Goal: Information Seeking & Learning: Find specific fact

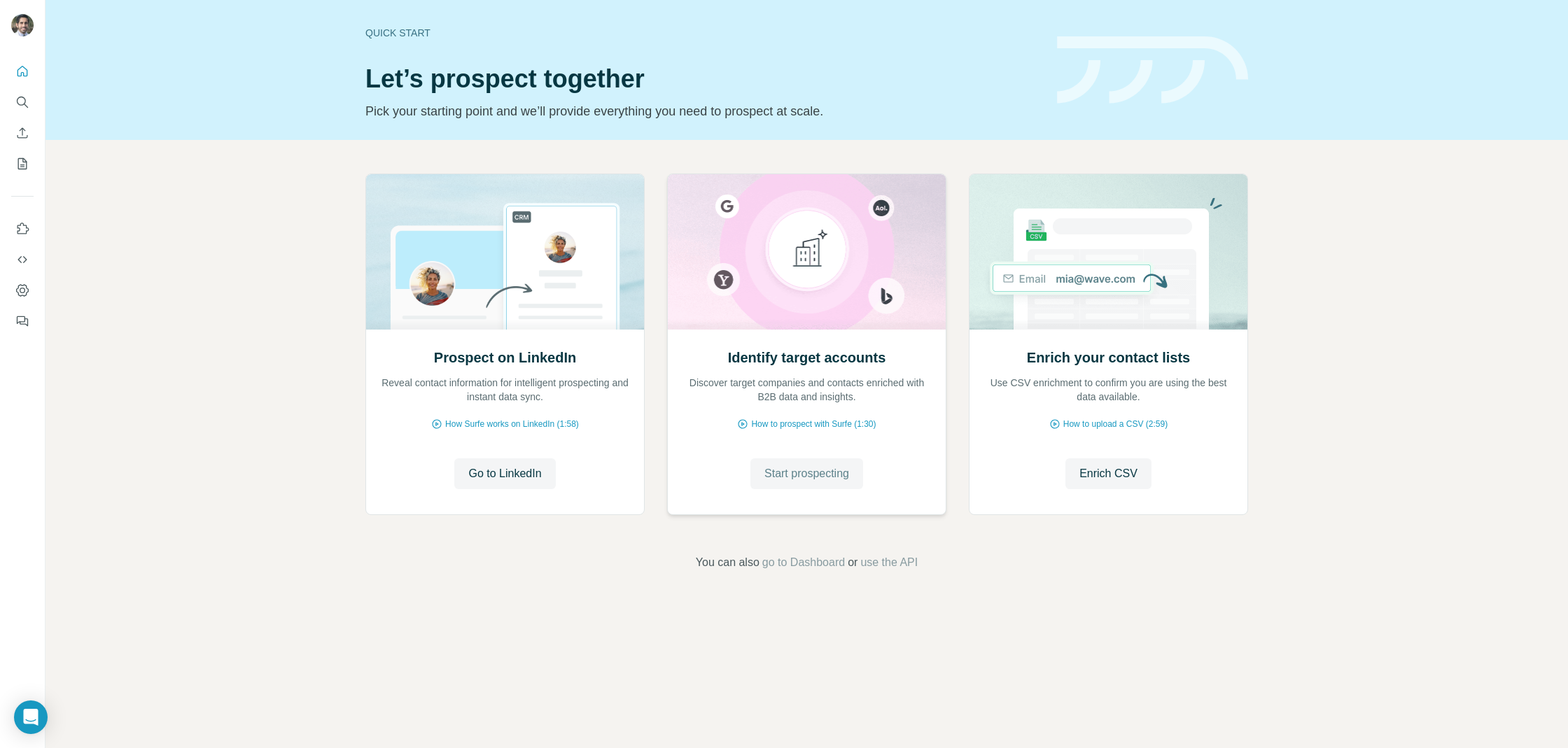
click at [794, 465] on span "Start prospecting" at bounding box center [806, 473] width 85 height 17
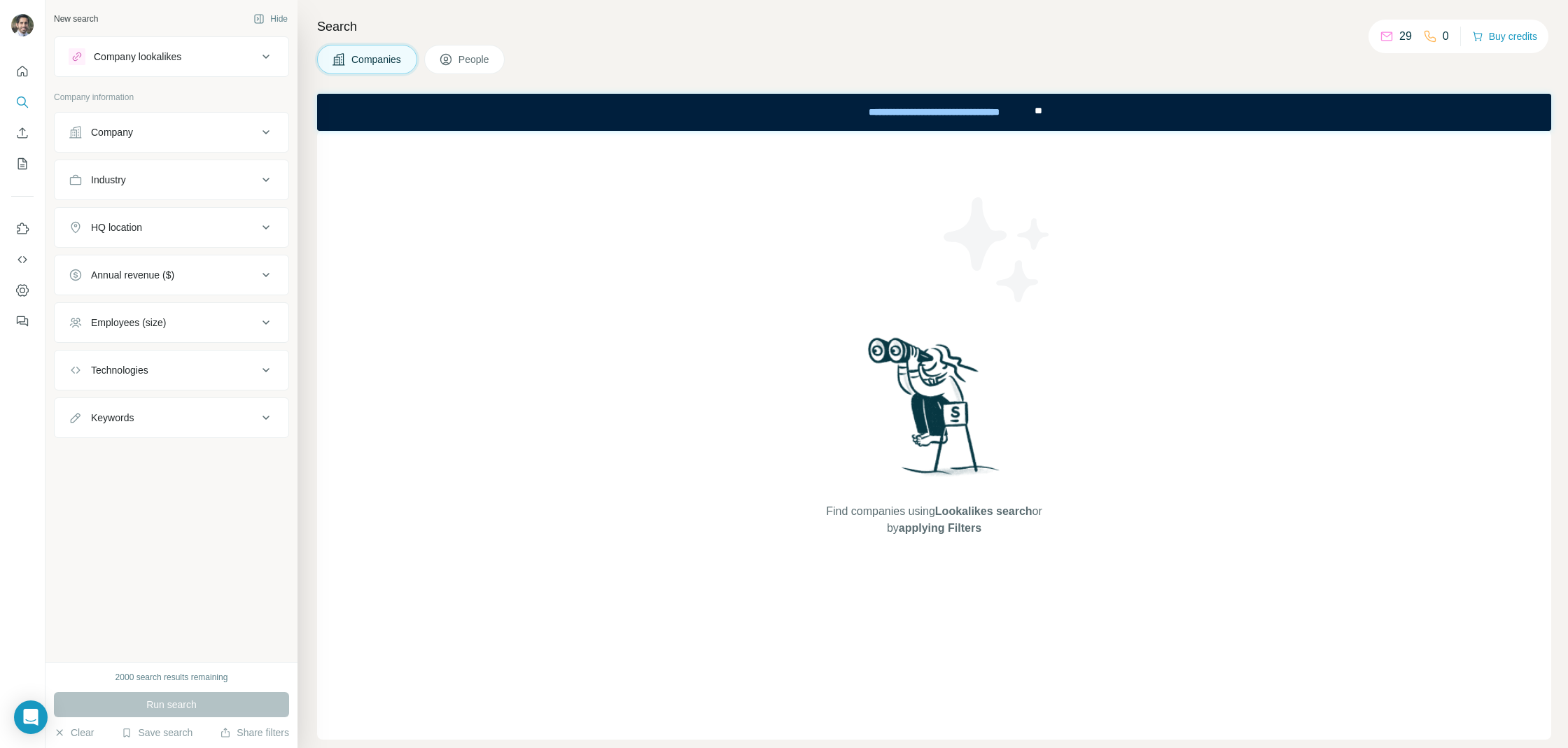
click at [157, 135] on div "Company" at bounding box center [163, 132] width 189 height 14
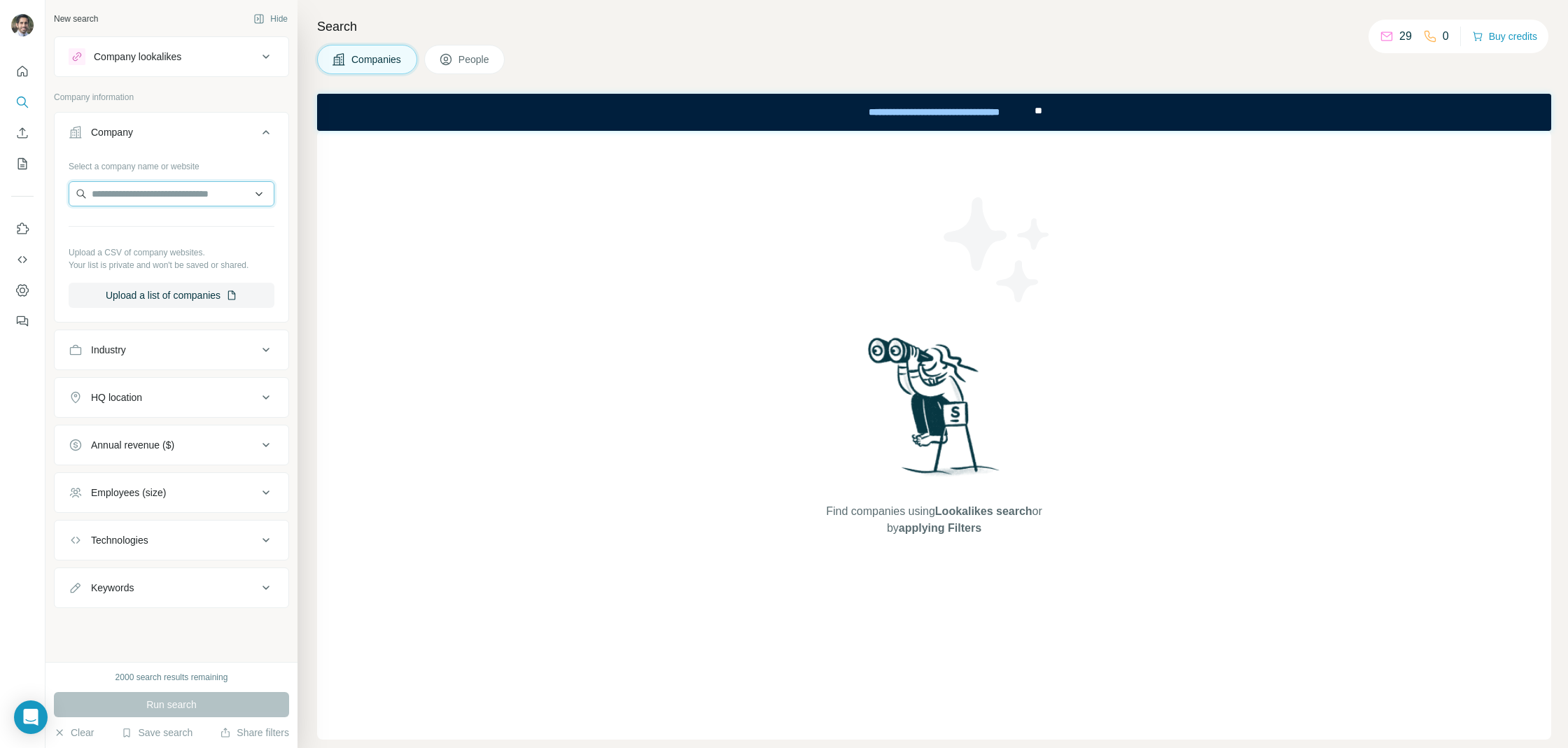
click at [171, 201] on input "text" at bounding box center [172, 194] width 206 height 25
type input "***"
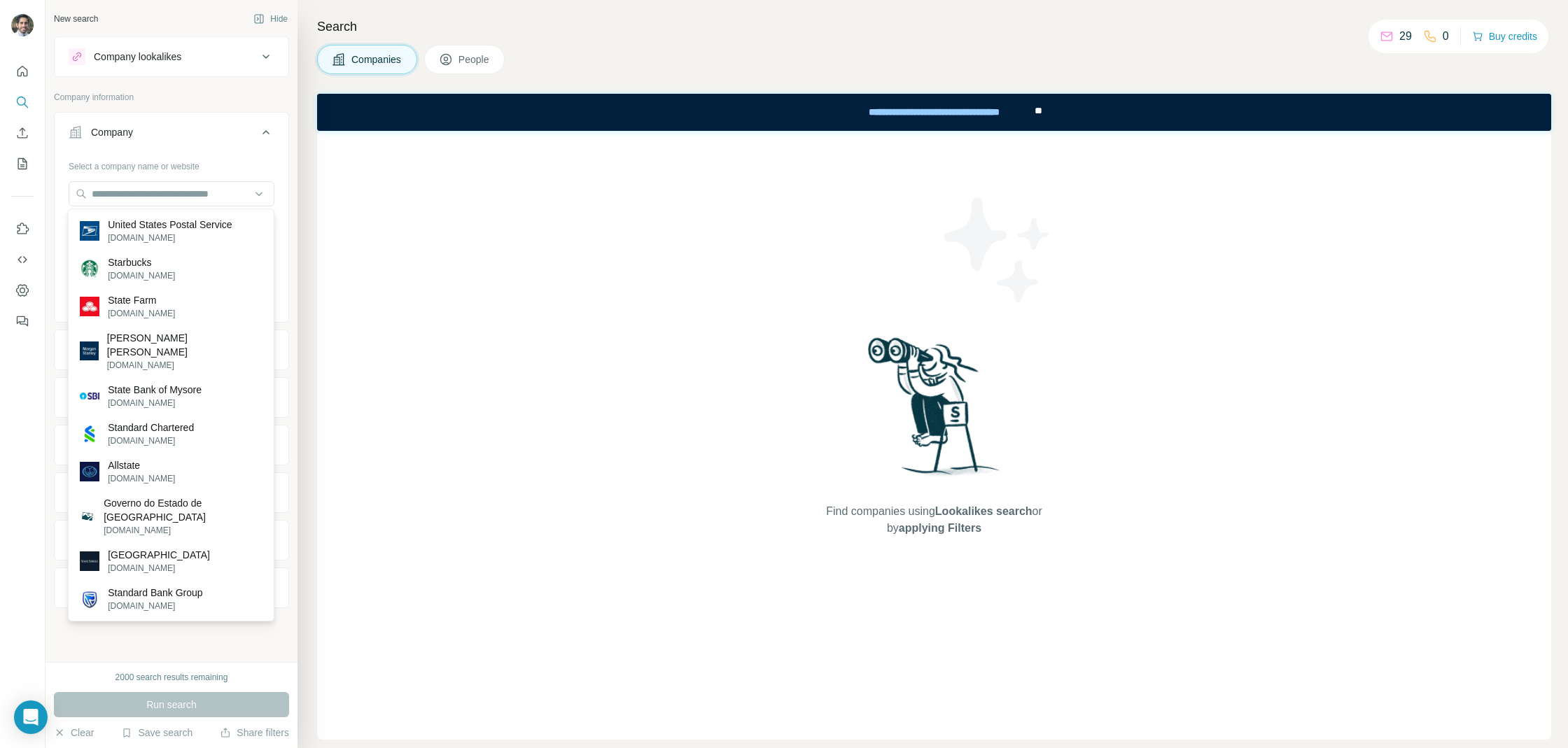
click at [452, 63] on icon at bounding box center [445, 59] width 14 height 14
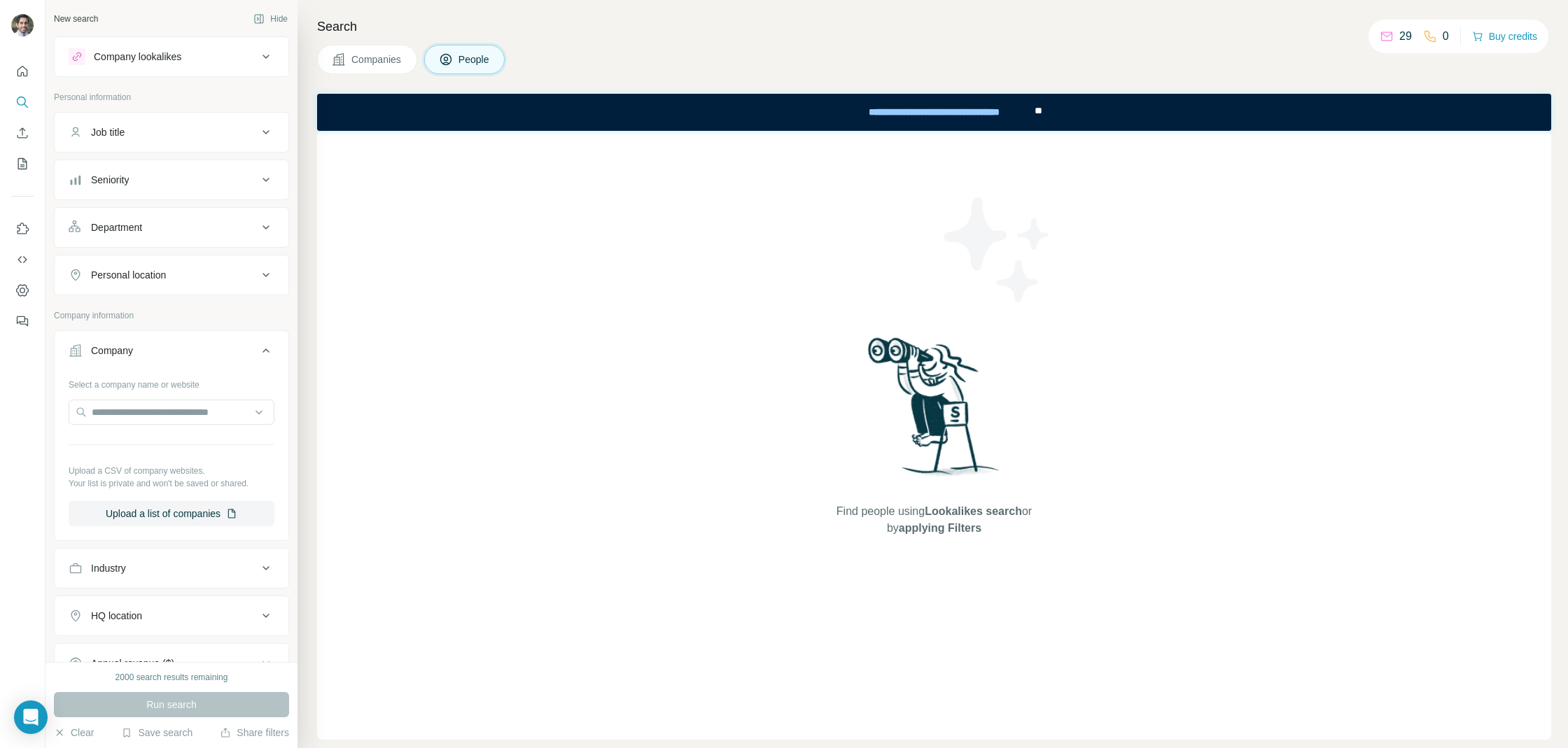
click at [135, 429] on div "Select a company name or website Upload a CSV of company websites. Your list is…" at bounding box center [172, 449] width 206 height 153
click at [143, 417] on input "text" at bounding box center [172, 412] width 206 height 25
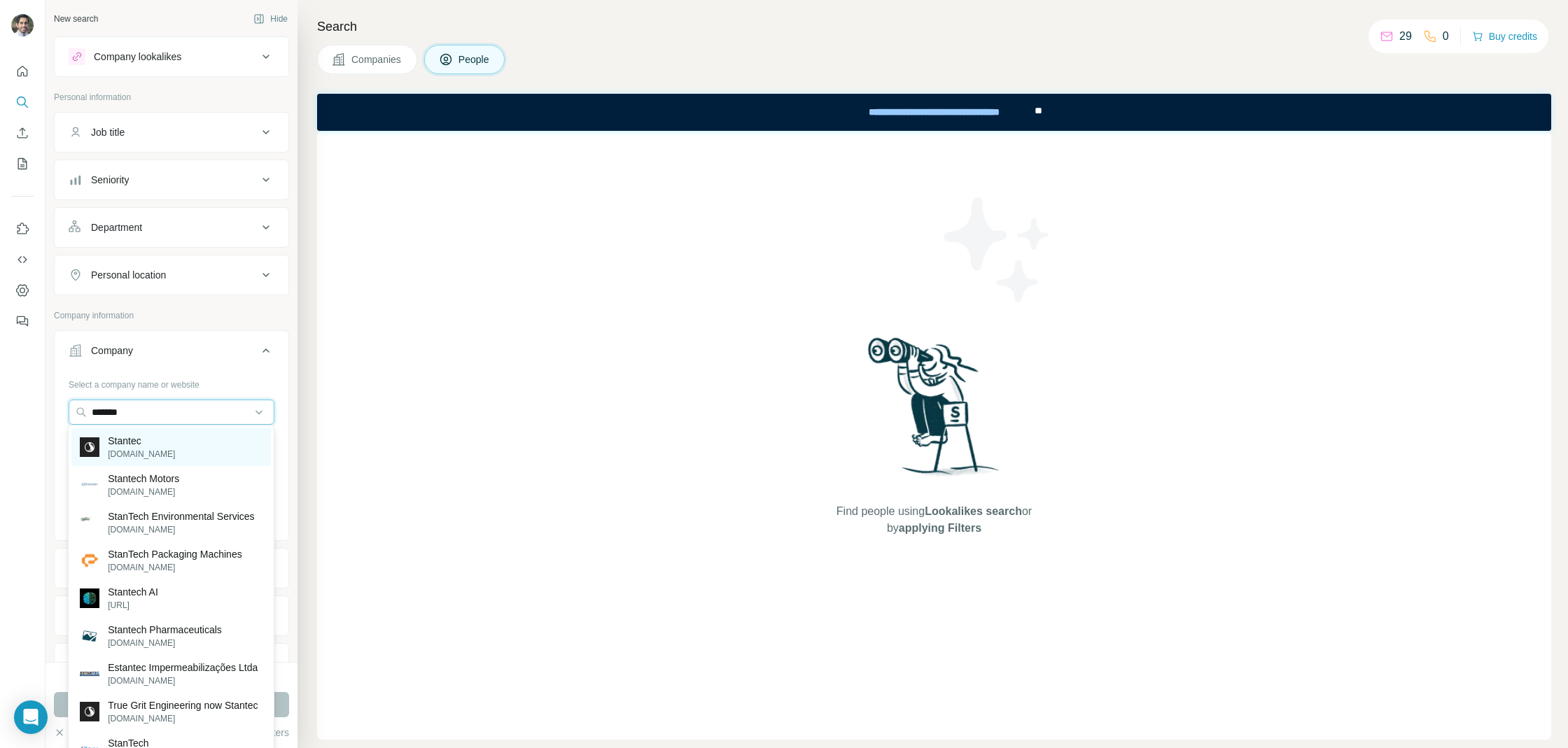
type input "*******"
click at [141, 443] on p "Stantec" at bounding box center [141, 441] width 67 height 14
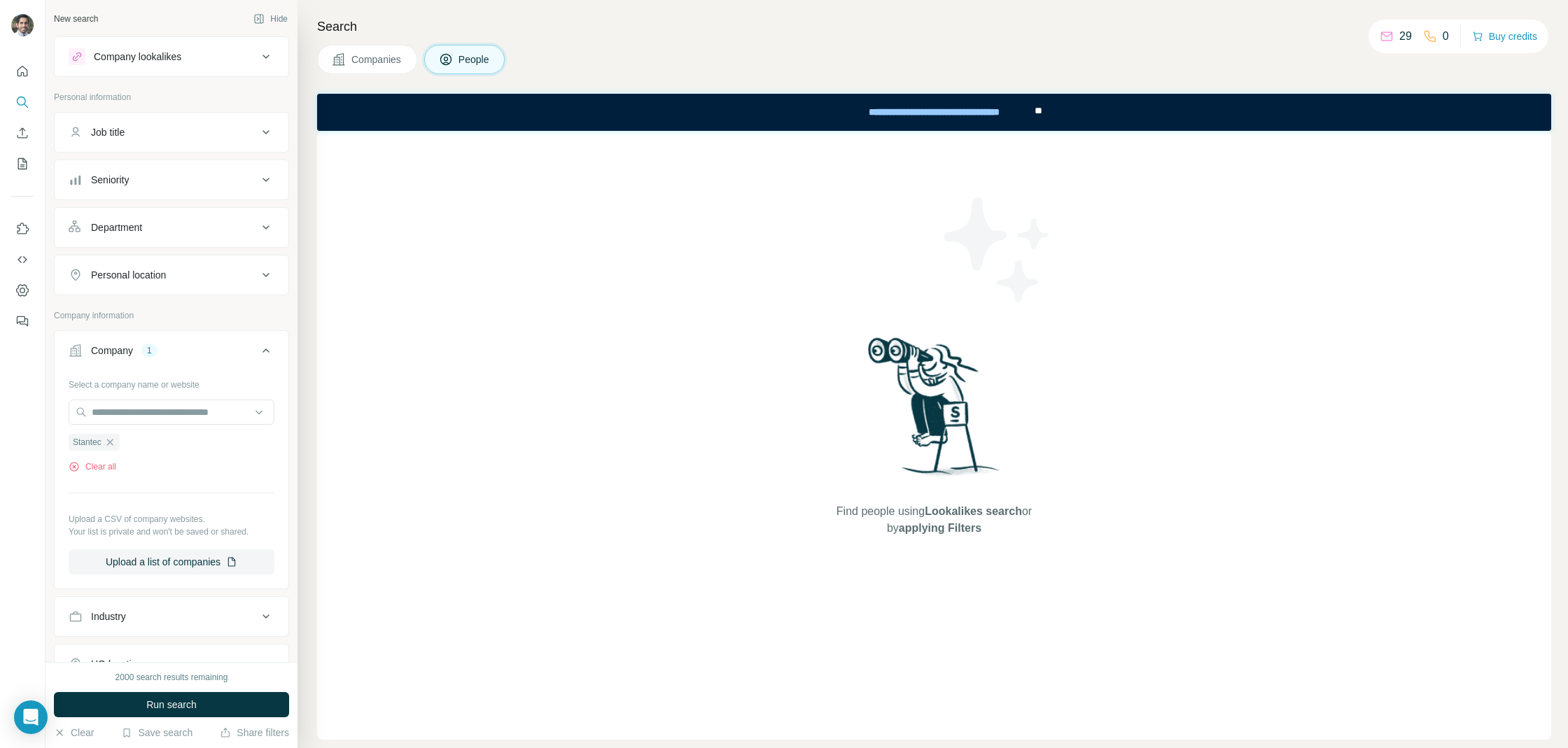
click at [157, 190] on button "Seniority" at bounding box center [172, 179] width 234 height 33
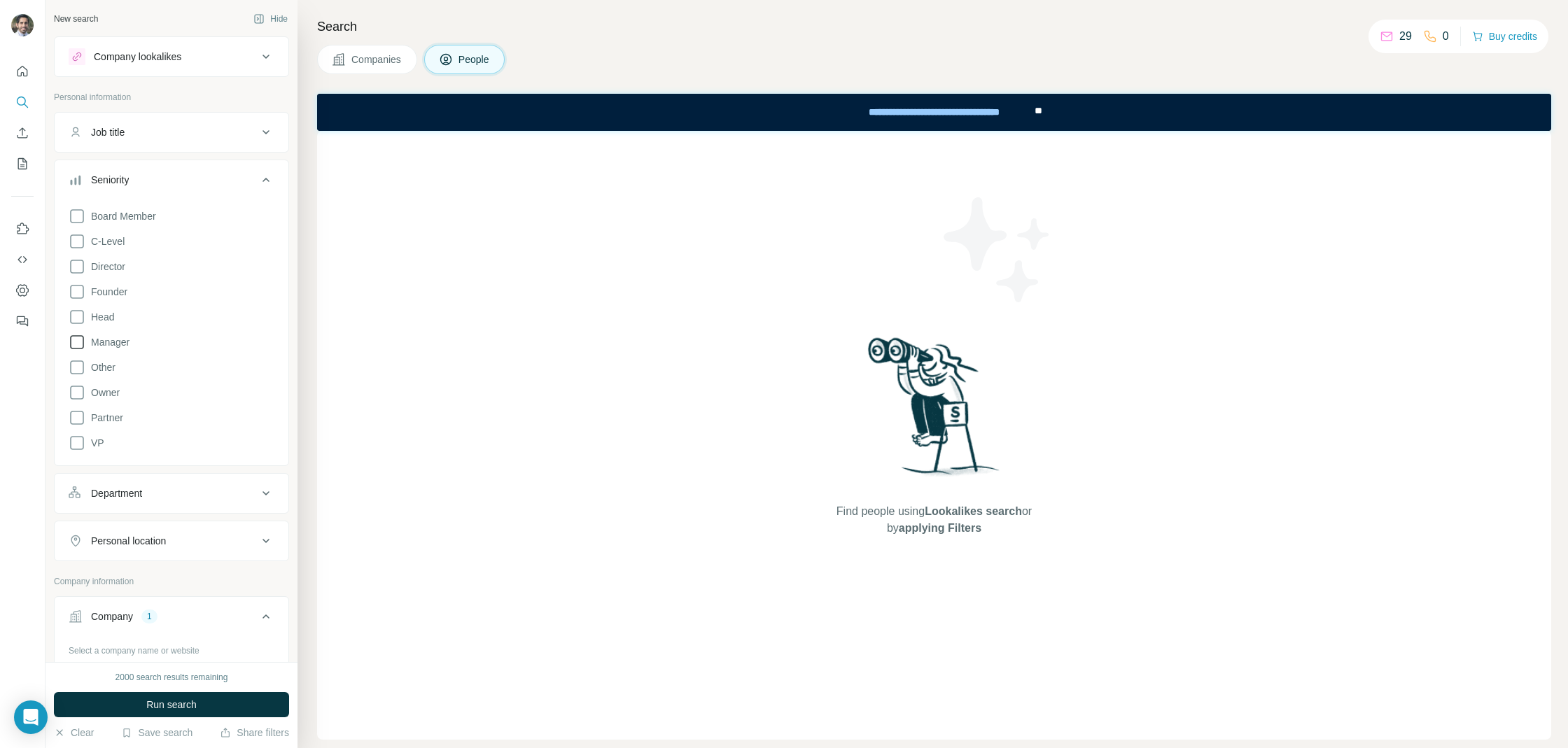
click at [75, 339] on icon at bounding box center [77, 341] width 17 height 17
click at [167, 173] on div "Seniority 1" at bounding box center [163, 180] width 189 height 14
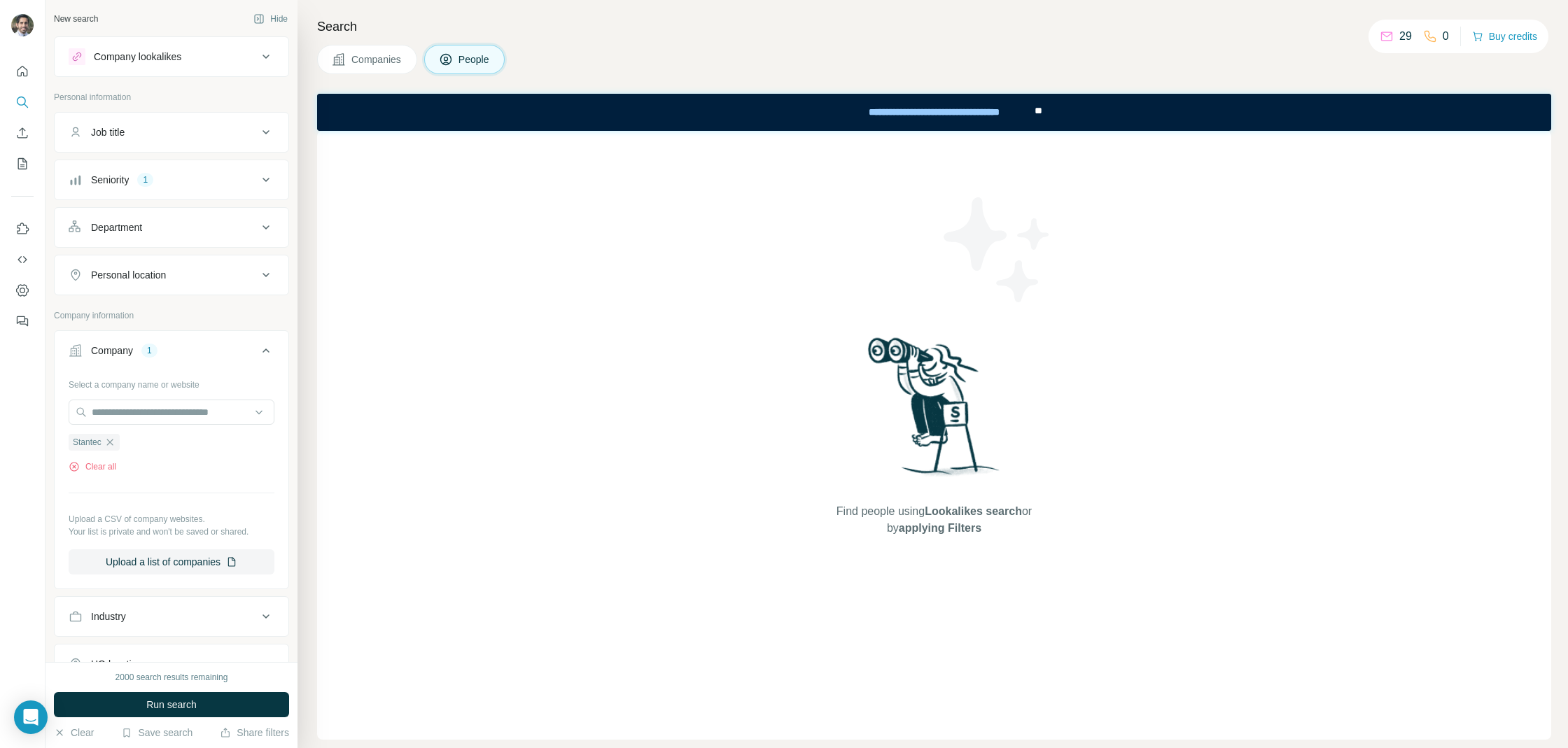
click at [142, 228] on div "Department" at bounding box center [116, 227] width 51 height 14
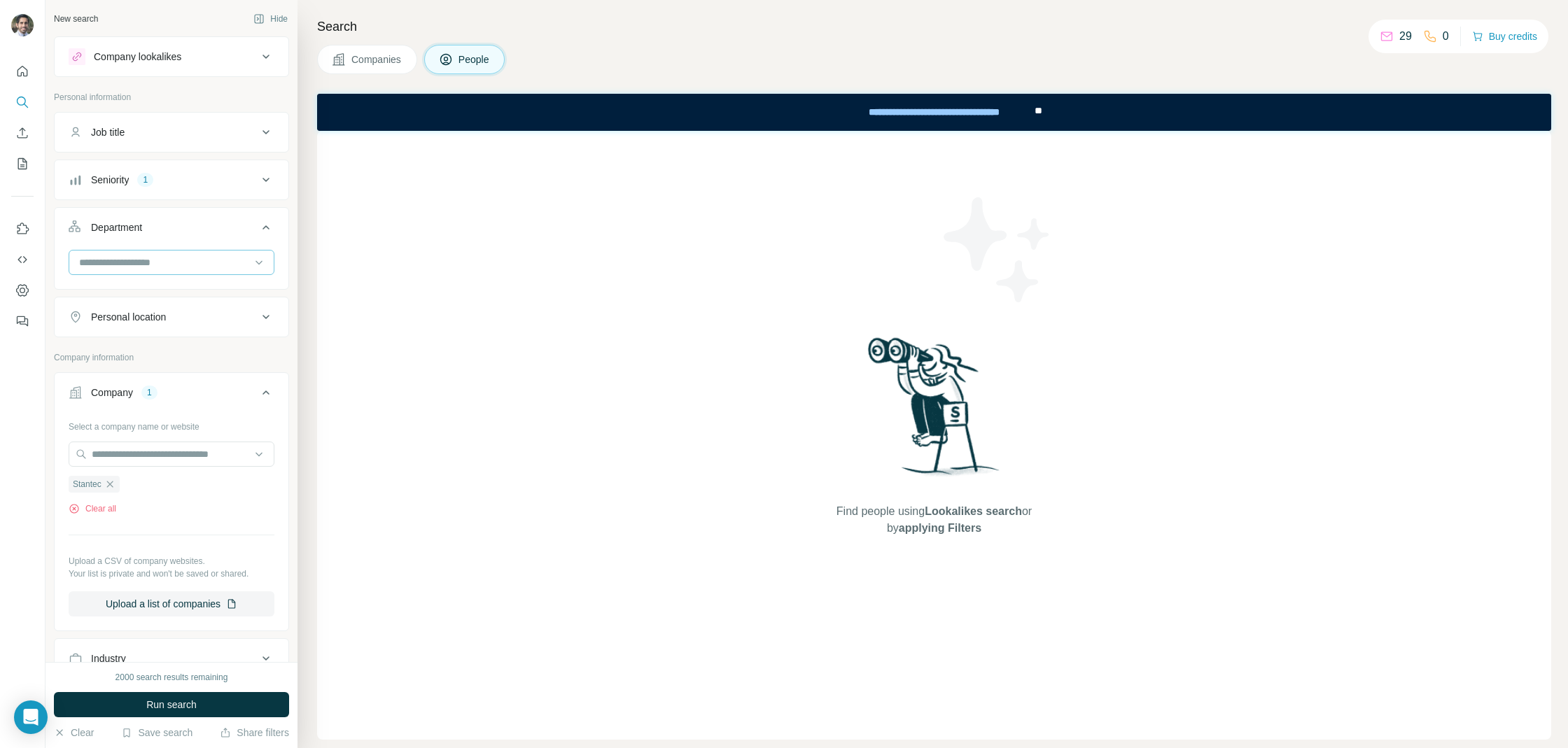
click at [137, 259] on input at bounding box center [164, 262] width 173 height 16
click at [129, 320] on p "Engineering" at bounding box center [106, 324] width 53 height 14
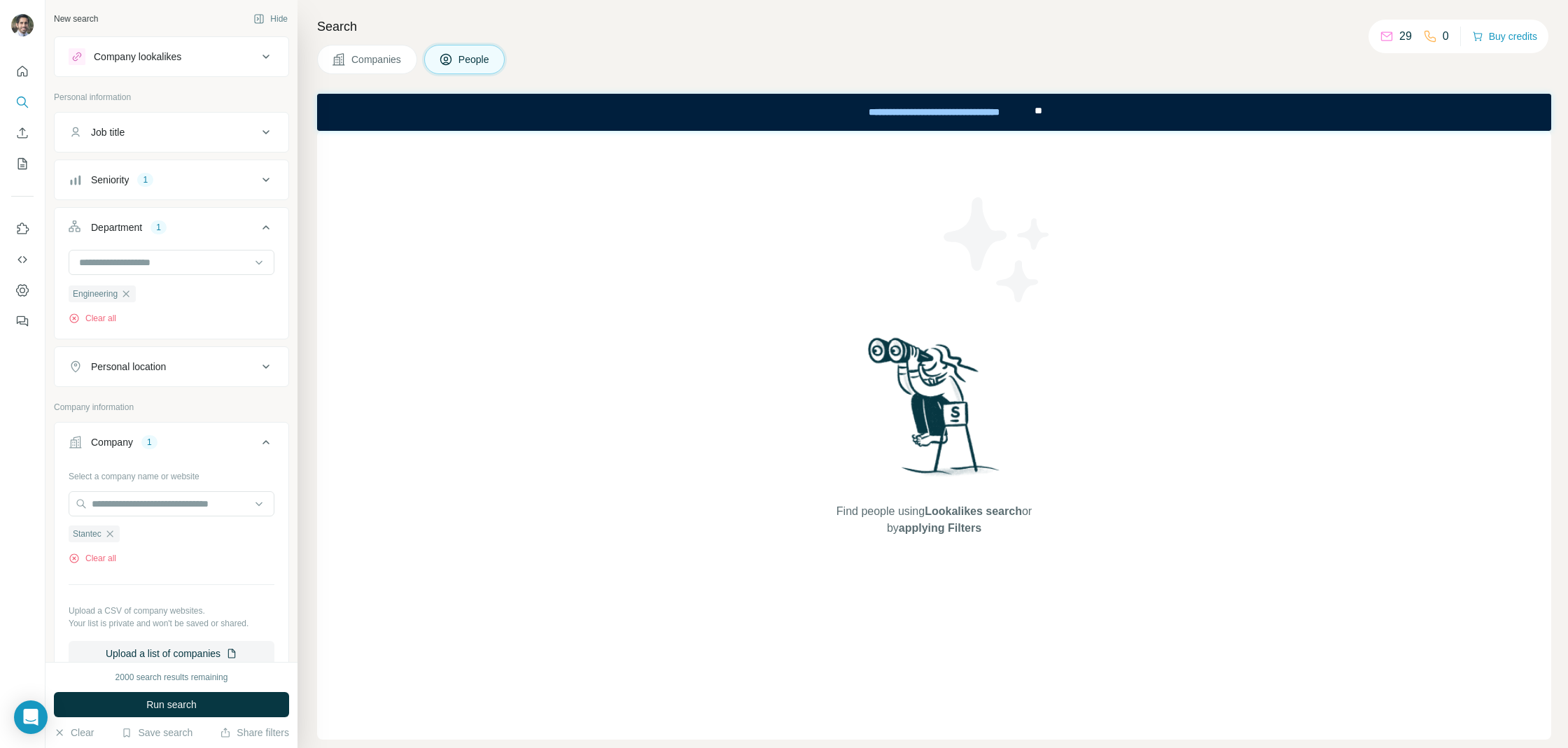
click at [178, 233] on button "Department 1" at bounding box center [172, 230] width 234 height 39
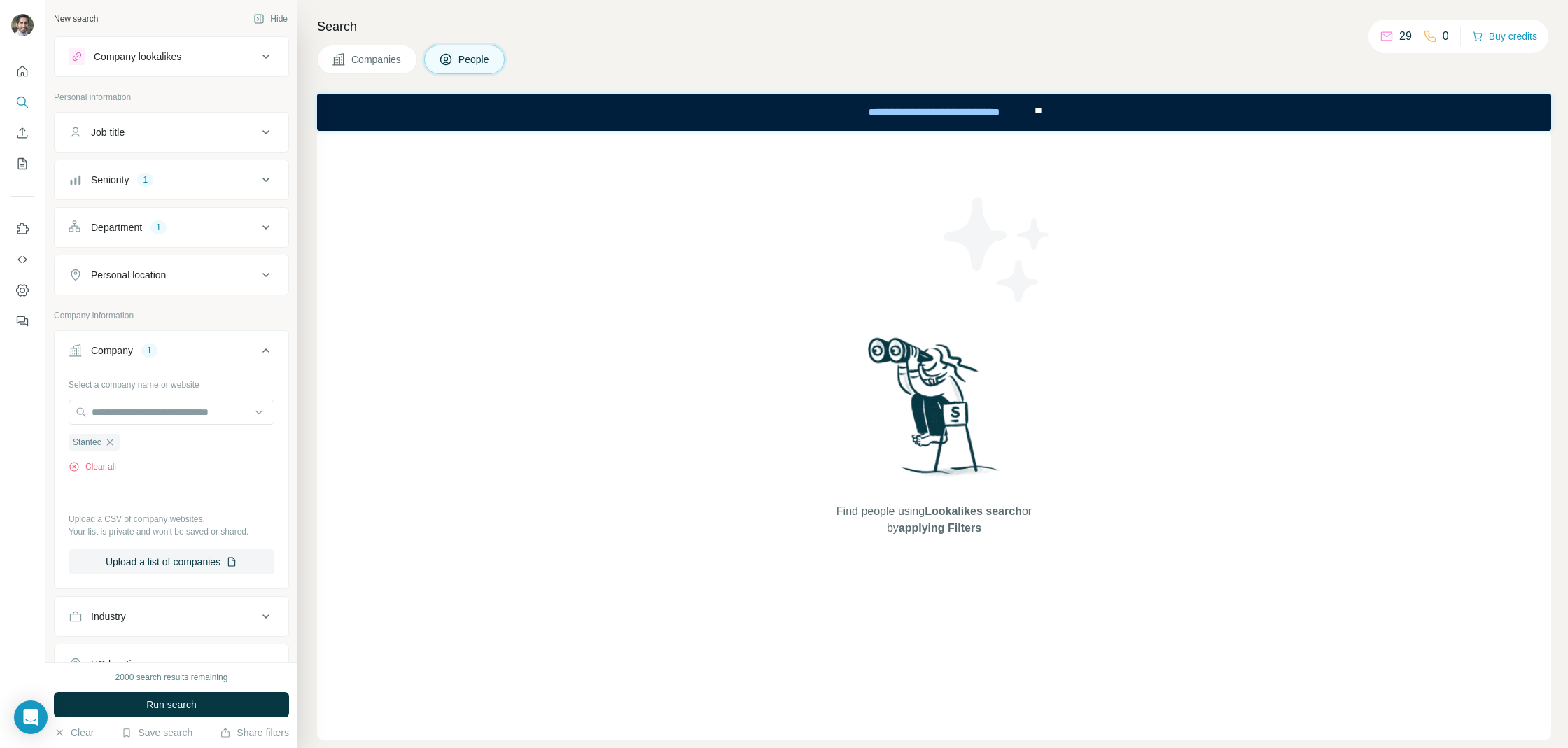
click at [149, 285] on button "Personal location" at bounding box center [172, 274] width 234 height 33
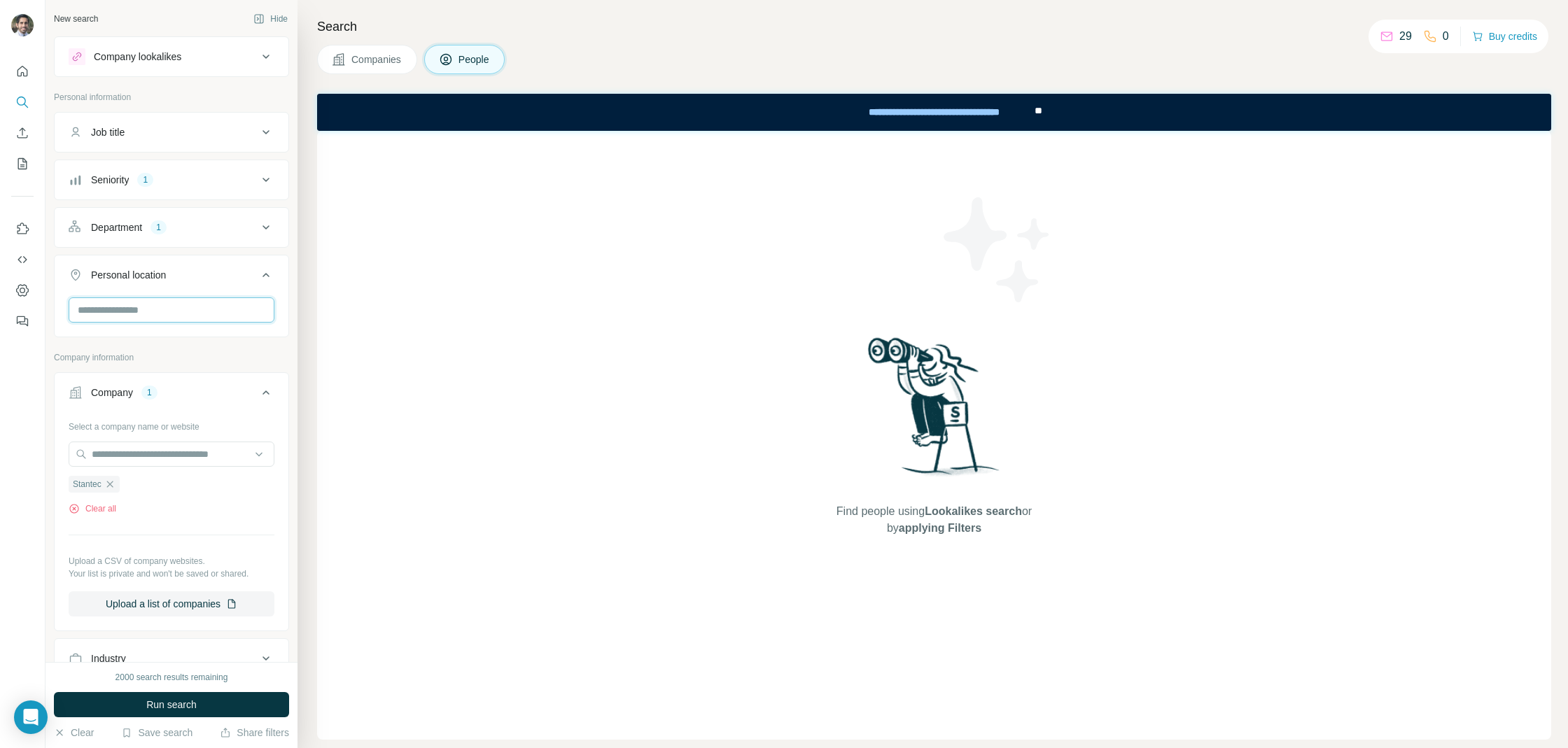
click at [141, 304] on input "text" at bounding box center [172, 310] width 206 height 25
click at [173, 307] on input "*******" at bounding box center [172, 310] width 206 height 25
type input "***"
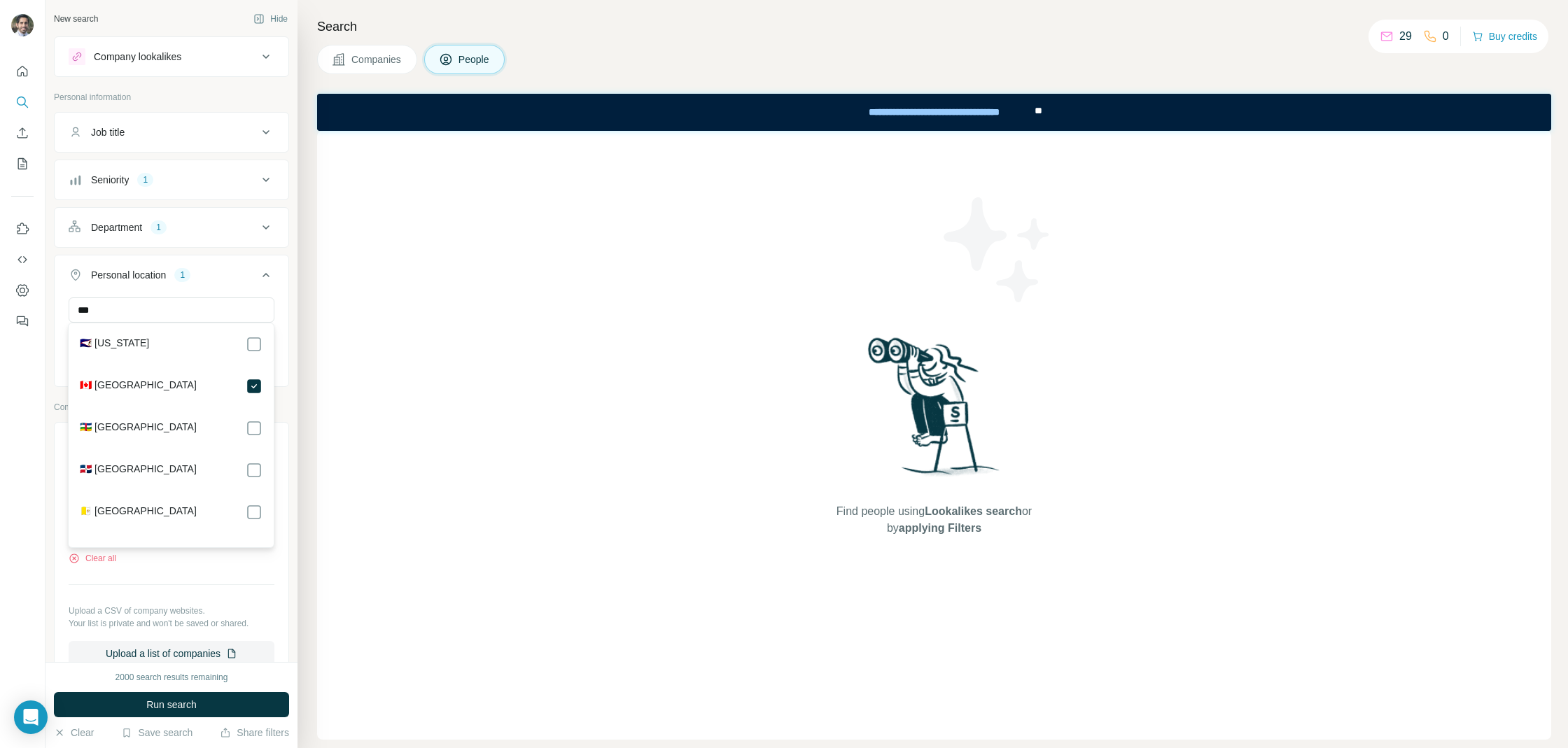
click at [245, 276] on div "Personal location 1" at bounding box center [163, 274] width 189 height 14
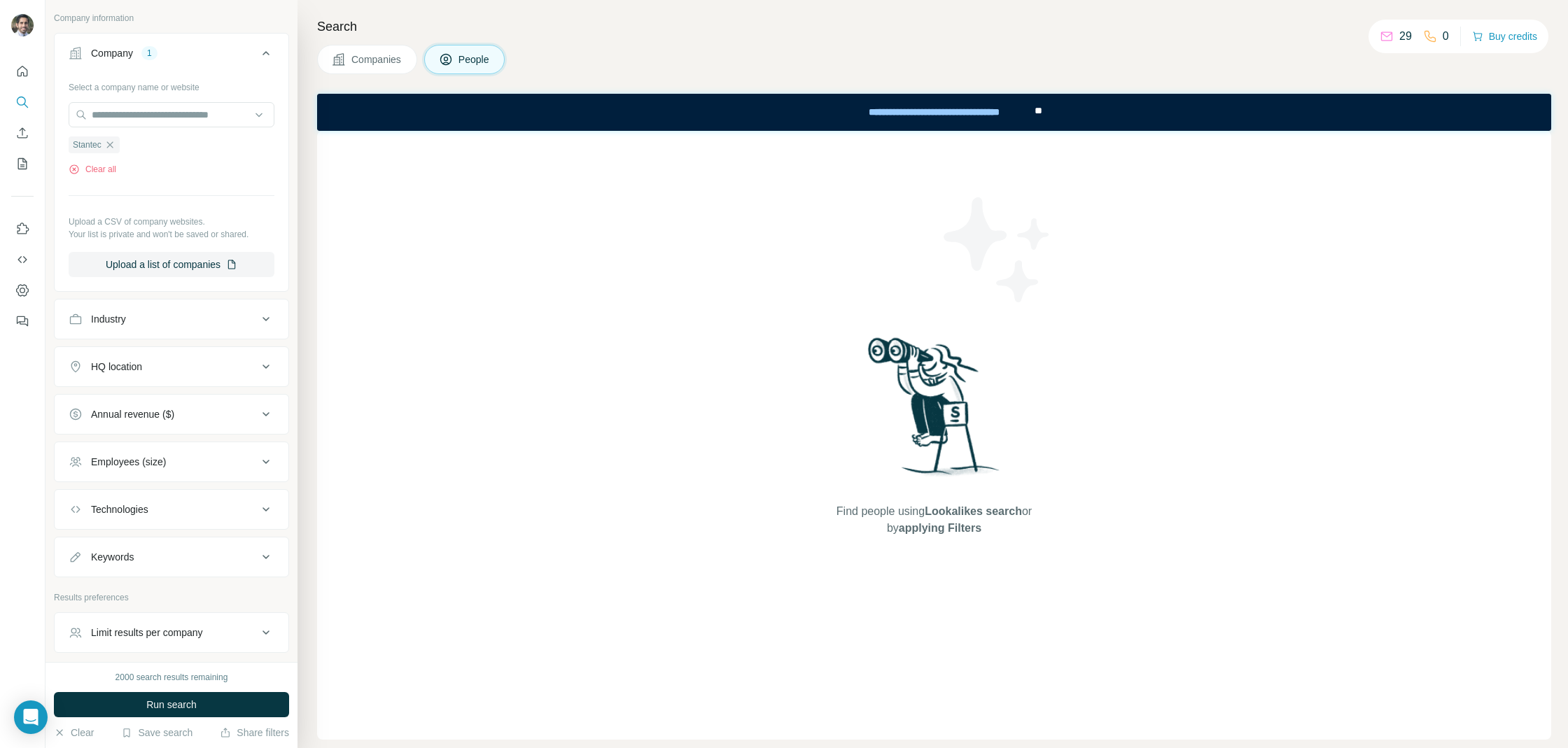
scroll to position [345, 0]
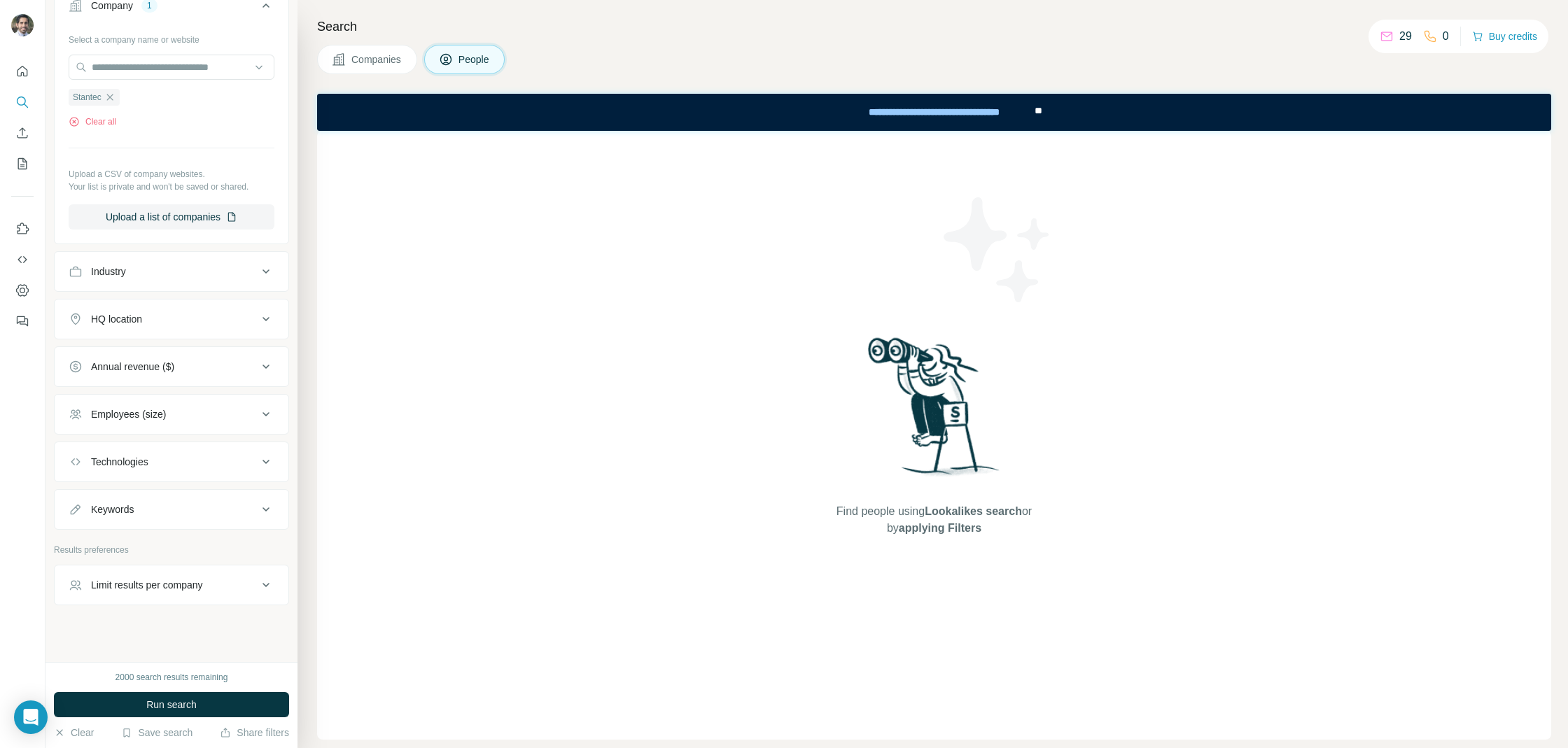
click at [169, 312] on div "HQ location" at bounding box center [163, 319] width 189 height 14
click at [165, 492] on button "Keywords" at bounding box center [172, 509] width 234 height 33
click at [163, 494] on button "Keywords" at bounding box center [172, 511] width 234 height 39
click at [170, 698] on span "Run search" at bounding box center [172, 704] width 50 height 14
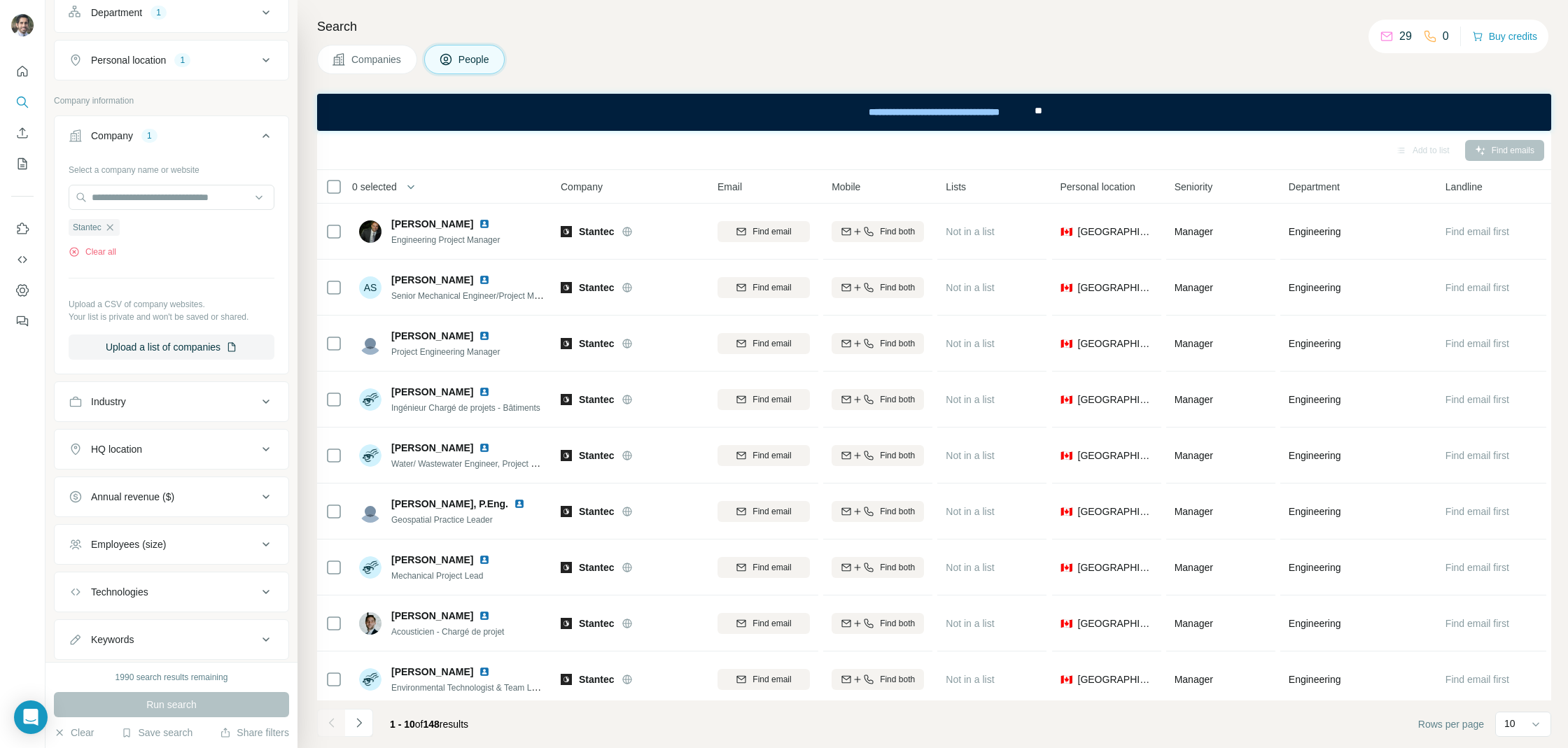
scroll to position [0, 0]
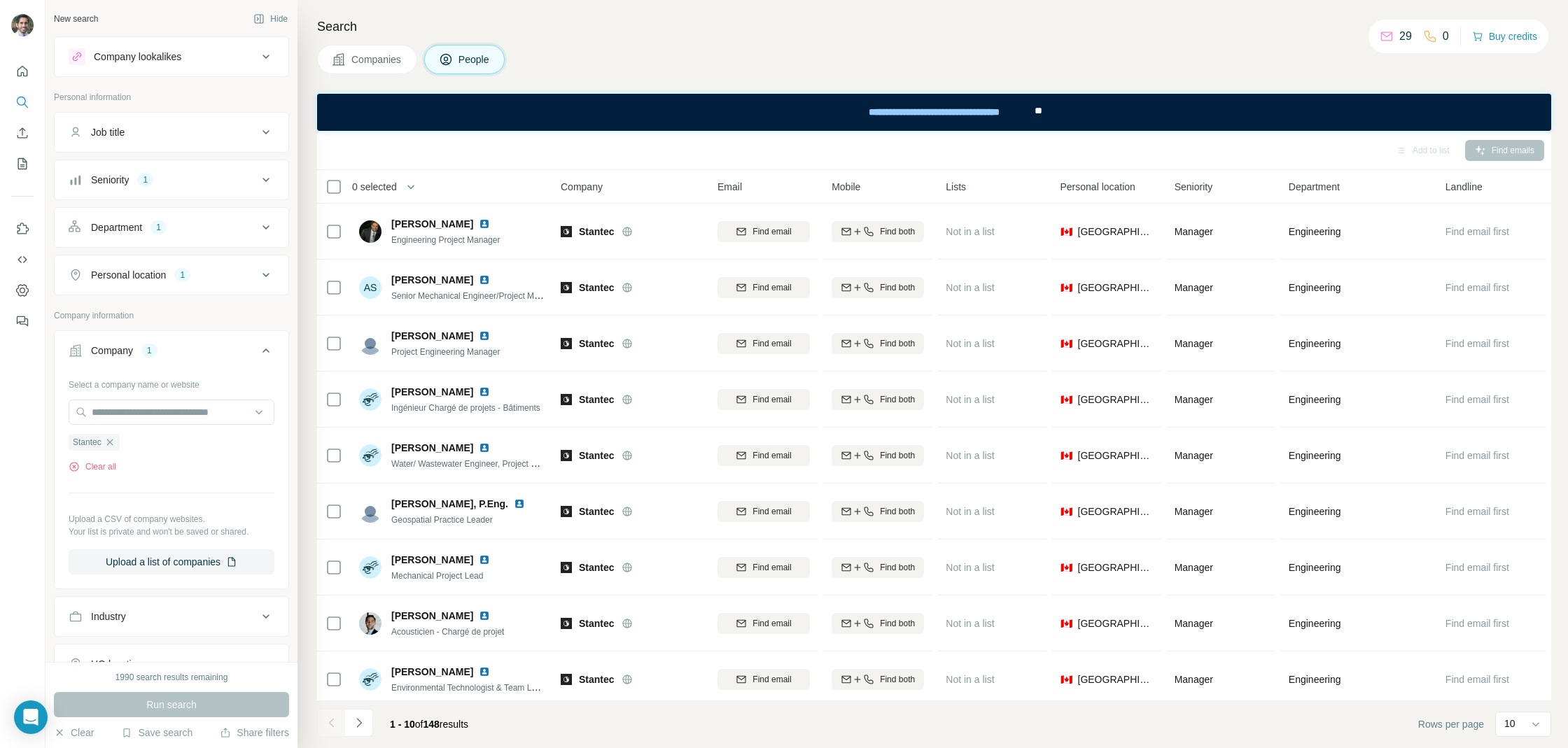
click at [138, 197] on div "Seniority 1" at bounding box center [172, 180] width 235 height 41
click at [144, 175] on div "1" at bounding box center [145, 180] width 16 height 13
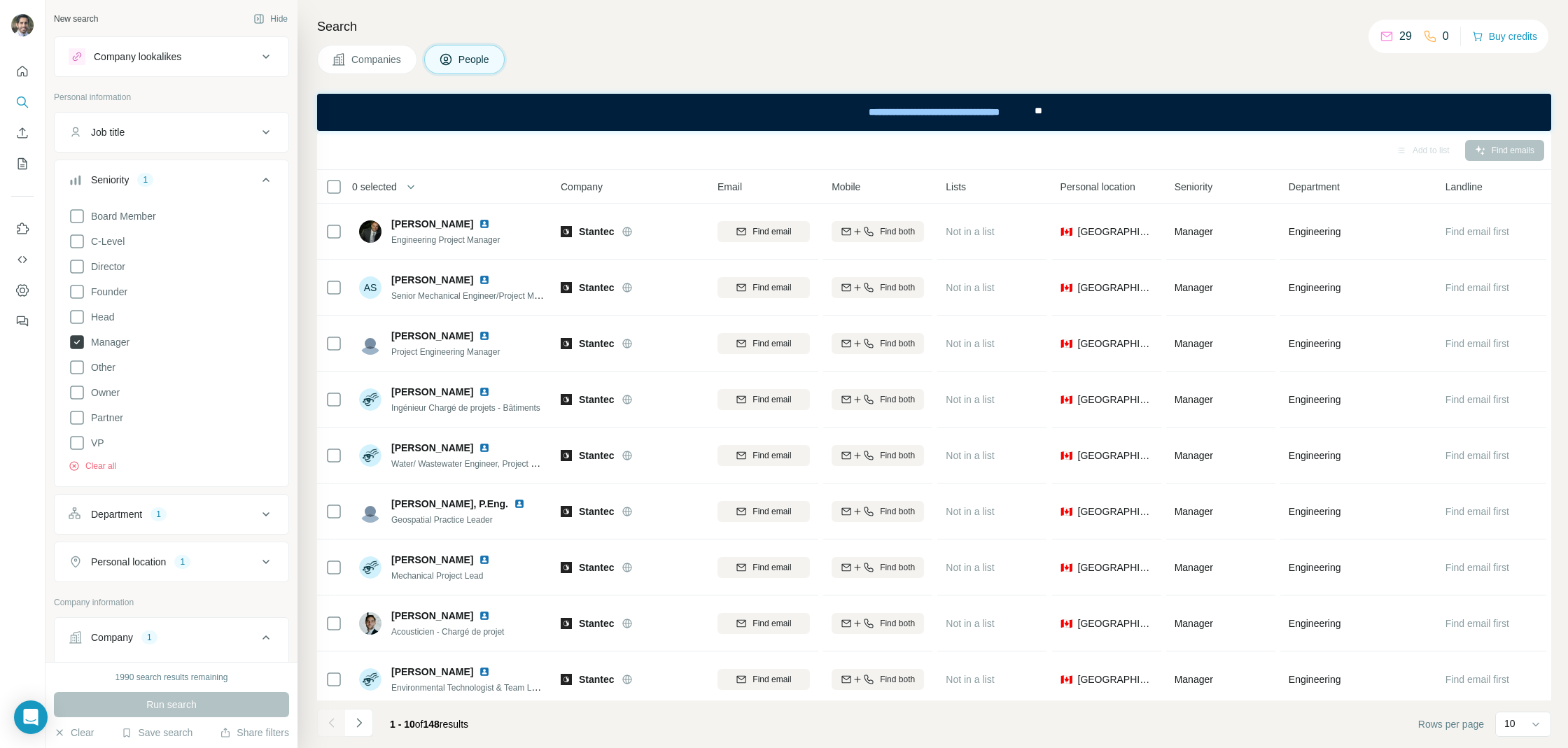
click at [72, 336] on icon at bounding box center [77, 341] width 14 height 14
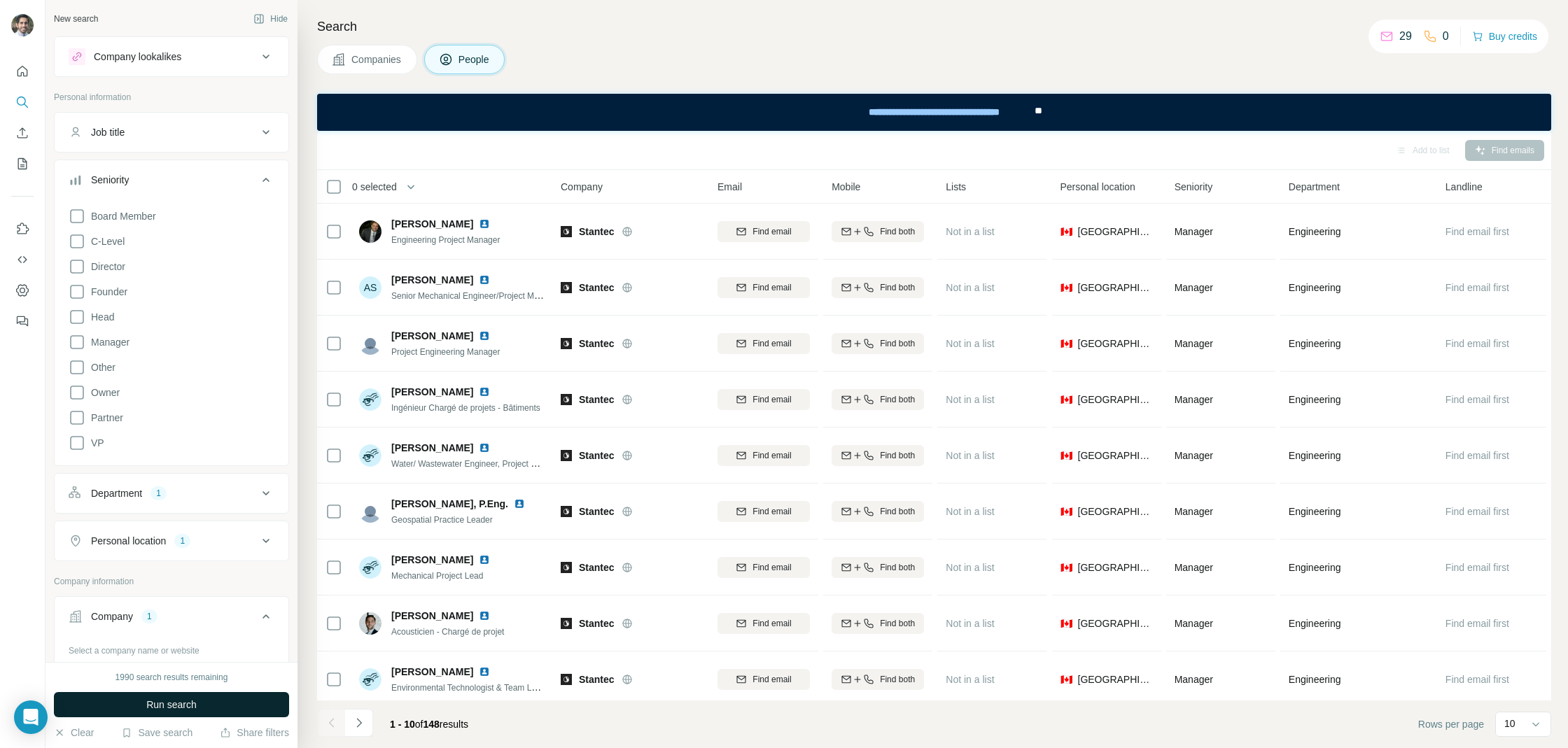
click at [152, 698] on span "Run search" at bounding box center [172, 704] width 50 height 14
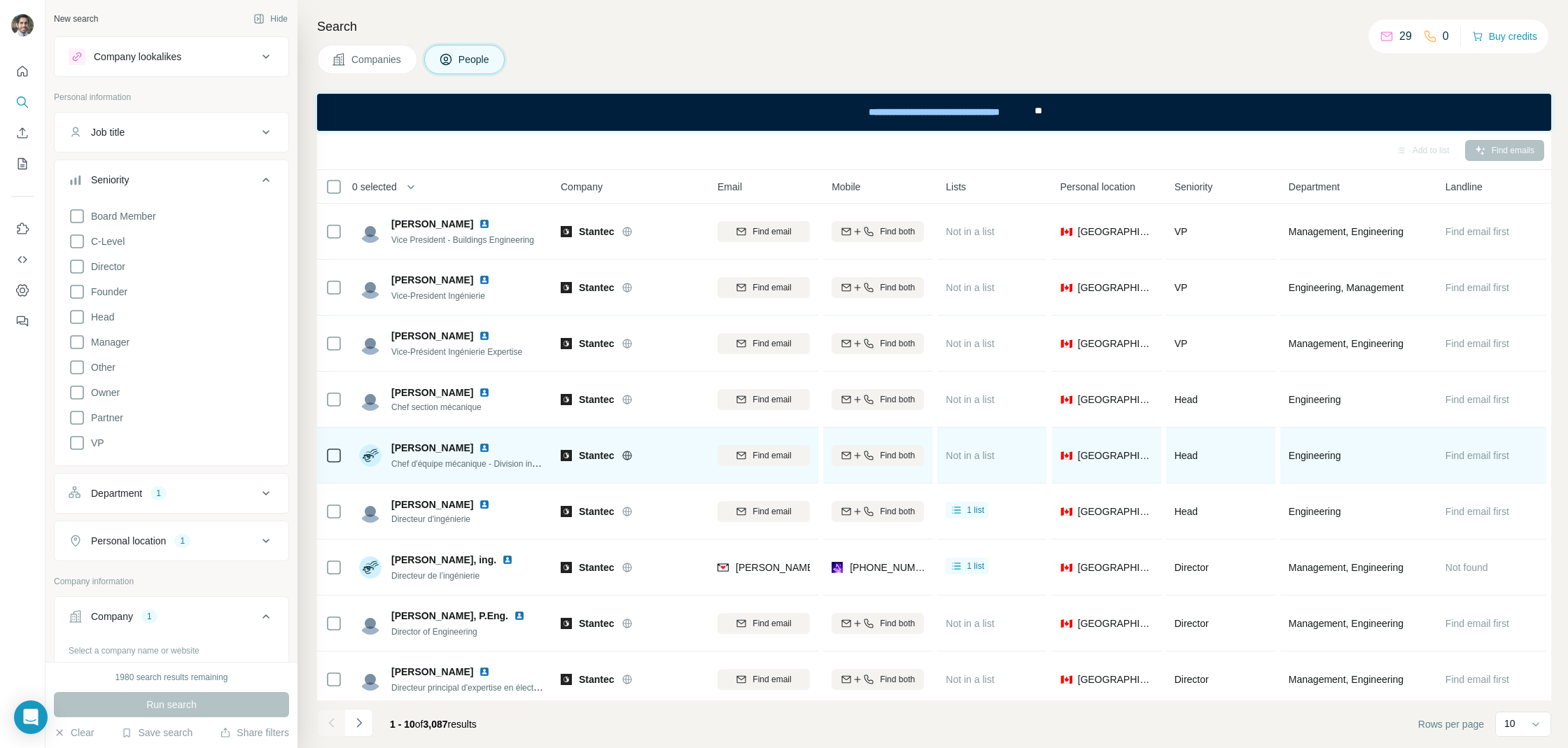
scroll to position [62, 0]
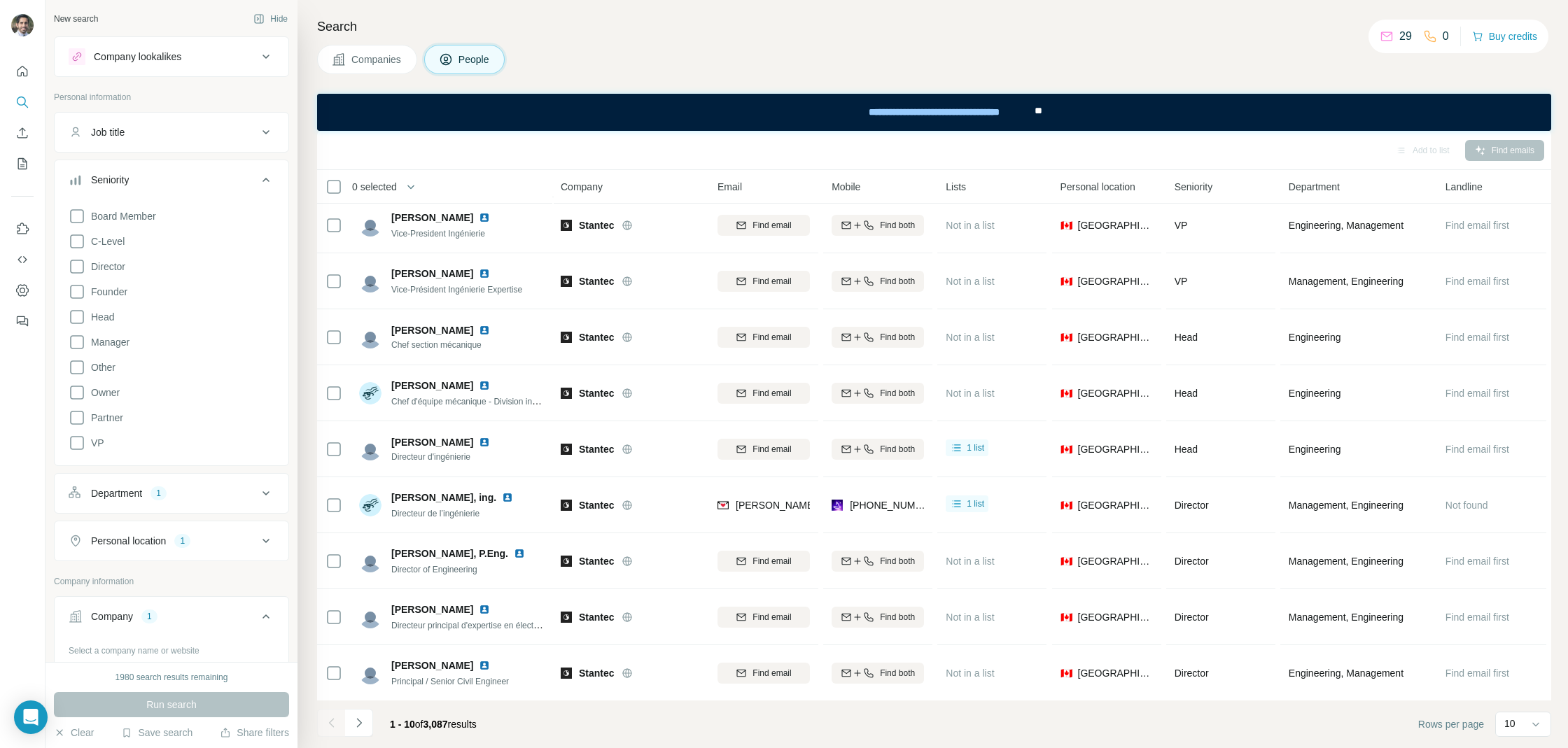
click at [122, 123] on button "Job title" at bounding box center [172, 132] width 234 height 33
click at [172, 116] on button "Job title" at bounding box center [172, 135] width 234 height 39
click at [158, 170] on button "Seniority" at bounding box center [172, 182] width 234 height 39
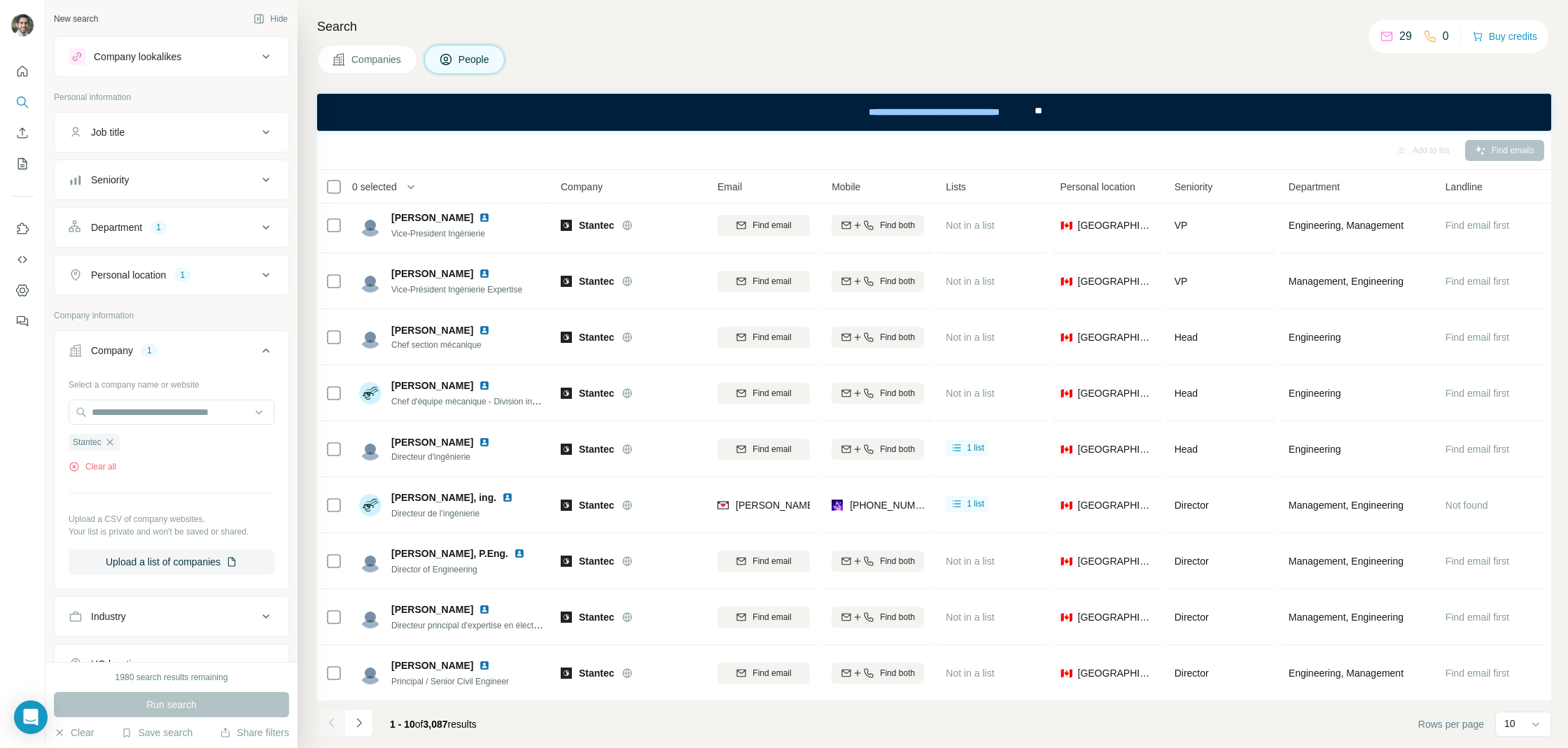
click at [149, 212] on button "Department 1" at bounding box center [172, 227] width 234 height 33
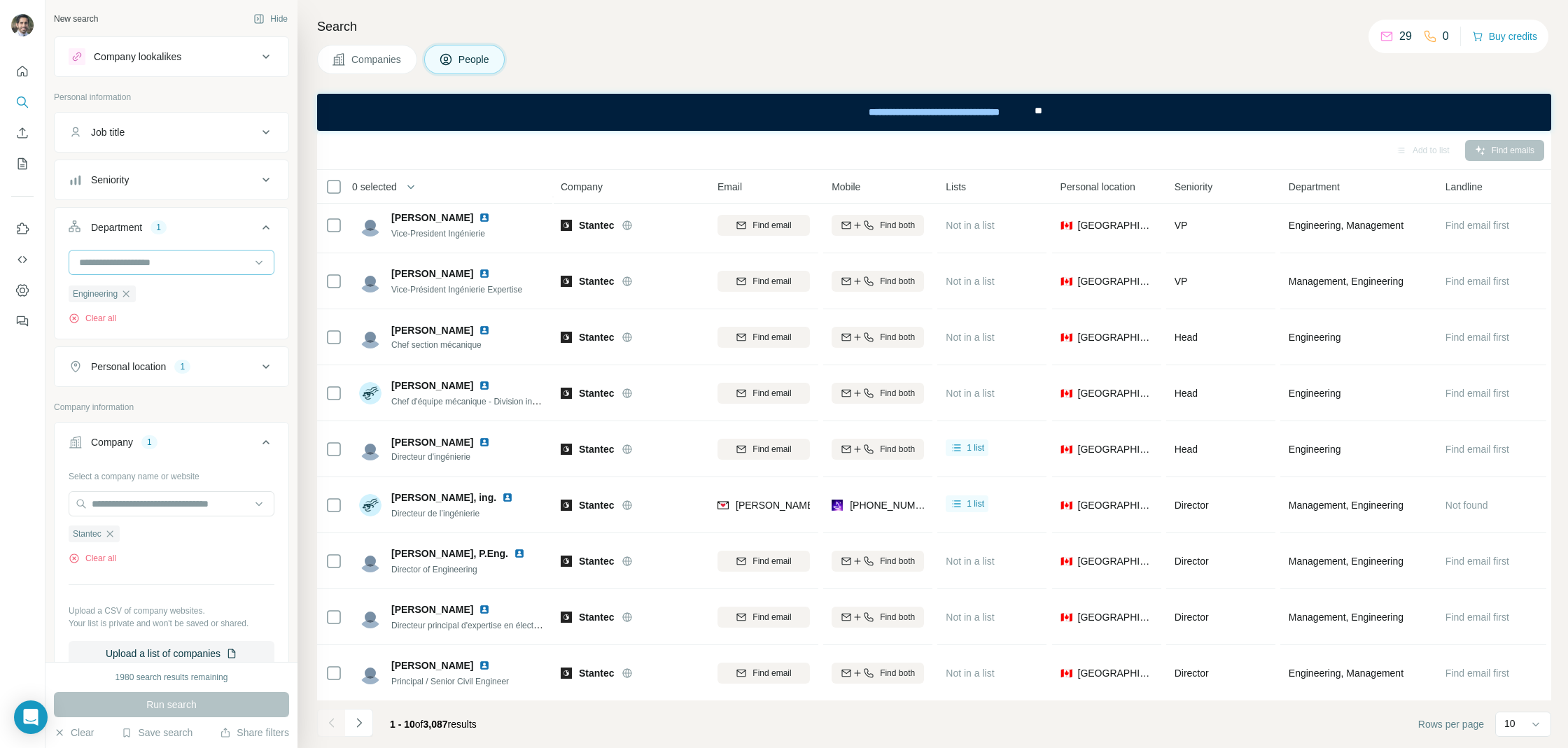
click at [161, 254] on input at bounding box center [164, 262] width 173 height 16
click at [132, 375] on p "Supply Chain" at bounding box center [109, 377] width 58 height 14
click at [126, 293] on icon "button" at bounding box center [126, 293] width 7 height 7
click at [216, 697] on button "Run search" at bounding box center [172, 704] width 235 height 25
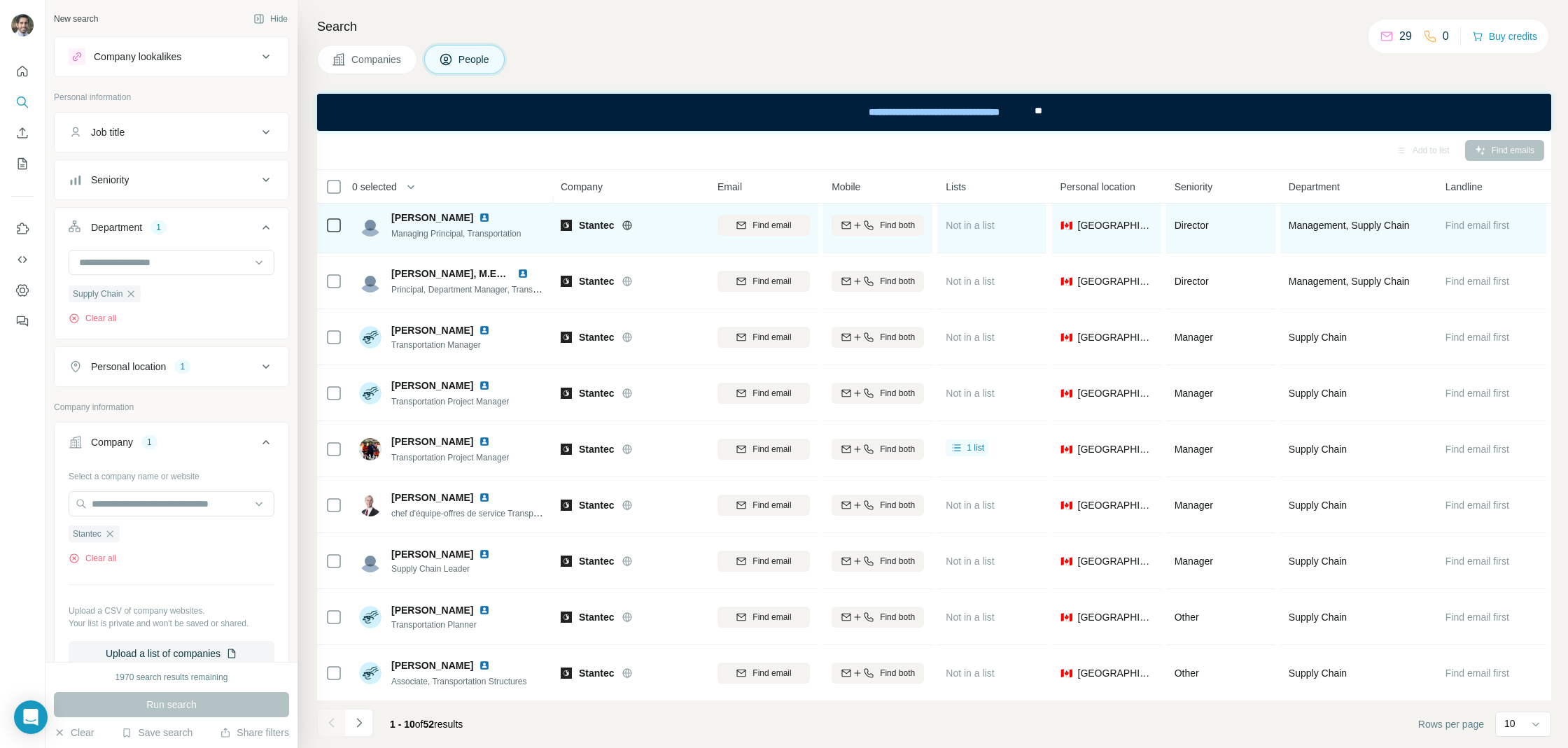
click at [510, 214] on div "[PERSON_NAME]" at bounding box center [456, 217] width 129 height 14
click at [479, 214] on img at bounding box center [484, 217] width 11 height 11
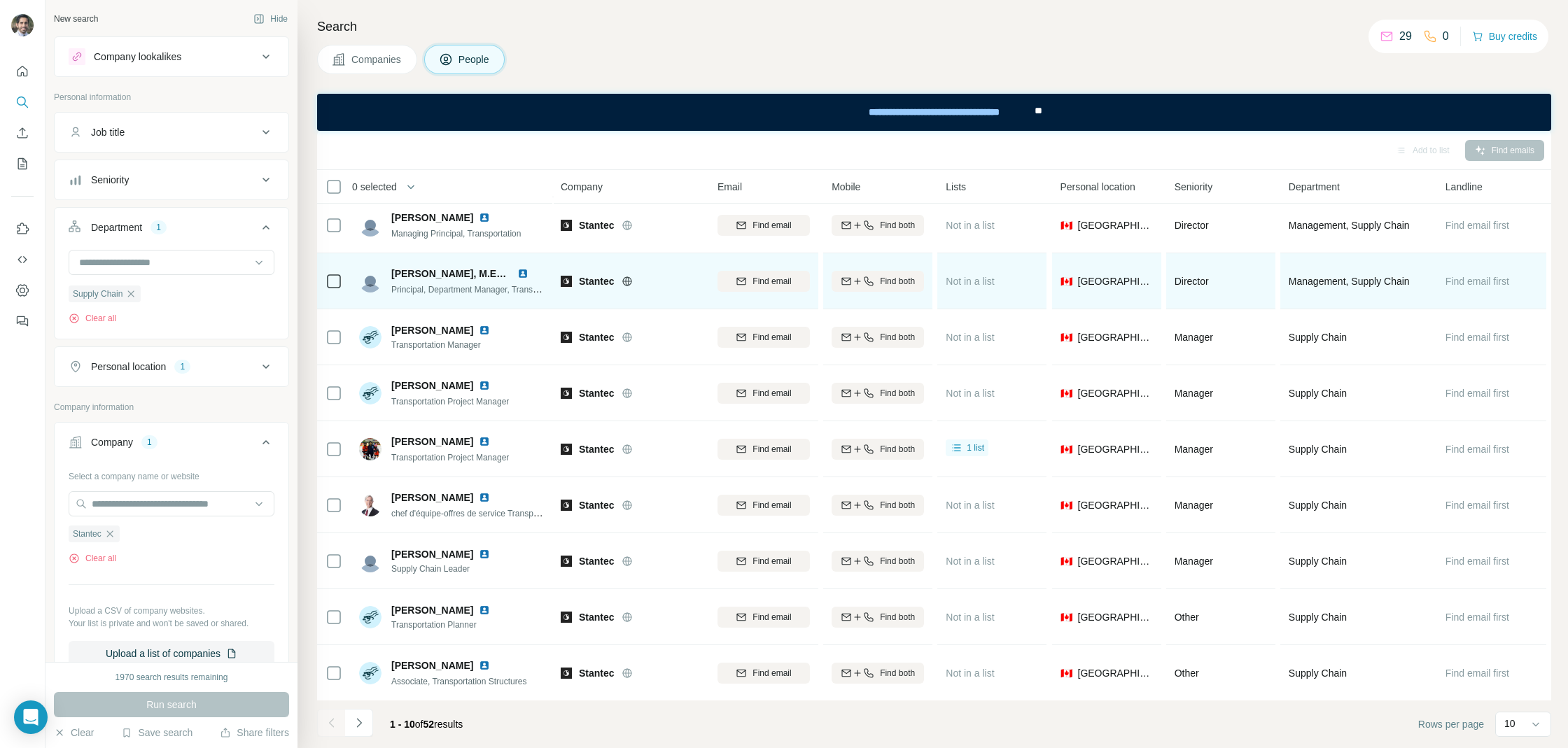
click at [519, 271] on img at bounding box center [522, 273] width 11 height 11
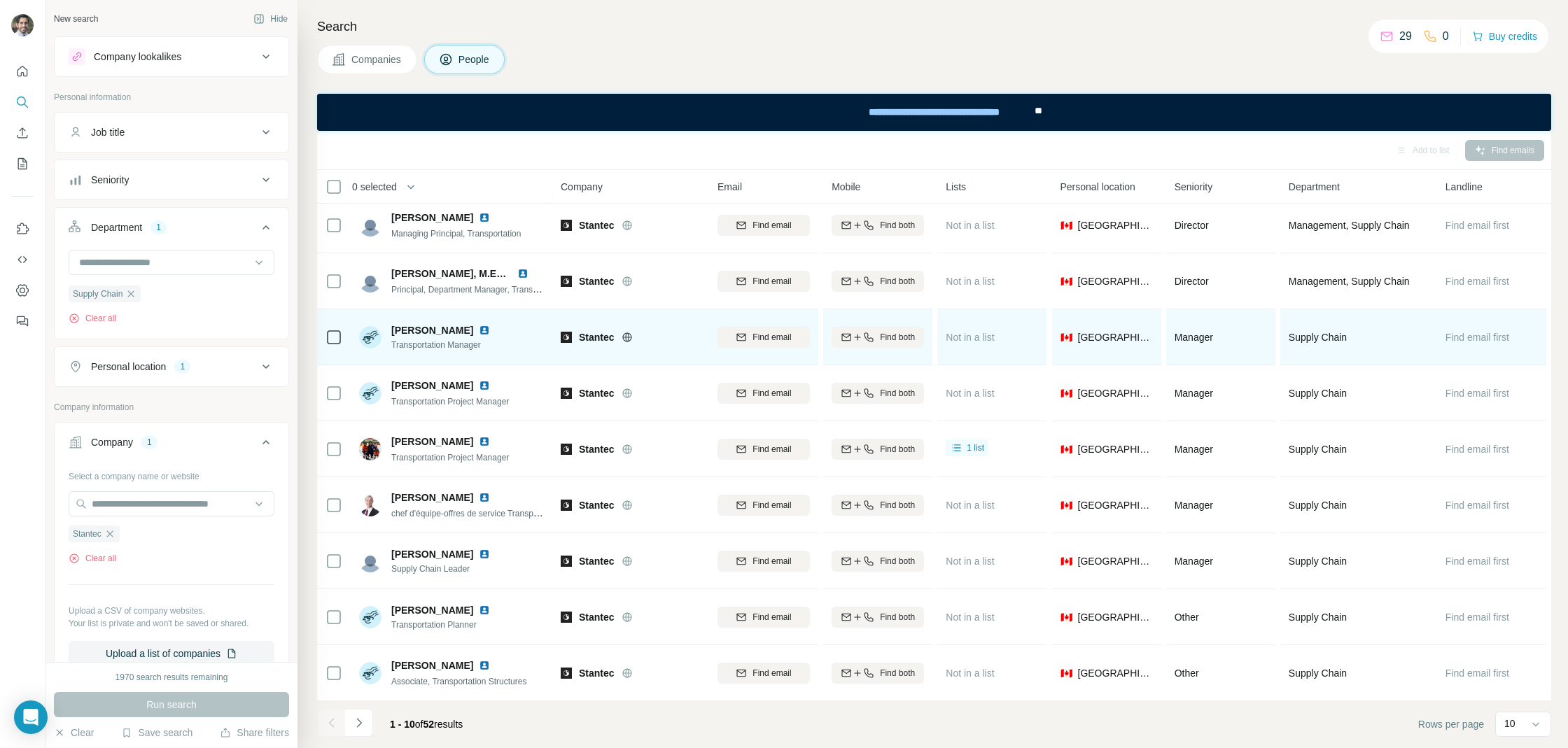
click at [479, 330] on img at bounding box center [484, 330] width 11 height 11
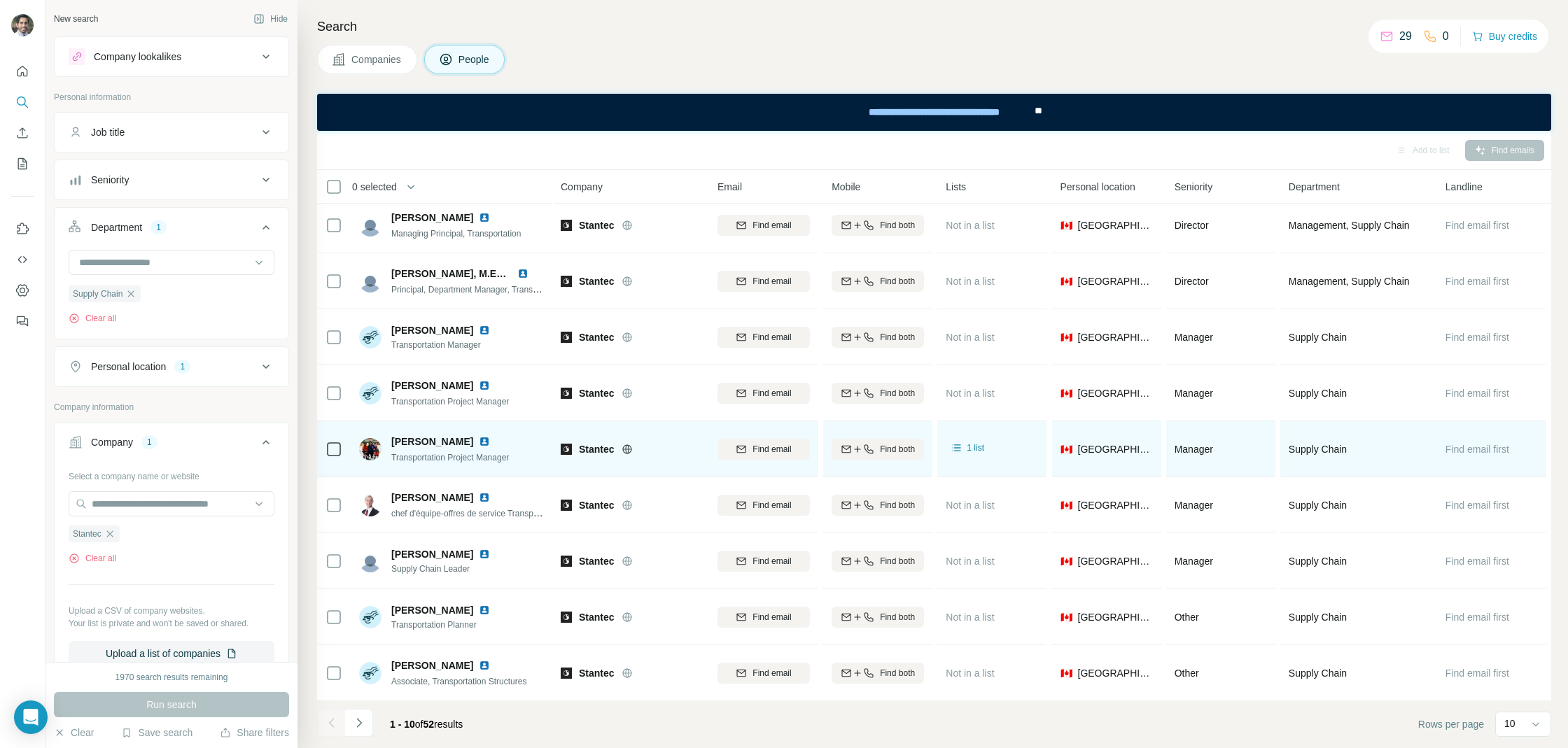
click at [479, 443] on img at bounding box center [484, 441] width 11 height 11
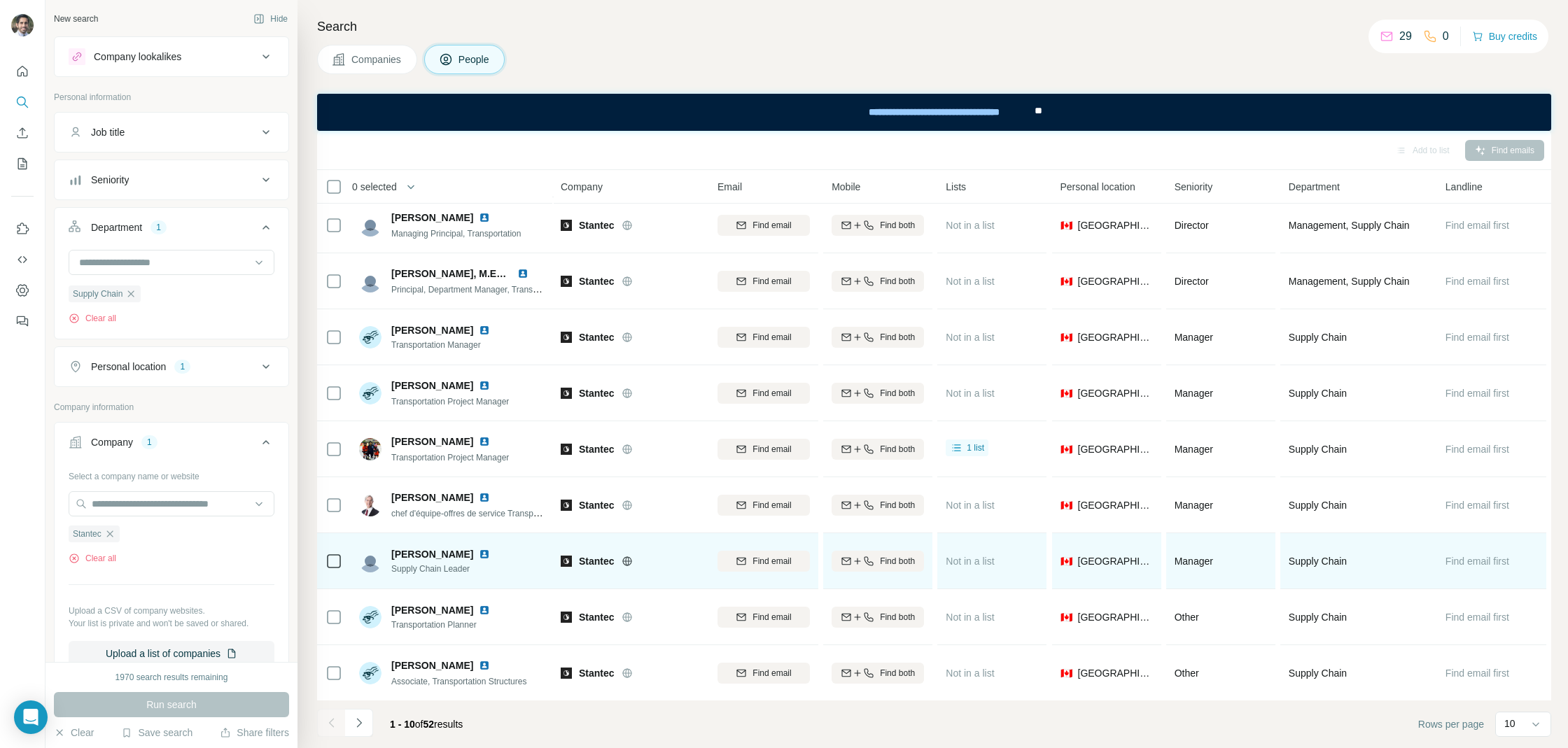
click at [479, 554] on img at bounding box center [484, 554] width 11 height 11
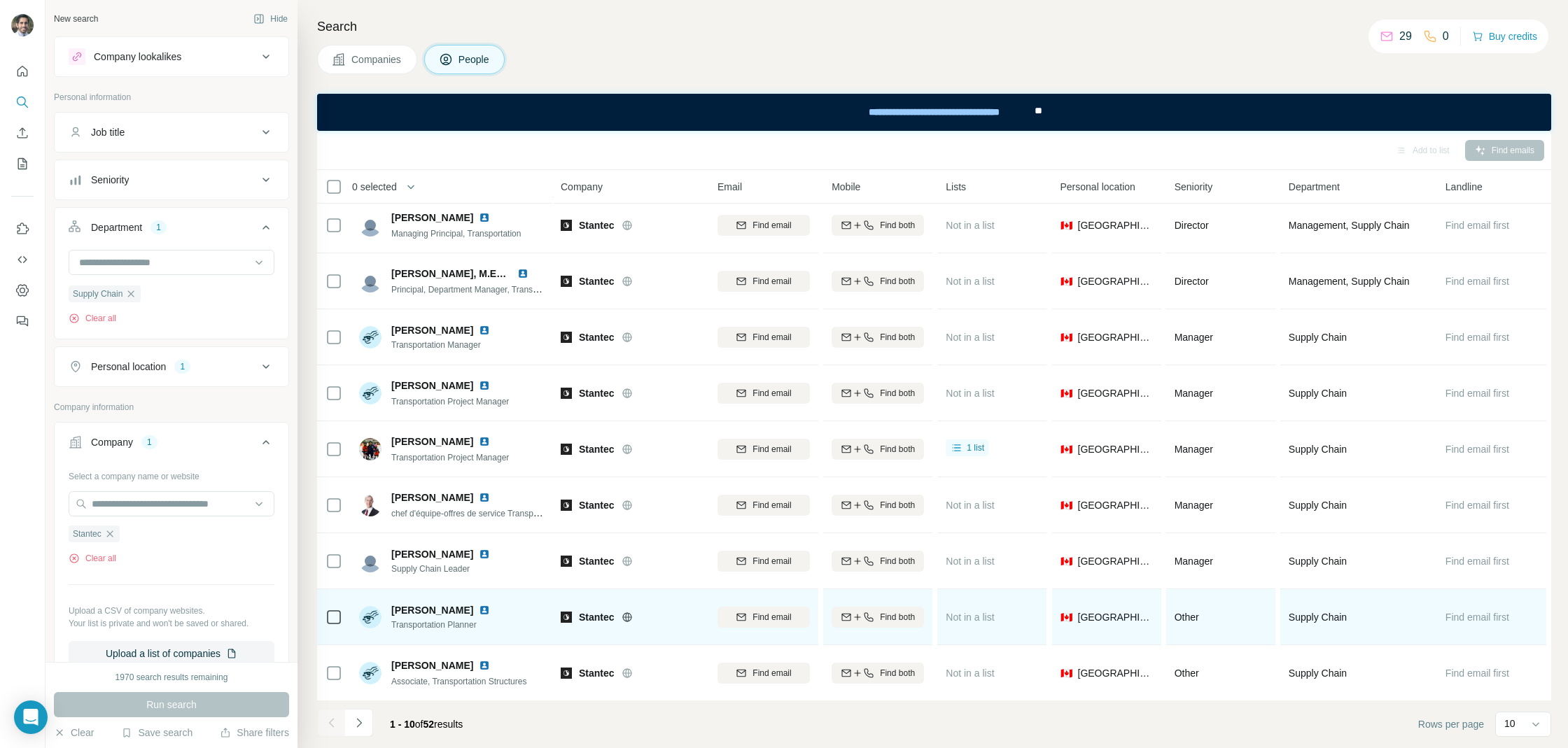
click at [484, 610] on img at bounding box center [484, 610] width 11 height 11
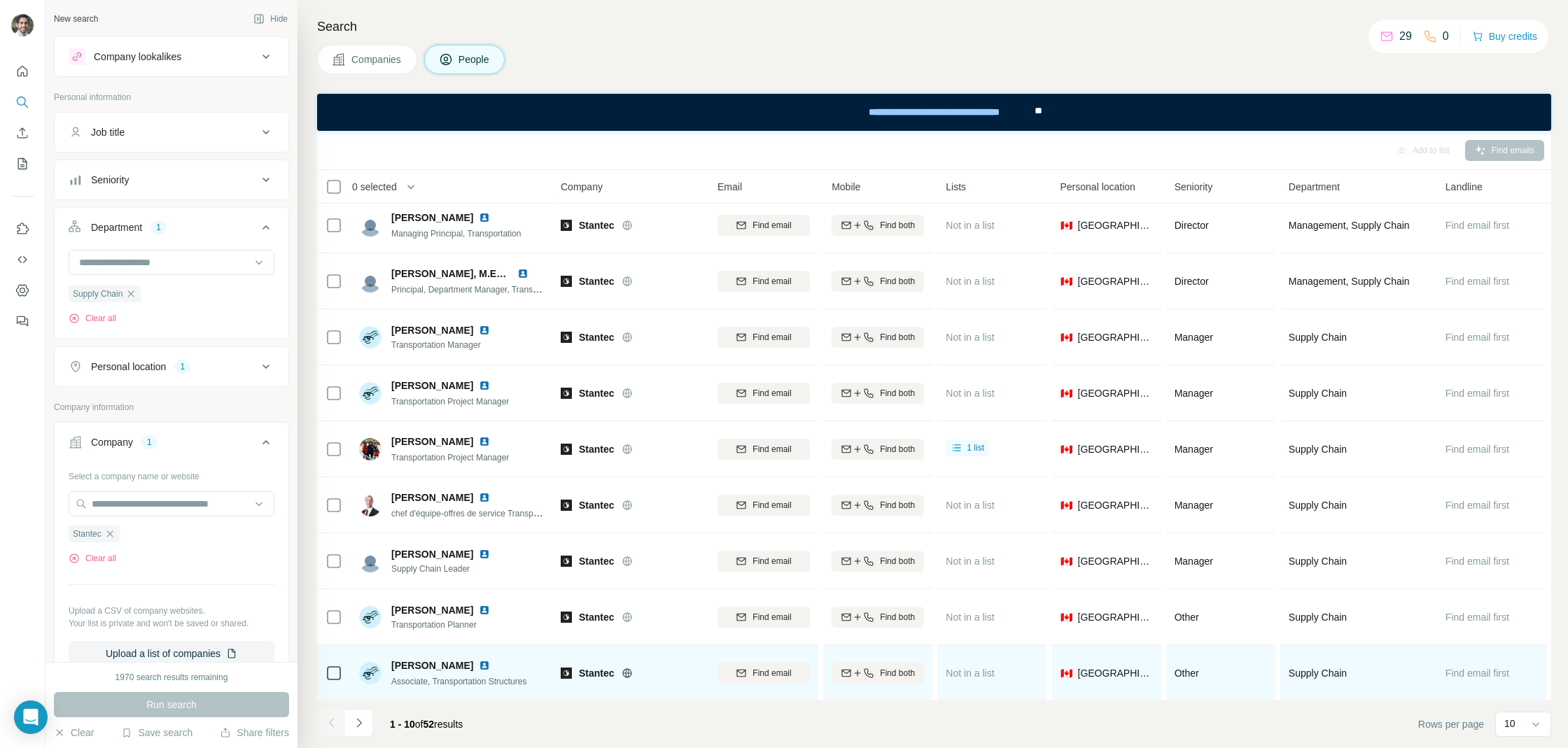
click at [479, 667] on img at bounding box center [484, 664] width 11 height 11
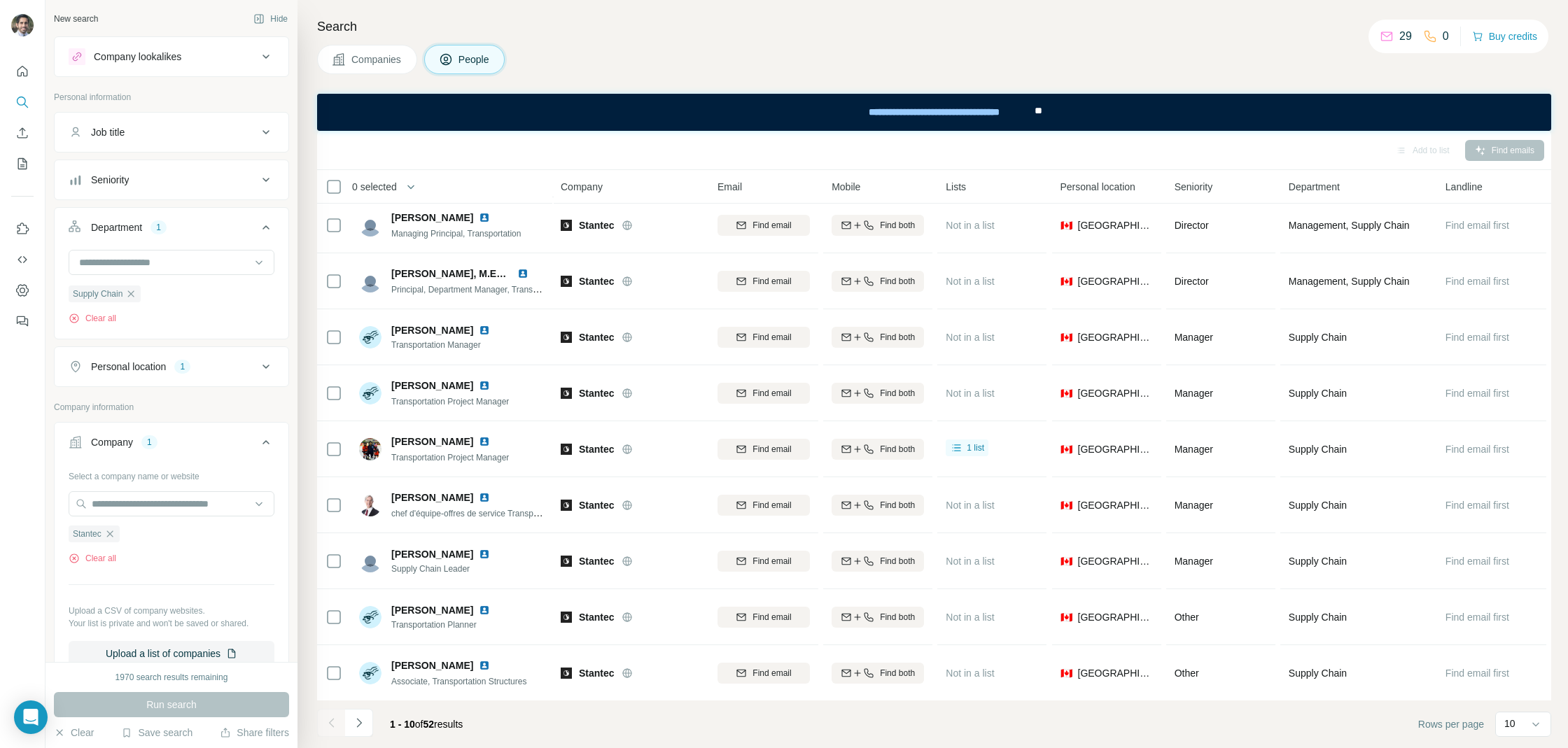
click at [353, 723] on icon "Navigate to next page" at bounding box center [359, 722] width 14 height 14
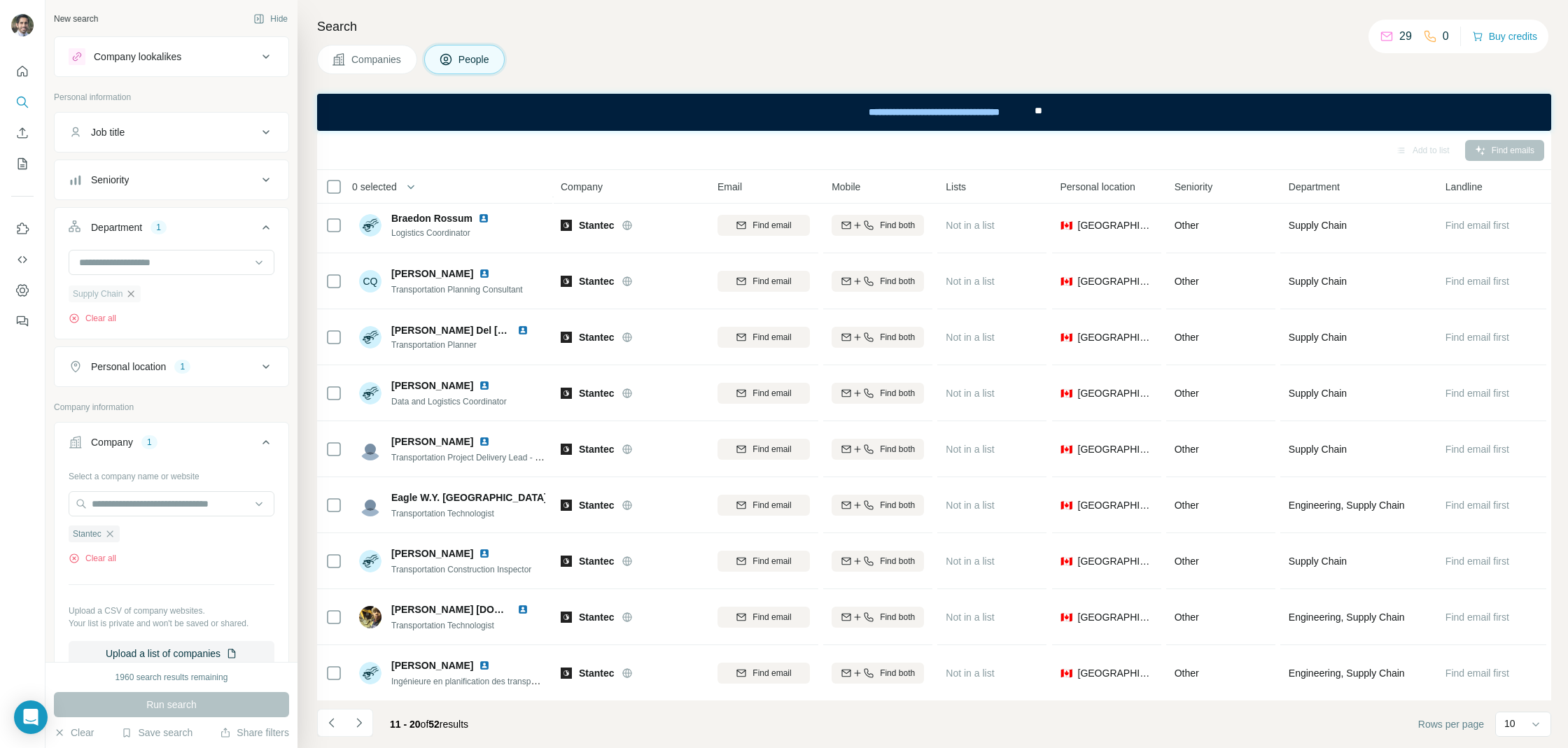
click at [129, 290] on icon "button" at bounding box center [130, 293] width 11 height 11
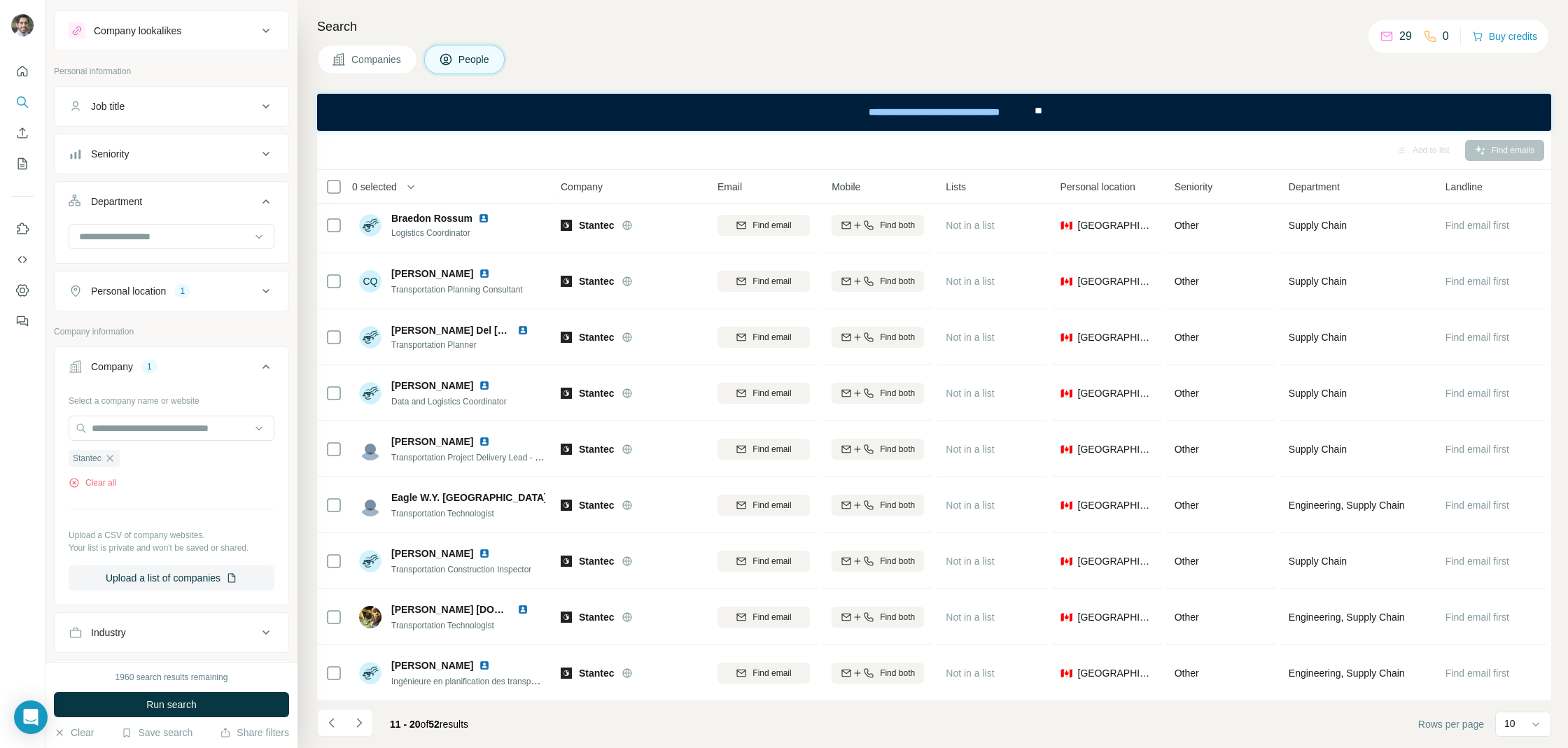
scroll to position [387, 0]
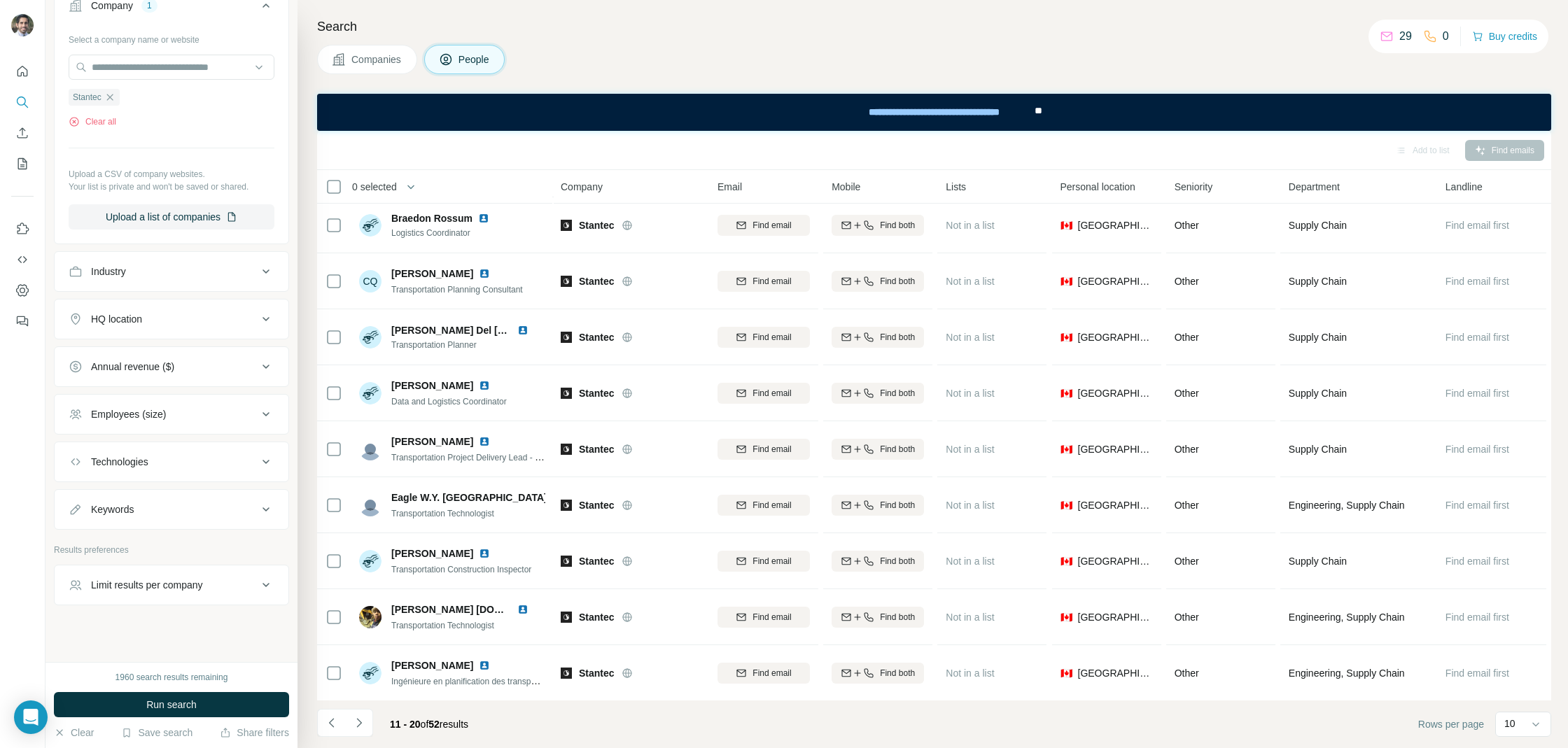
click at [147, 502] on div "Keywords" at bounding box center [163, 509] width 189 height 14
click at [135, 536] on input "text" at bounding box center [158, 544] width 178 height 25
type input "**********"
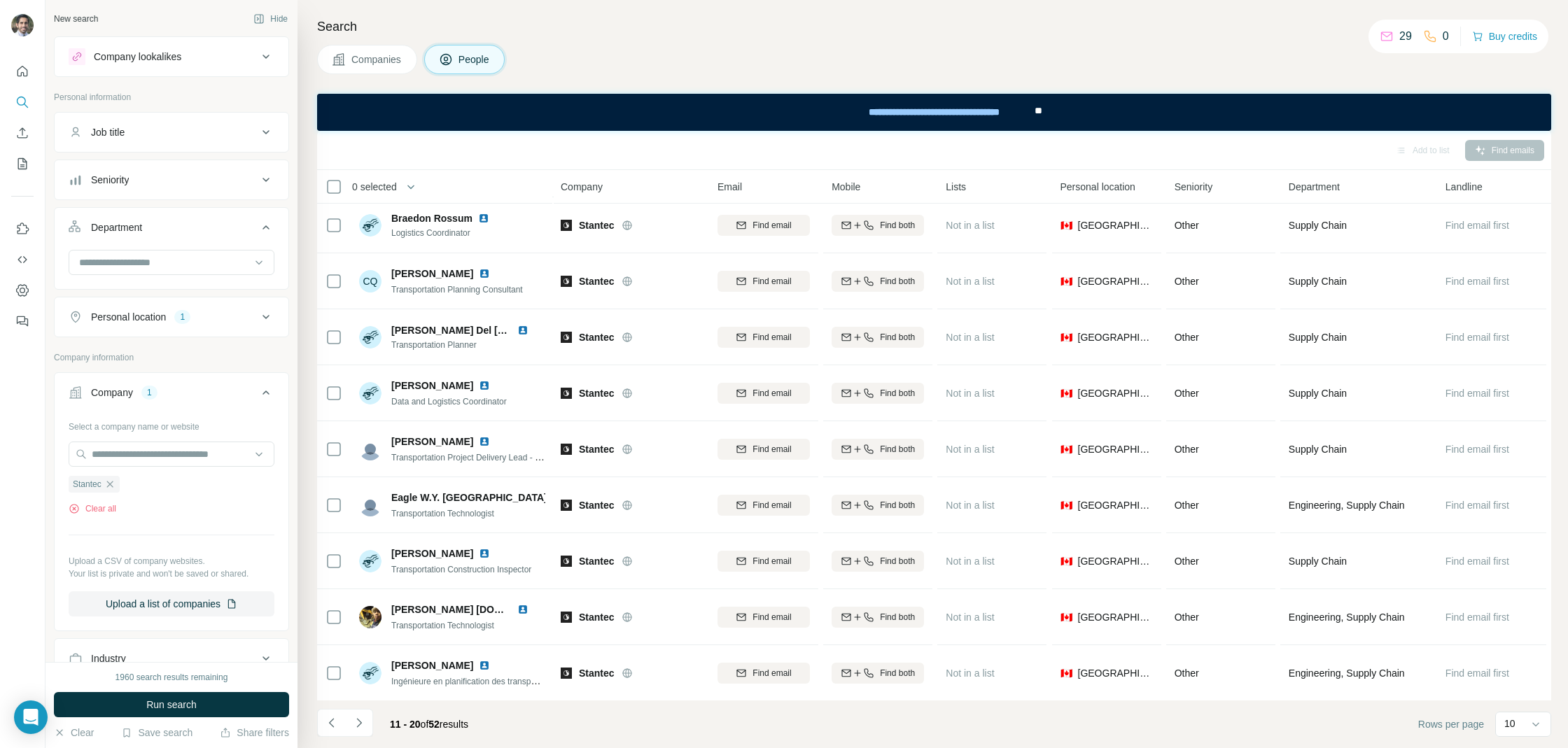
click at [149, 296] on div "Personal location 1" at bounding box center [172, 316] width 235 height 41
click at [202, 715] on button "Run search" at bounding box center [172, 704] width 235 height 25
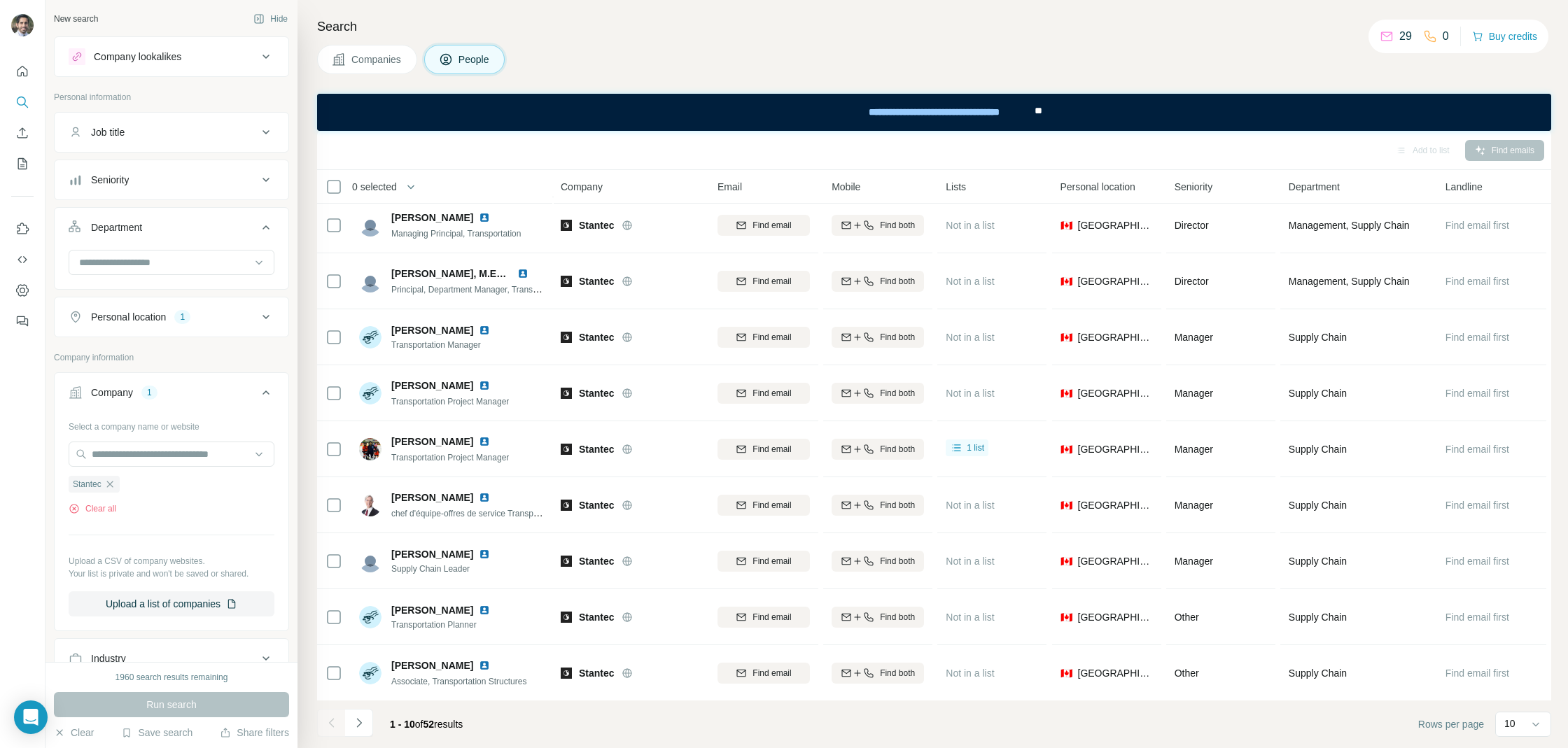
click at [177, 135] on div "Job title" at bounding box center [163, 132] width 189 height 14
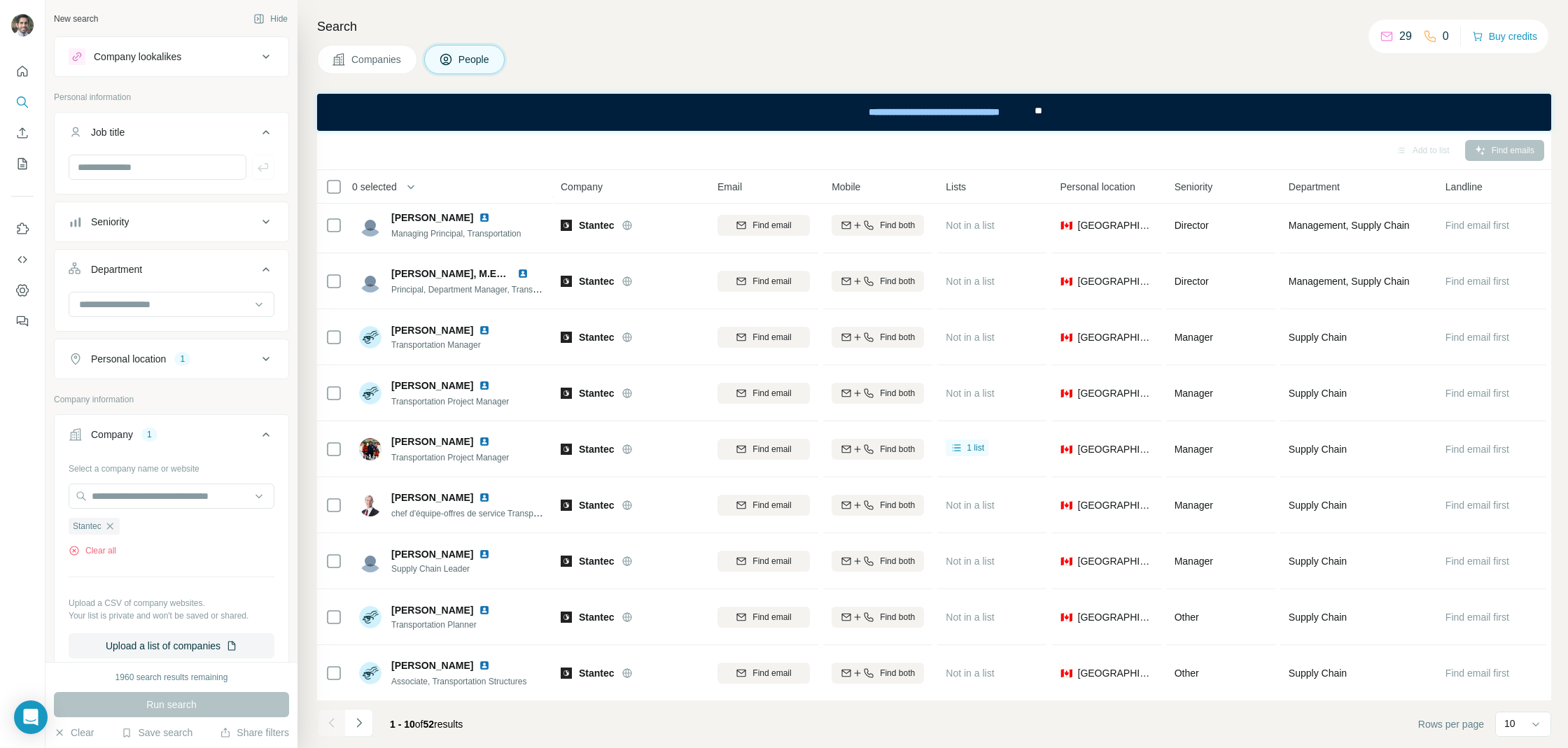
click at [177, 135] on div "Job title" at bounding box center [163, 132] width 189 height 14
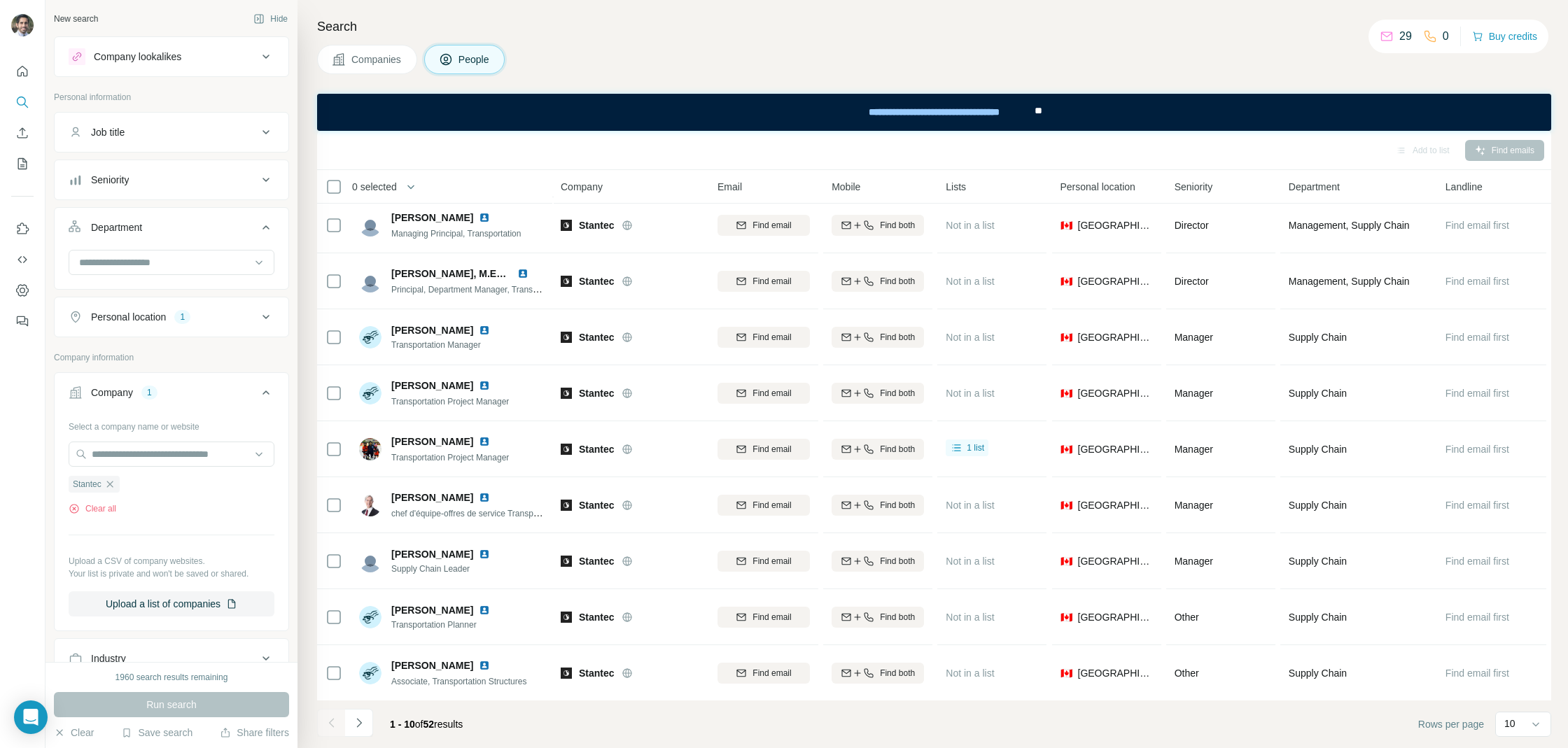
click at [168, 165] on button "Seniority" at bounding box center [172, 179] width 234 height 33
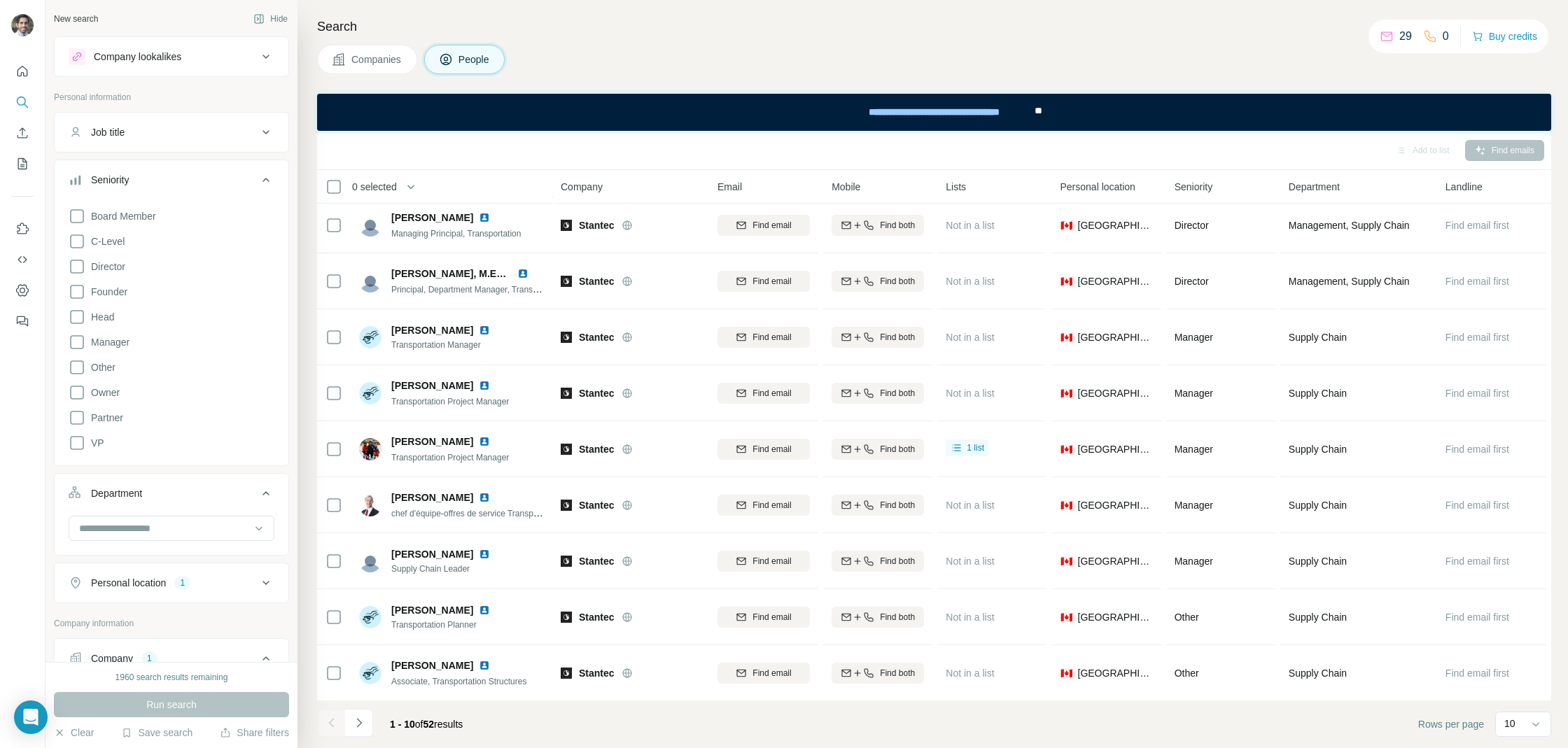
click at [167, 174] on div "Seniority" at bounding box center [163, 180] width 189 height 14
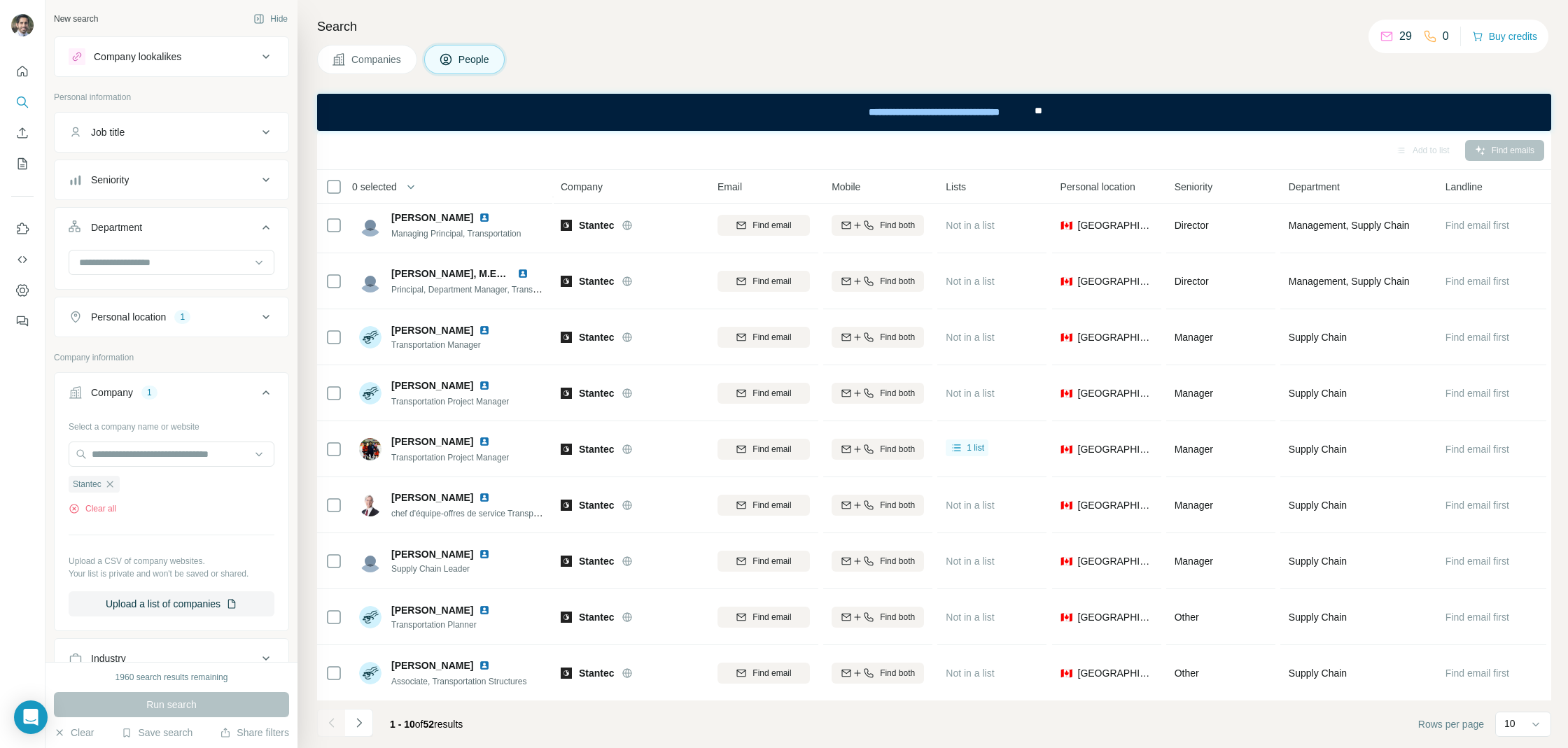
click at [156, 229] on div "Department" at bounding box center [163, 227] width 189 height 14
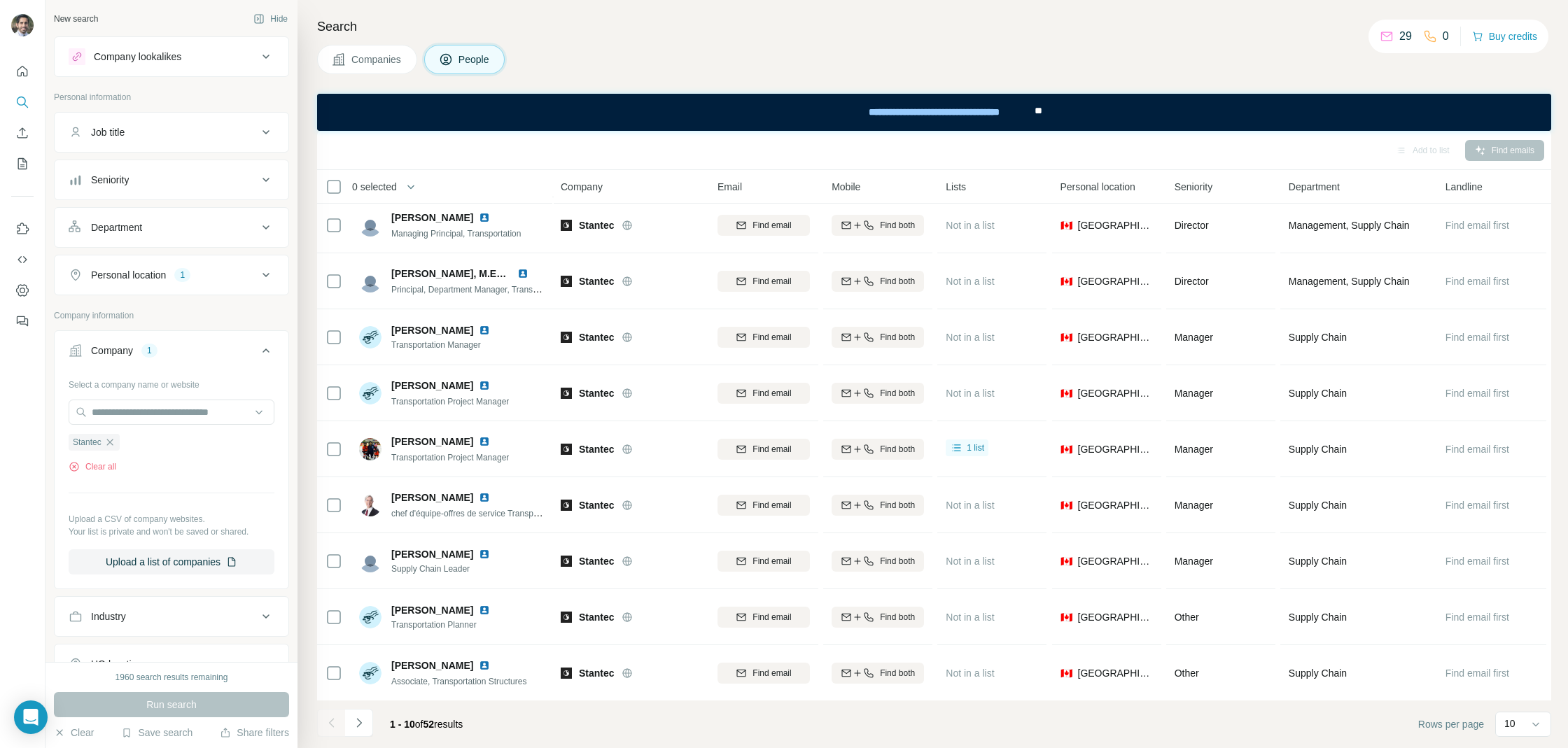
click at [152, 262] on button "Personal location 1" at bounding box center [172, 274] width 234 height 33
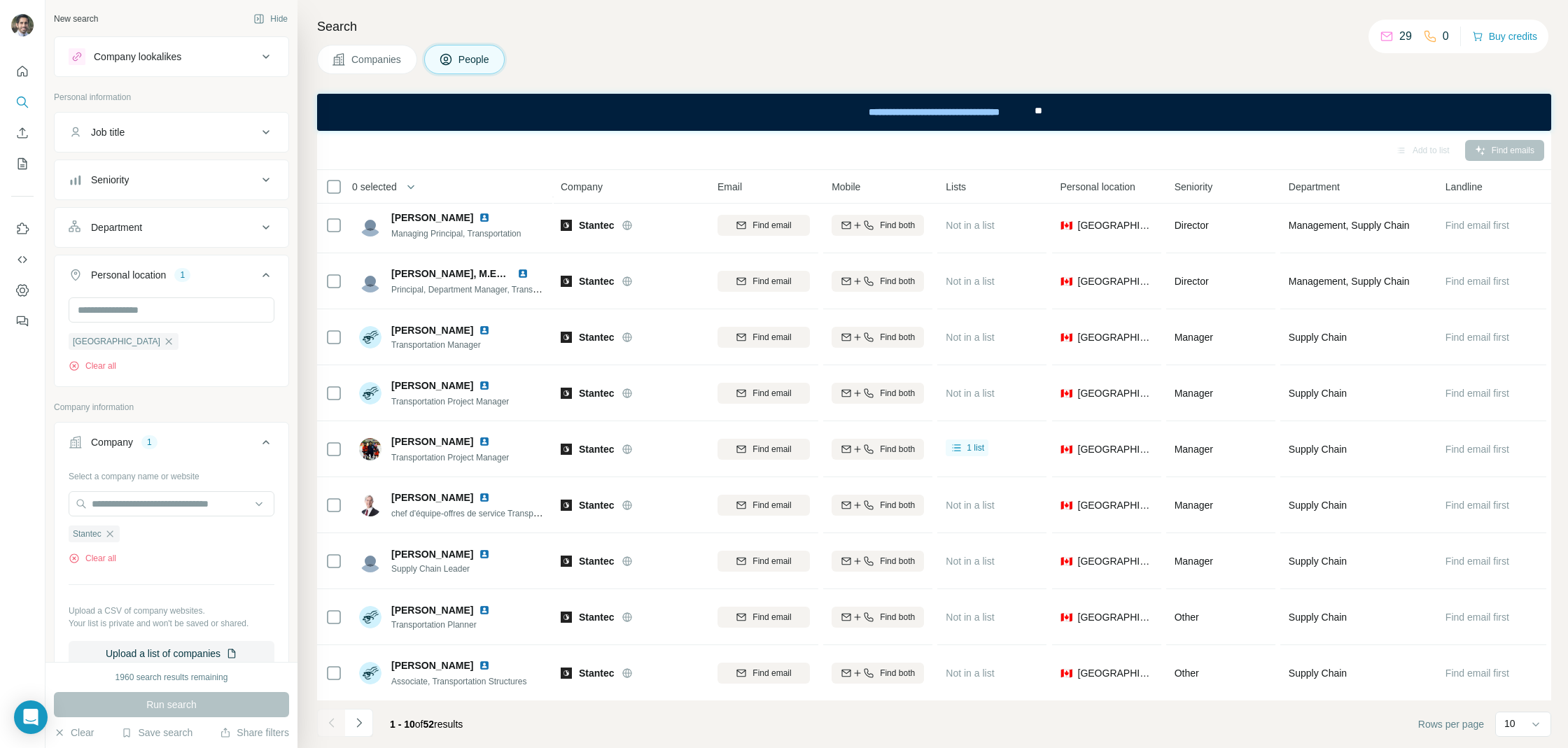
click at [152, 264] on button "Personal location 1" at bounding box center [172, 277] width 234 height 39
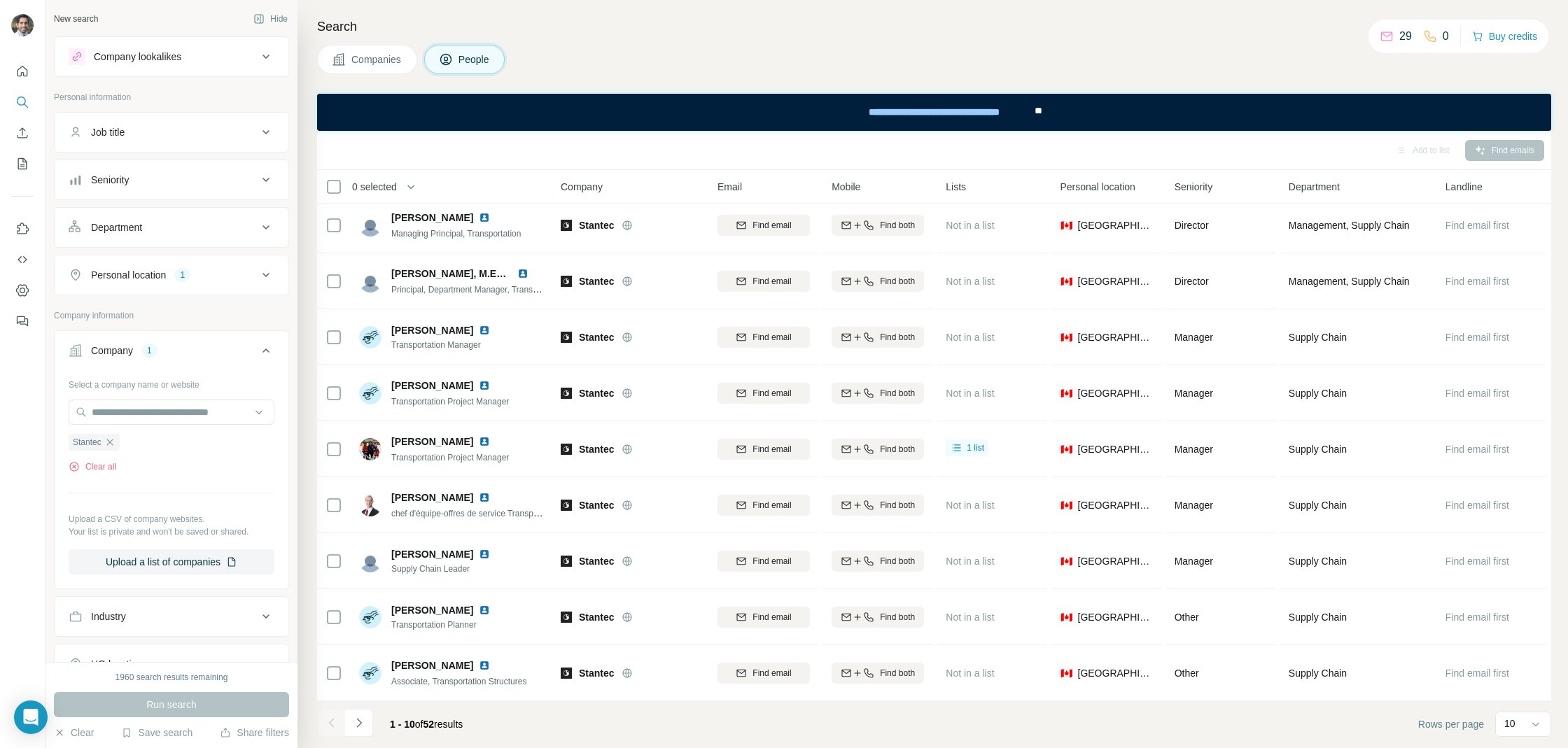
click at [132, 344] on div "Company" at bounding box center [112, 350] width 42 height 14
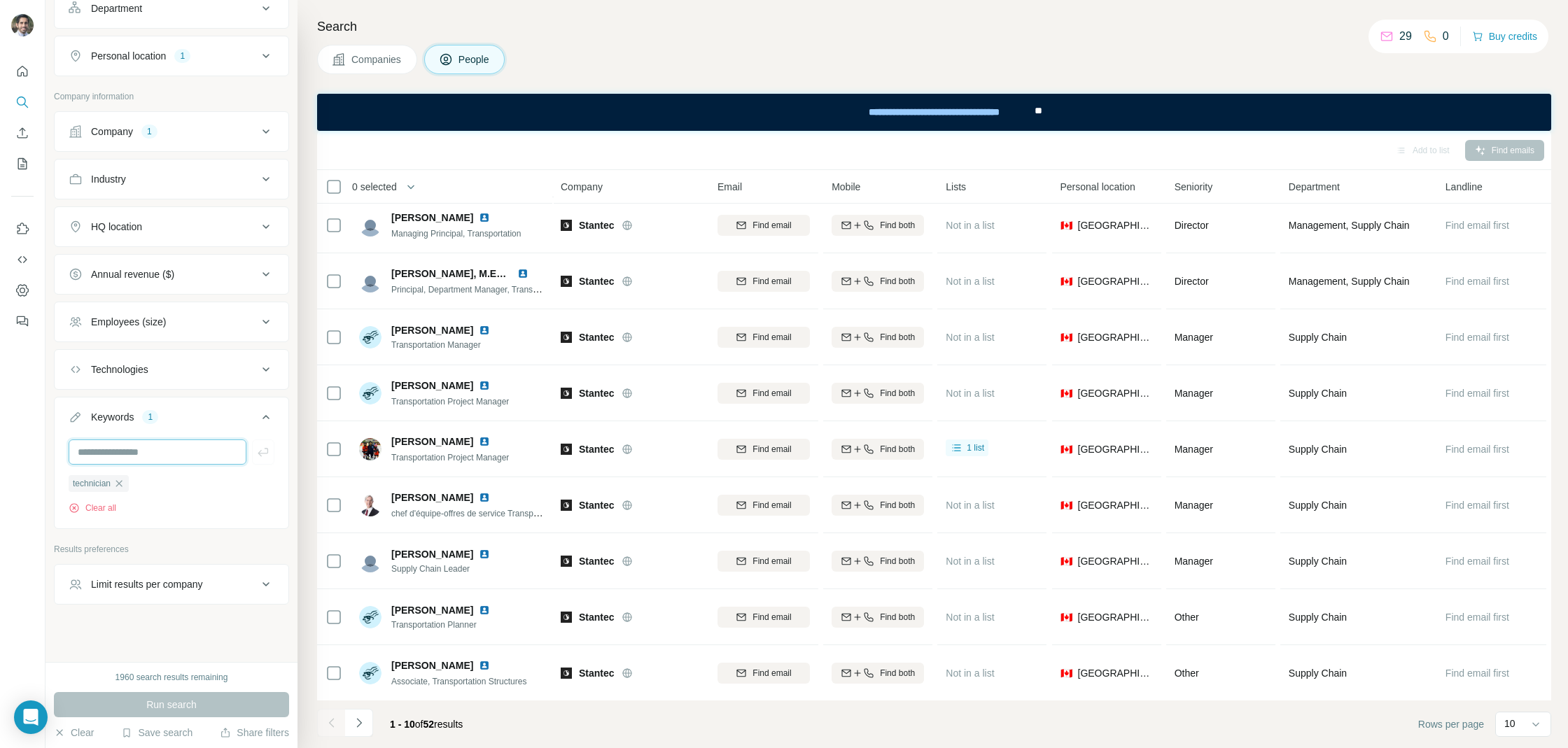
click at [153, 439] on input "text" at bounding box center [158, 452] width 178 height 25
type input "*********"
click at [124, 478] on icon "button" at bounding box center [118, 483] width 11 height 11
click at [200, 705] on button "Run search" at bounding box center [172, 704] width 235 height 25
click at [146, 125] on div "1" at bounding box center [149, 131] width 16 height 13
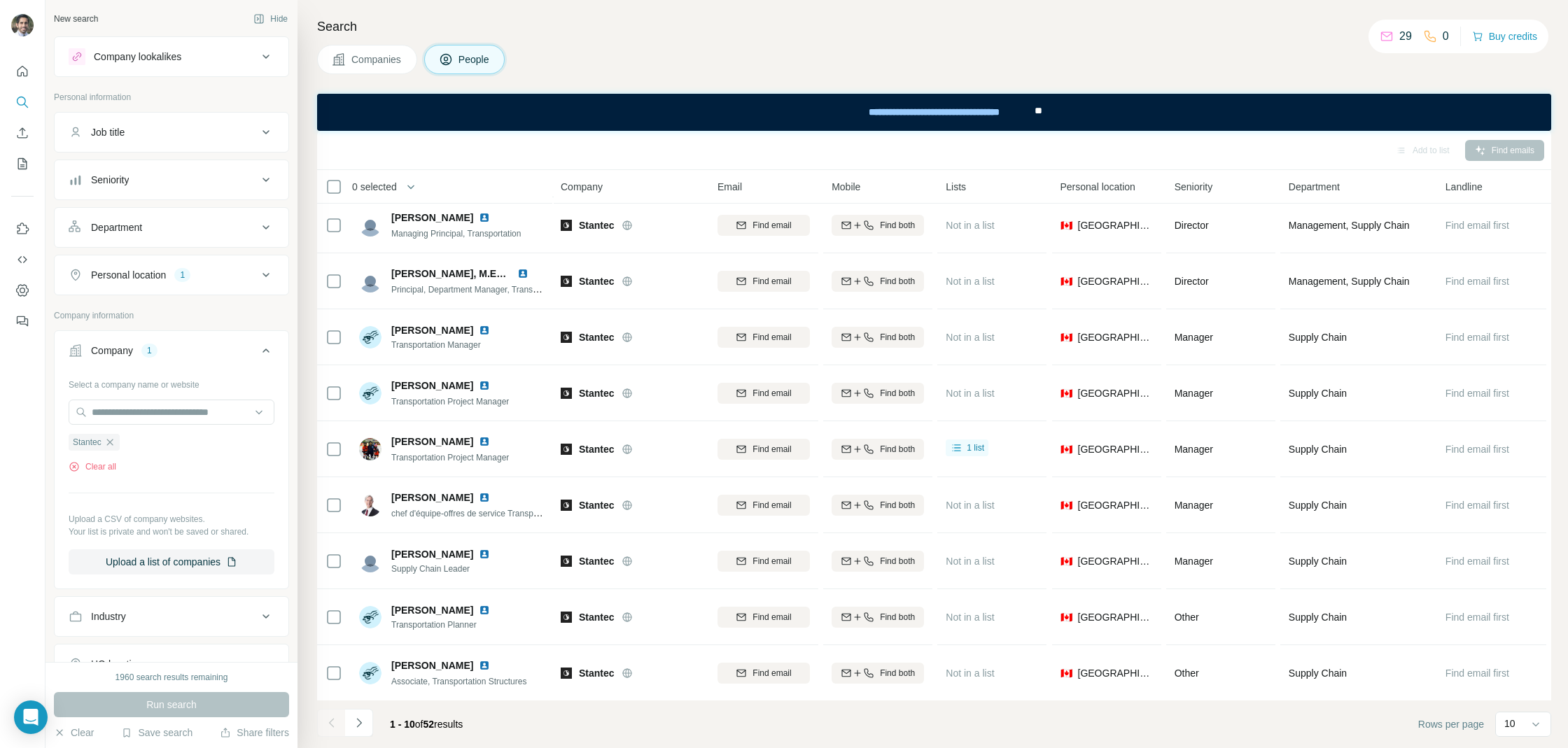
scroll to position [437, 0]
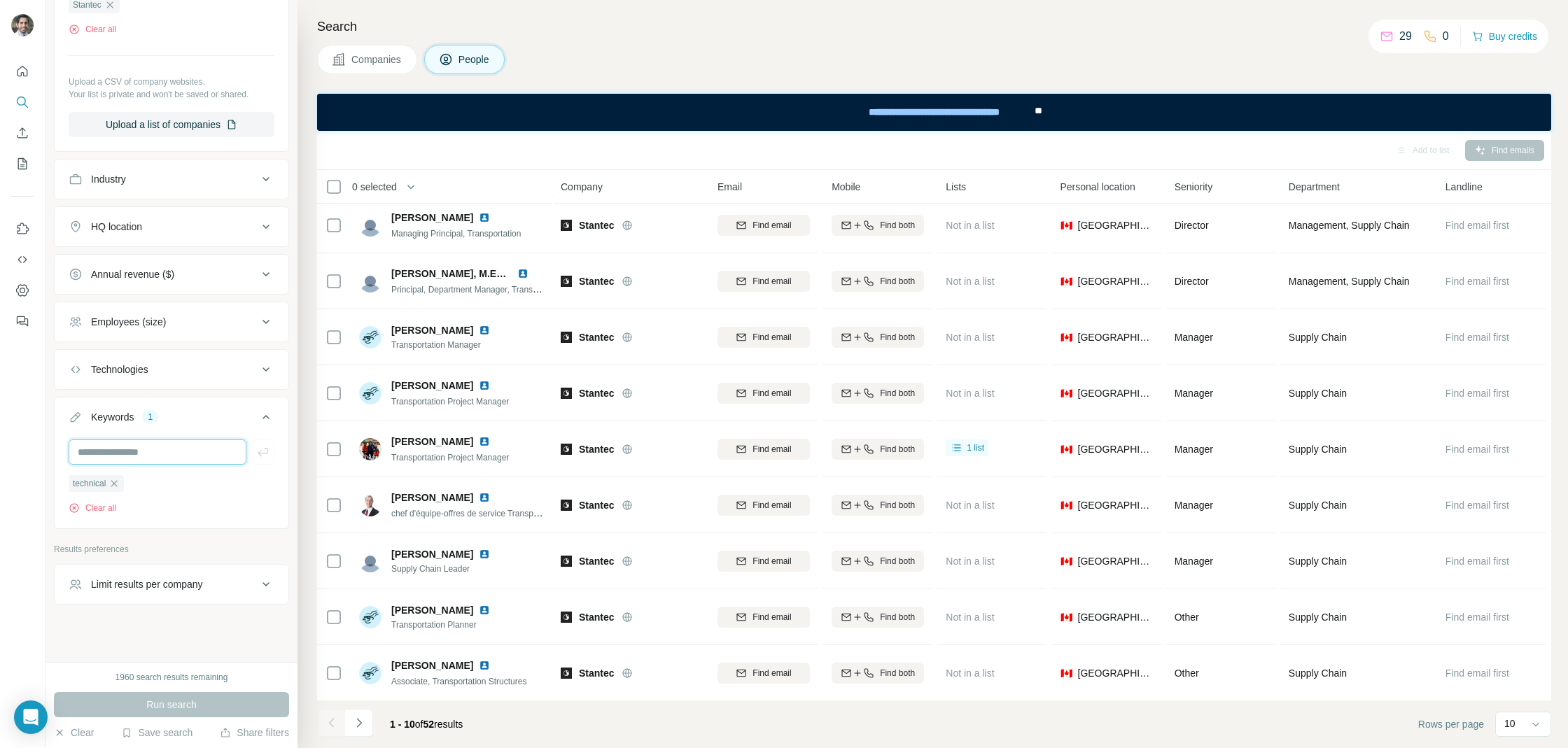
click at [135, 447] on input "text" at bounding box center [158, 452] width 178 height 25
type input "********"
click at [117, 477] on icon "button" at bounding box center [114, 483] width 11 height 11
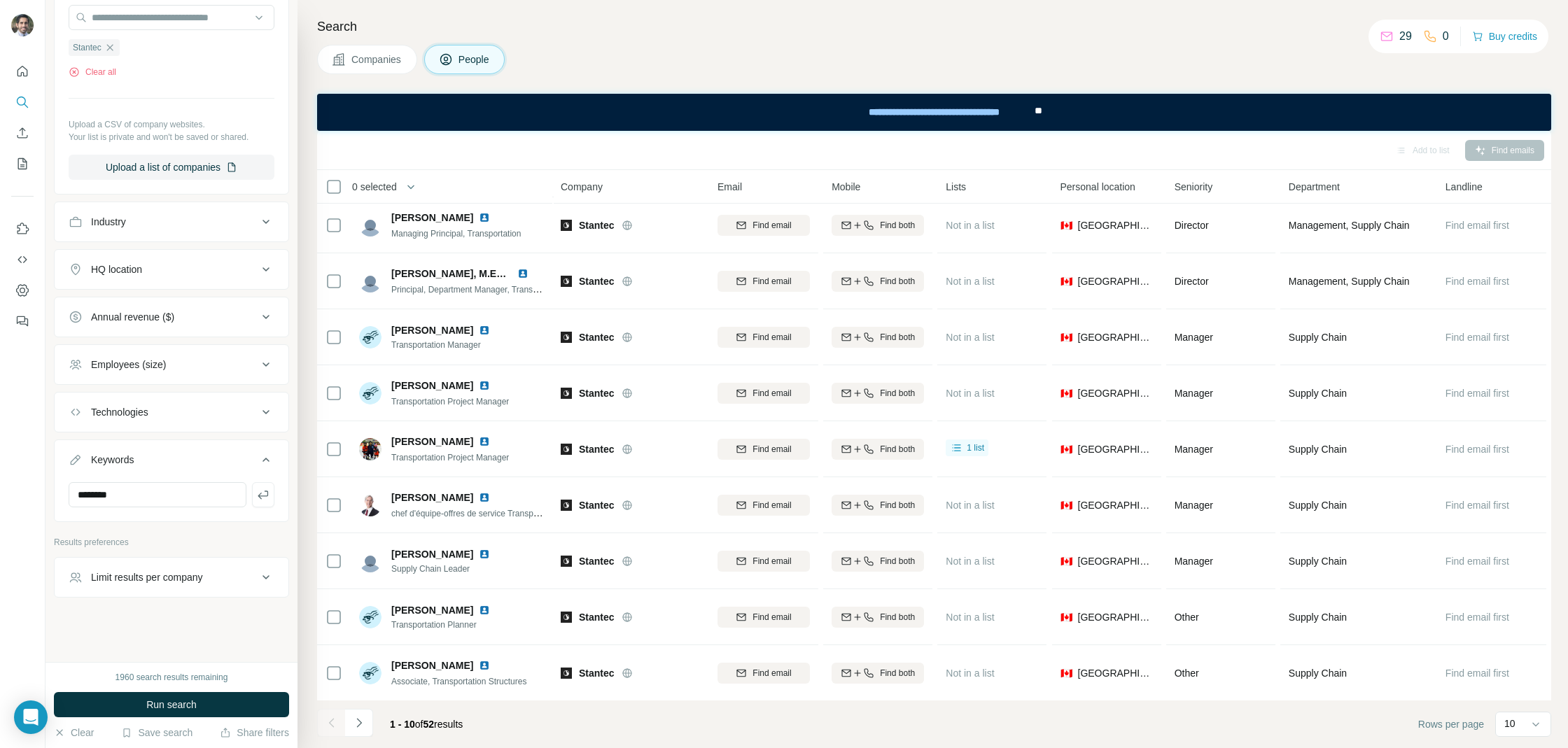
scroll to position [387, 0]
click at [132, 491] on input "********" at bounding box center [158, 502] width 178 height 25
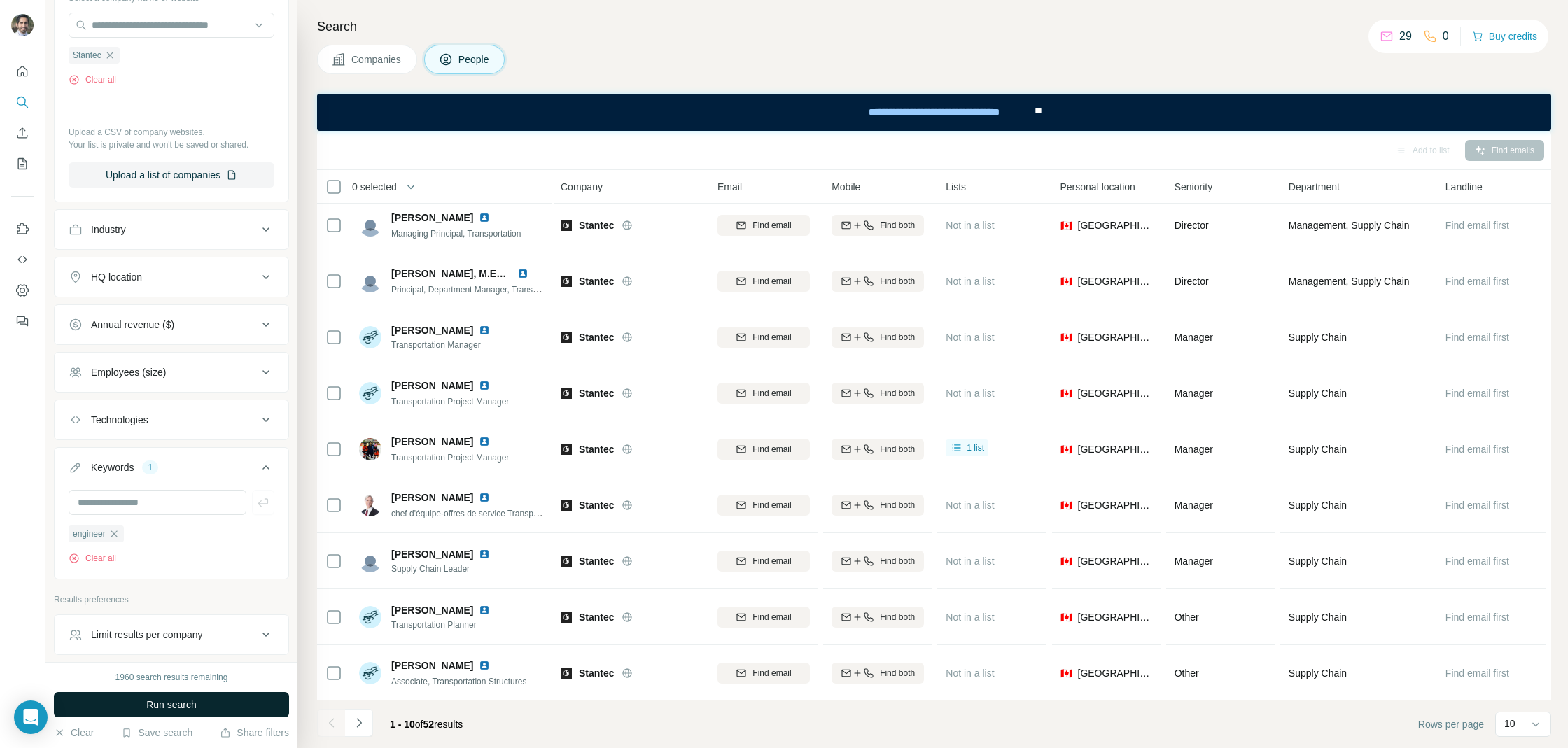
click at [175, 696] on button "Run search" at bounding box center [172, 704] width 235 height 25
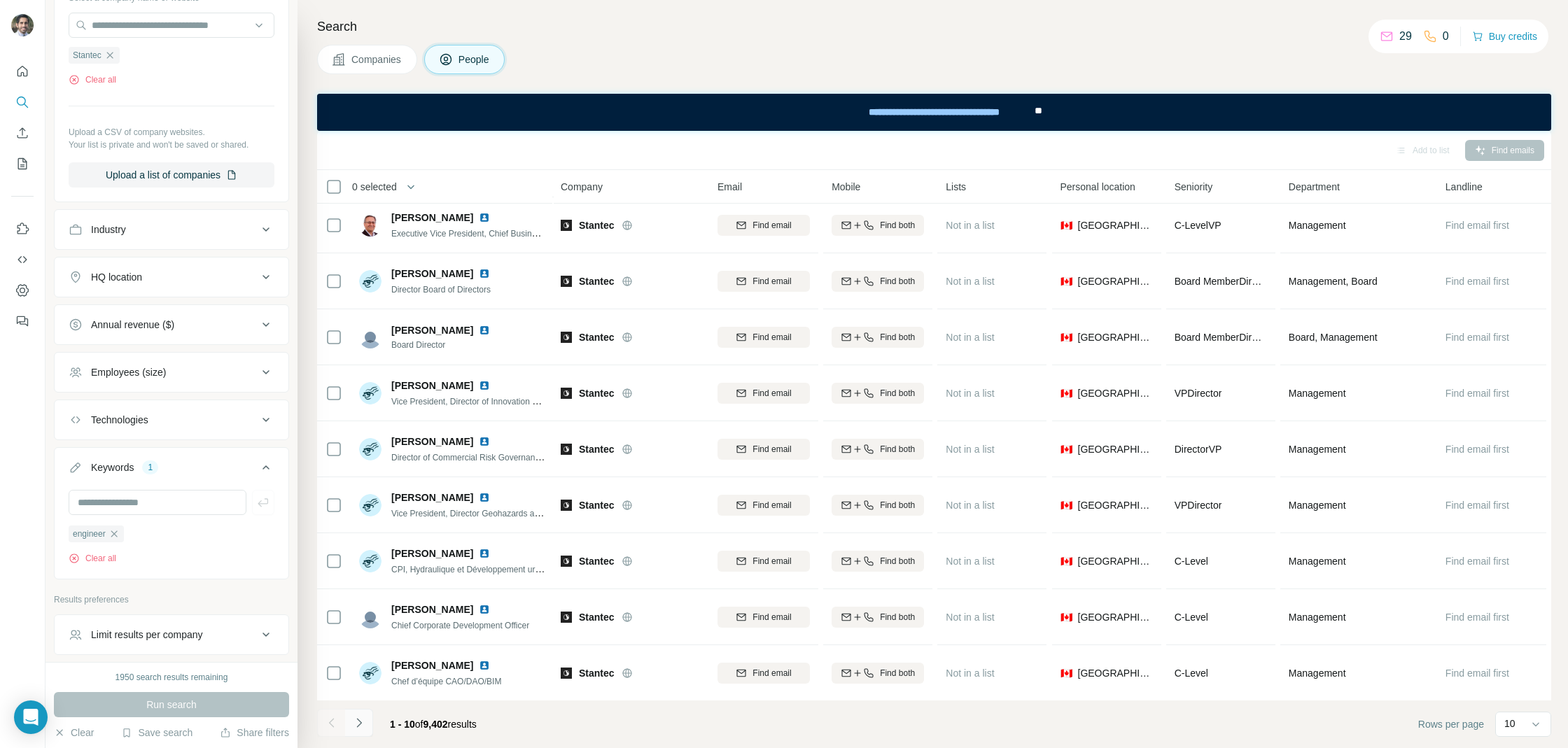
click at [367, 719] on button "Navigate to next page" at bounding box center [359, 723] width 28 height 28
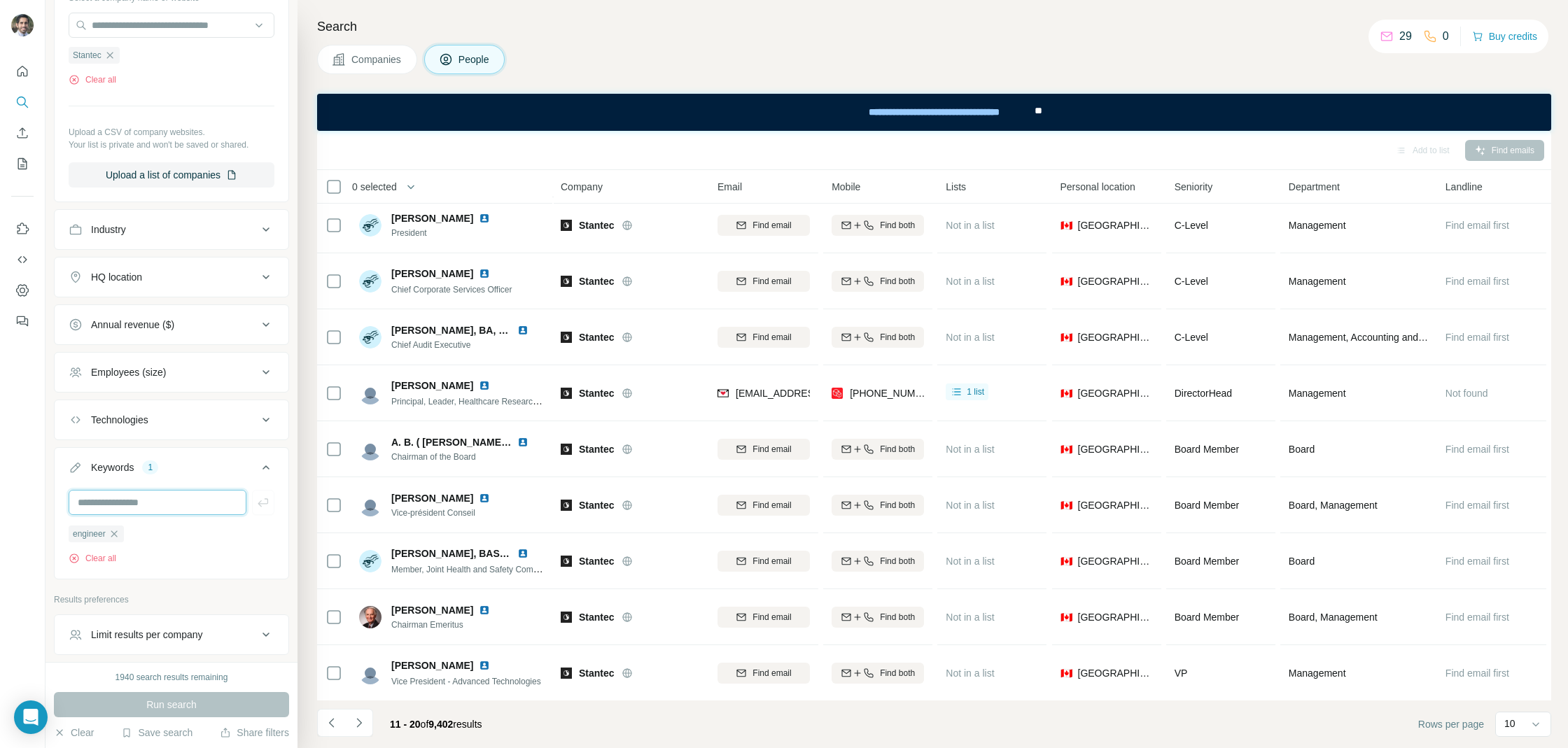
click at [132, 502] on input "text" at bounding box center [158, 502] width 178 height 25
type input "*******"
click at [118, 528] on icon "button" at bounding box center [114, 533] width 11 height 11
click at [171, 701] on span "Run search" at bounding box center [172, 704] width 50 height 14
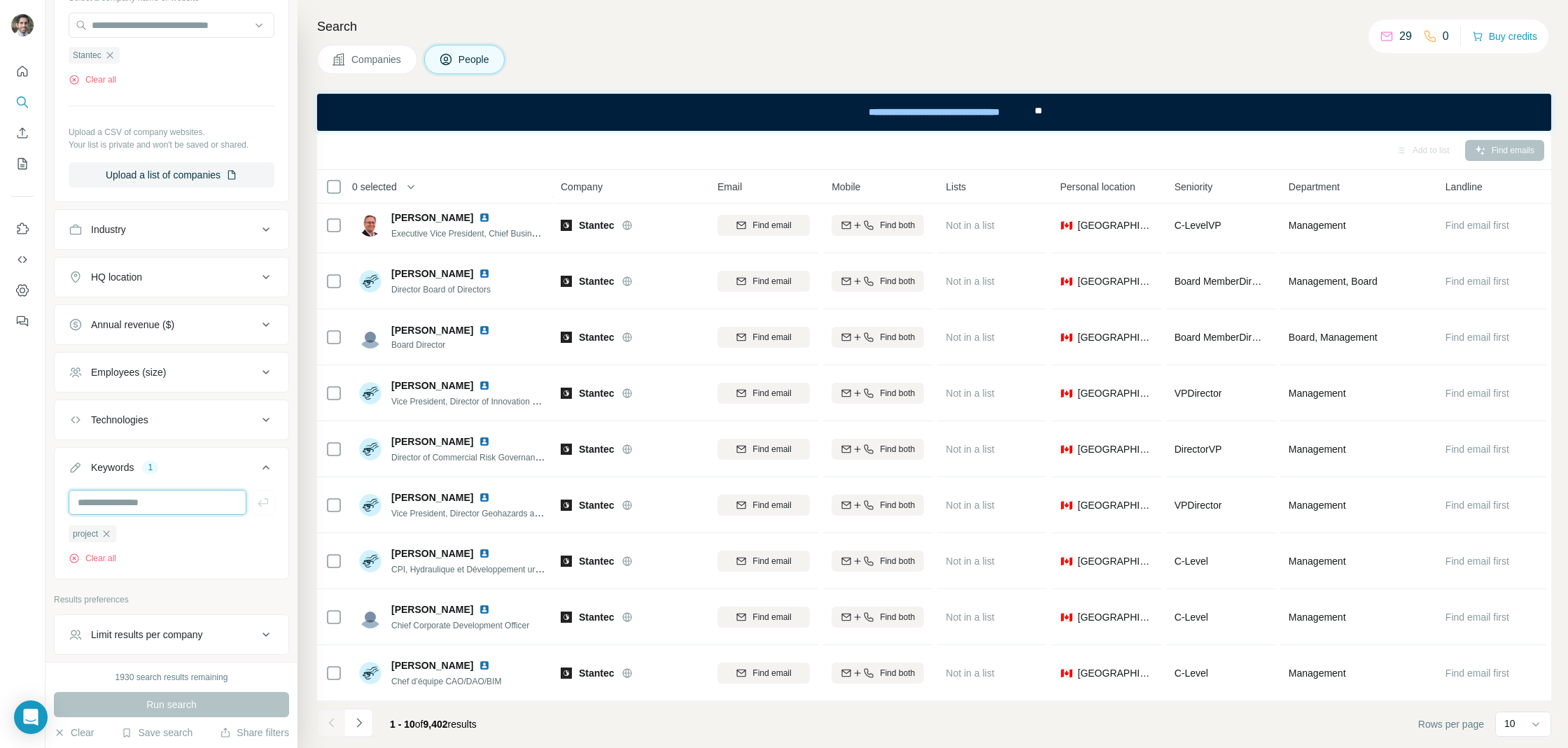
click at [156, 489] on input "text" at bounding box center [158, 502] width 178 height 25
click at [156, 489] on input "*******" at bounding box center [158, 502] width 178 height 25
type input "**********"
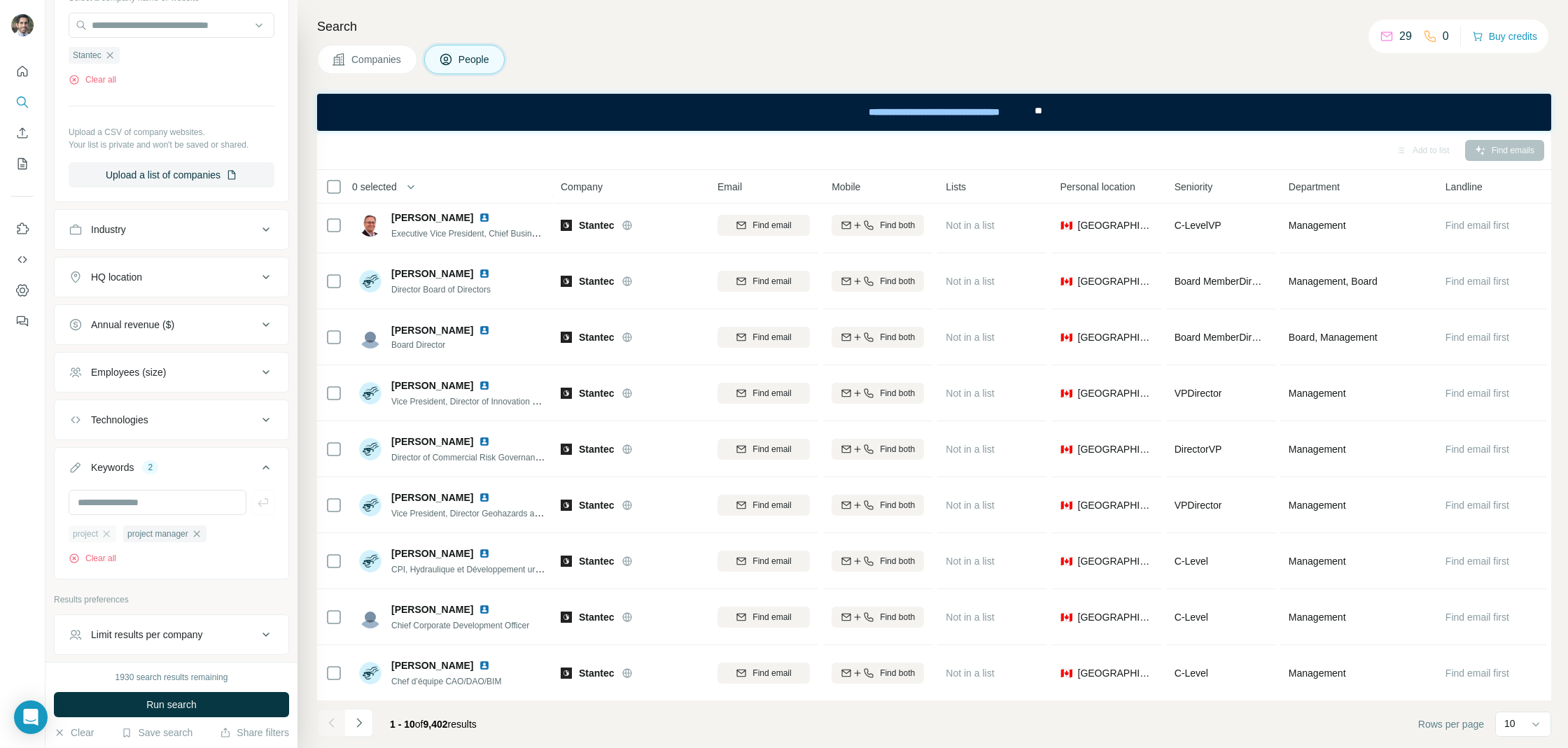
click at [104, 534] on div "project" at bounding box center [92, 534] width 47 height 17
click at [107, 528] on icon "button" at bounding box center [106, 533] width 11 height 11
click at [146, 704] on span "Run search" at bounding box center [172, 704] width 50 height 14
click at [138, 526] on div "project manager" at bounding box center [110, 534] width 84 height 17
click at [144, 530] on icon "button" at bounding box center [141, 533] width 7 height 7
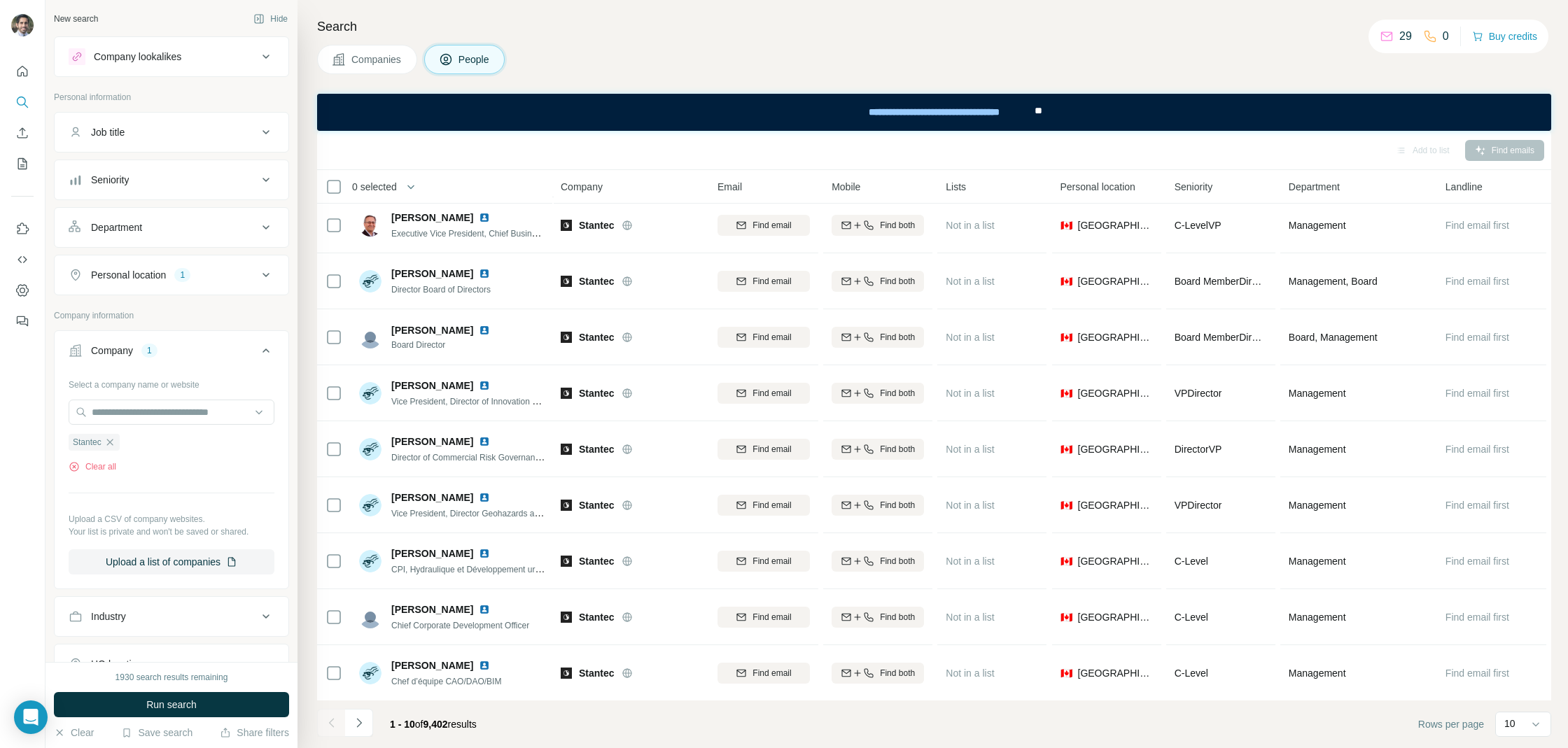
click at [149, 120] on button "Job title" at bounding box center [172, 132] width 234 height 33
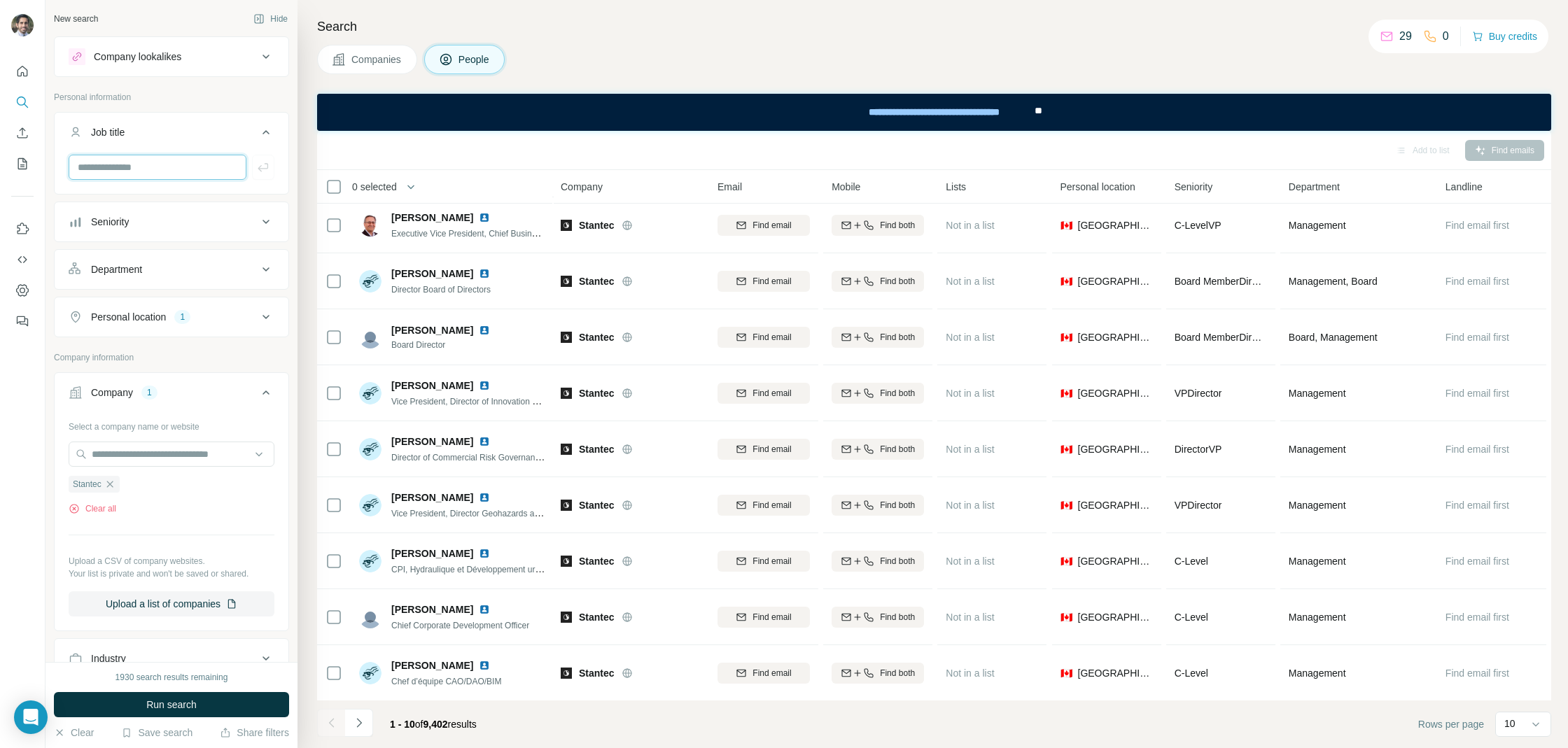
click at [149, 163] on input "text" at bounding box center [158, 167] width 178 height 25
type input "*******"
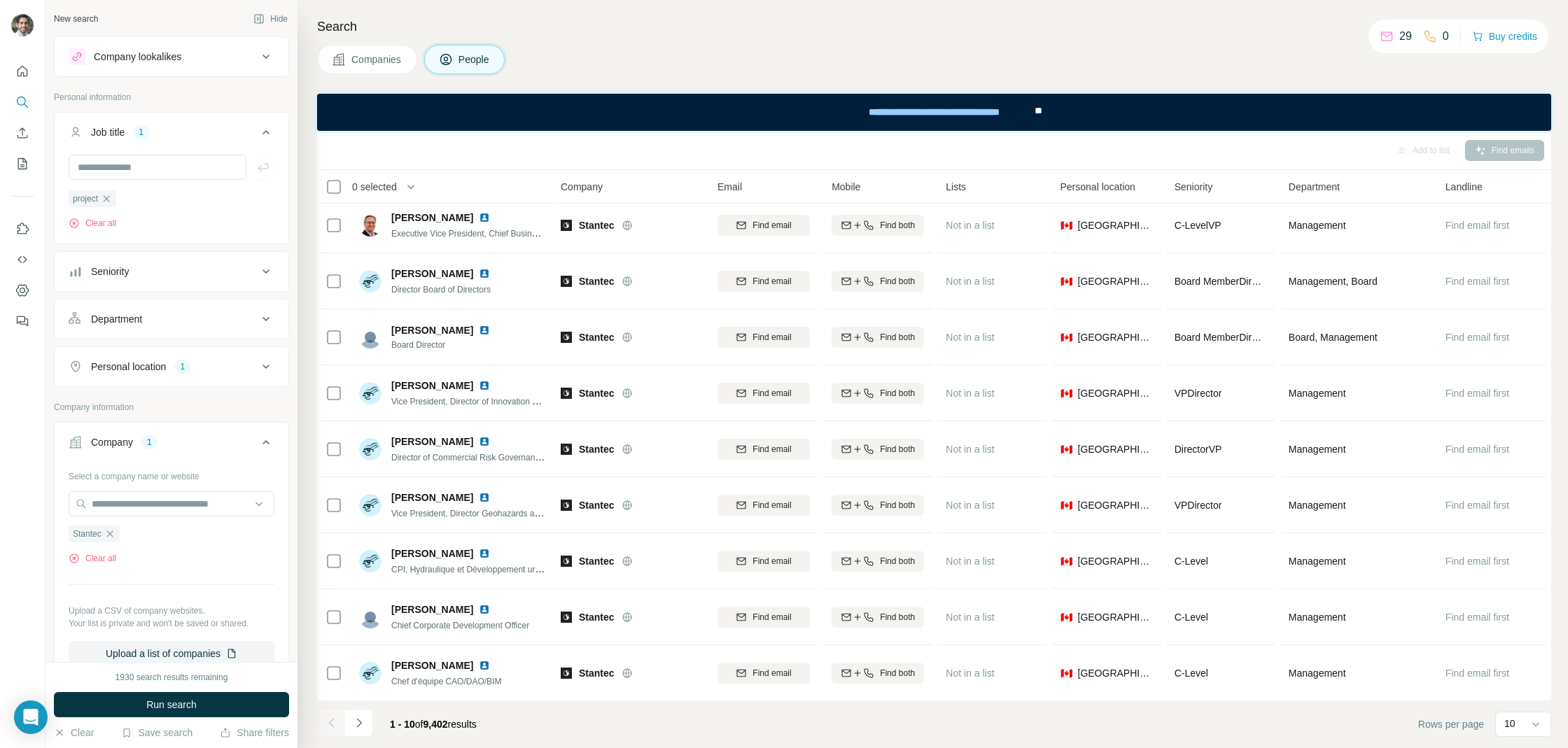
click at [187, 720] on div "1930 search results remaining Run search Clear Save search Share filters" at bounding box center [172, 704] width 252 height 86
click at [187, 709] on span "Run search" at bounding box center [172, 704] width 50 height 14
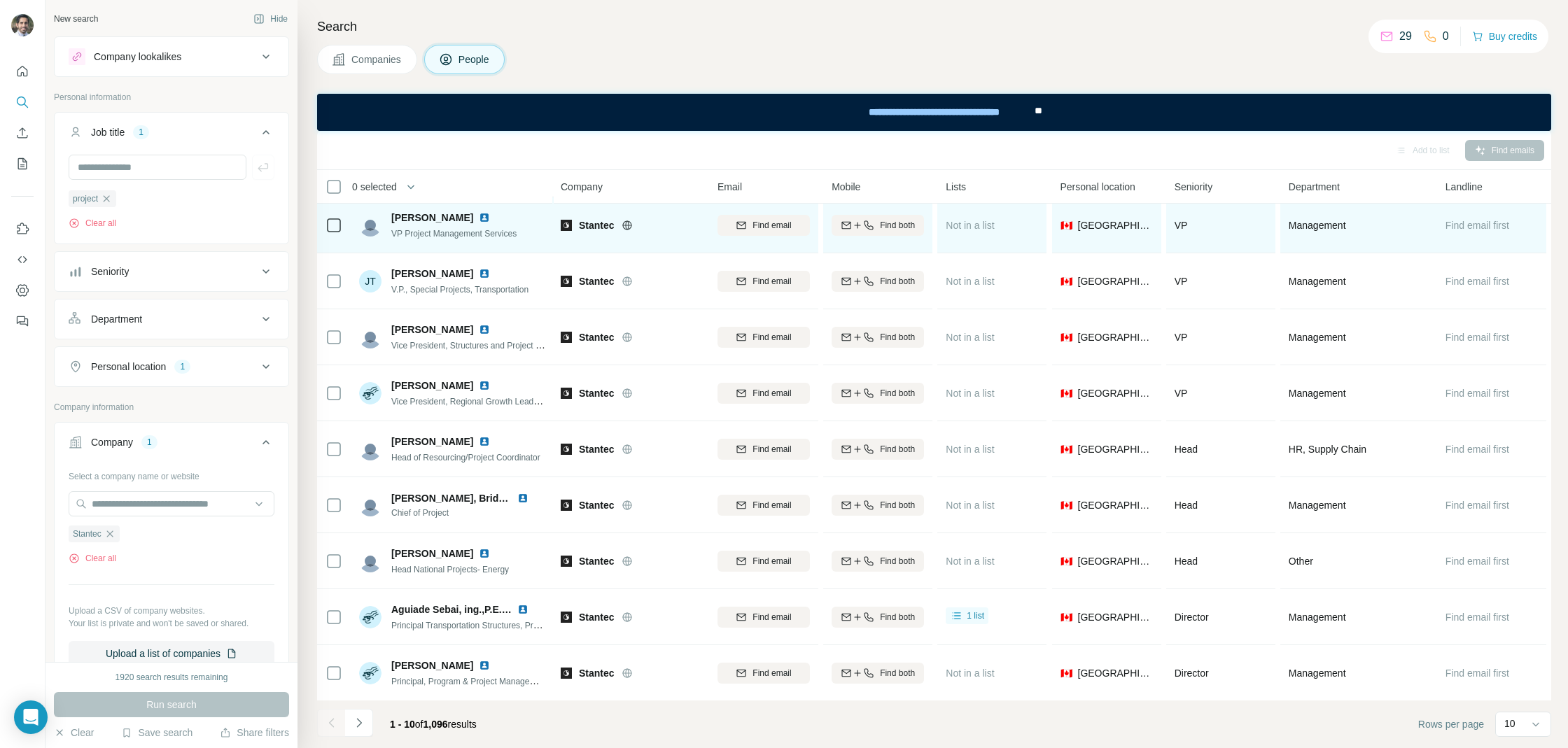
click at [479, 217] on img at bounding box center [484, 217] width 11 height 11
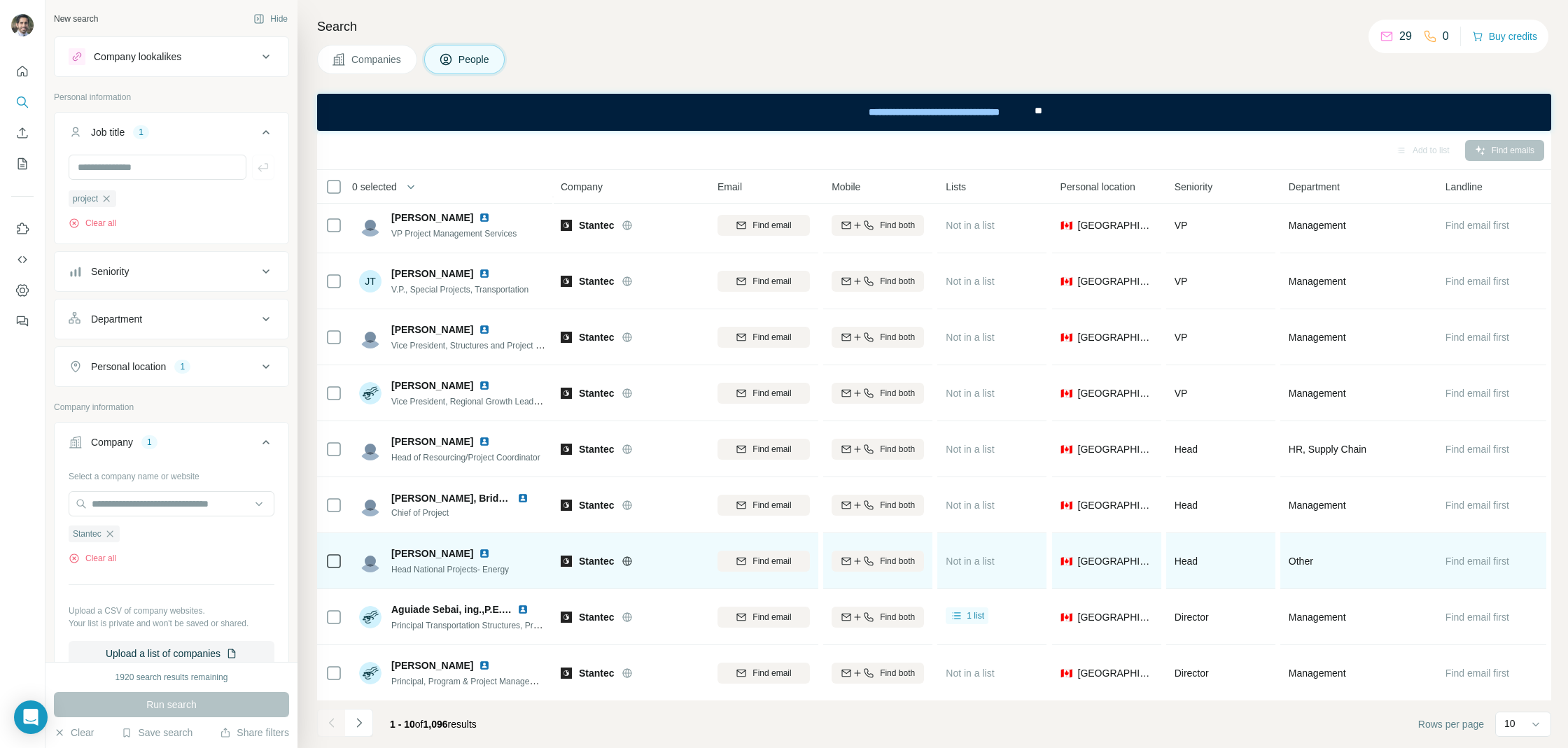
click at [479, 550] on img at bounding box center [484, 553] width 11 height 11
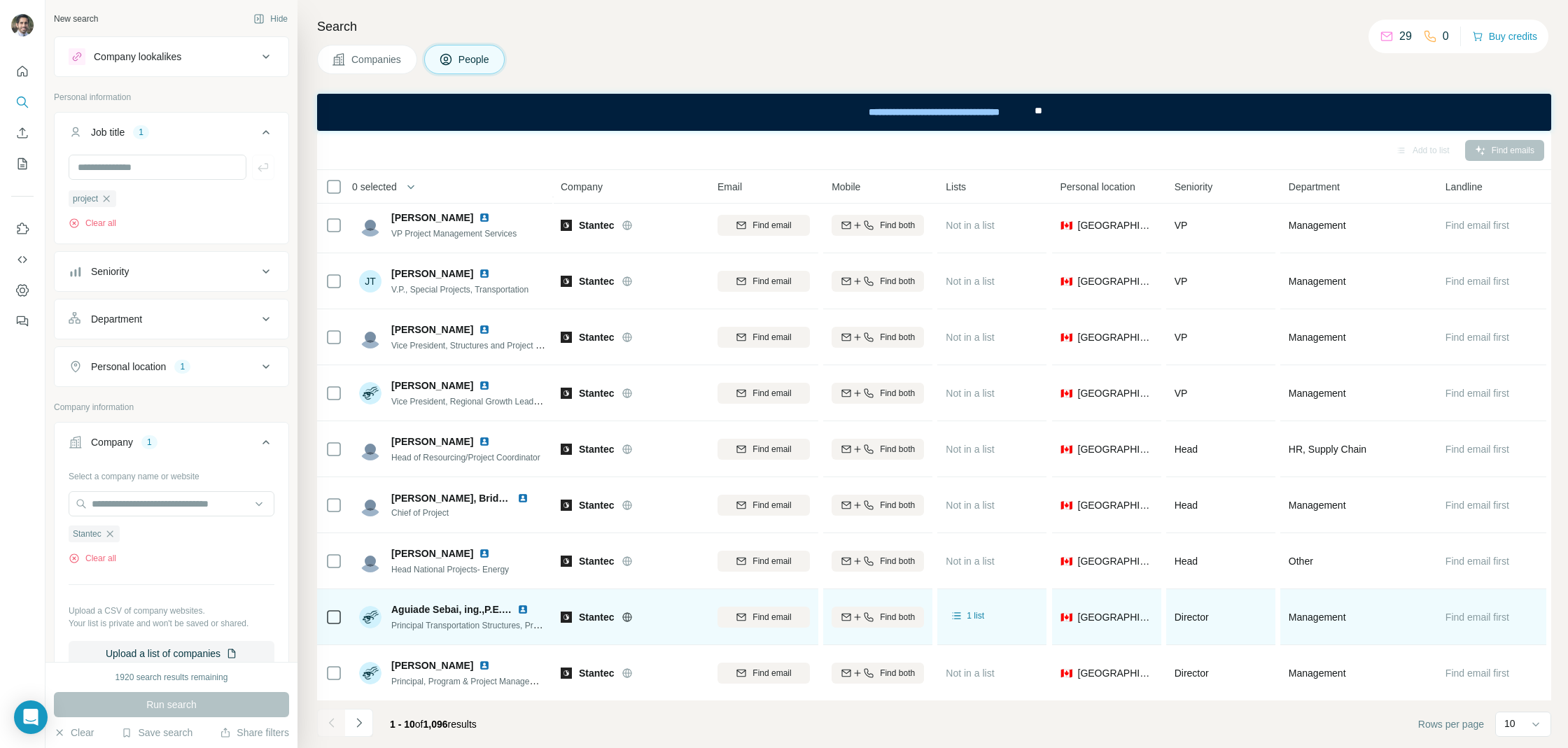
click at [521, 609] on img at bounding box center [522, 609] width 11 height 11
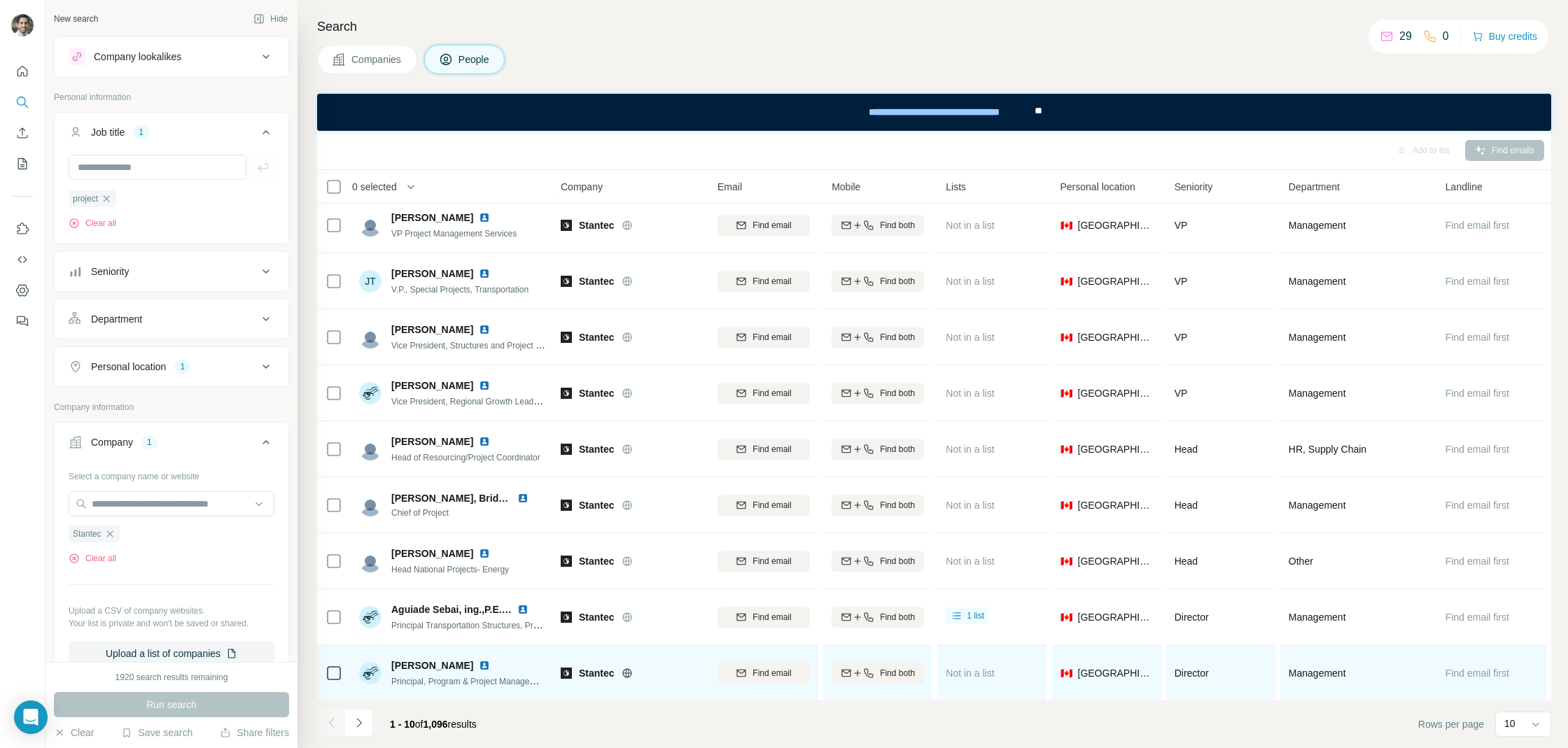
click at [479, 663] on img at bounding box center [484, 664] width 11 height 11
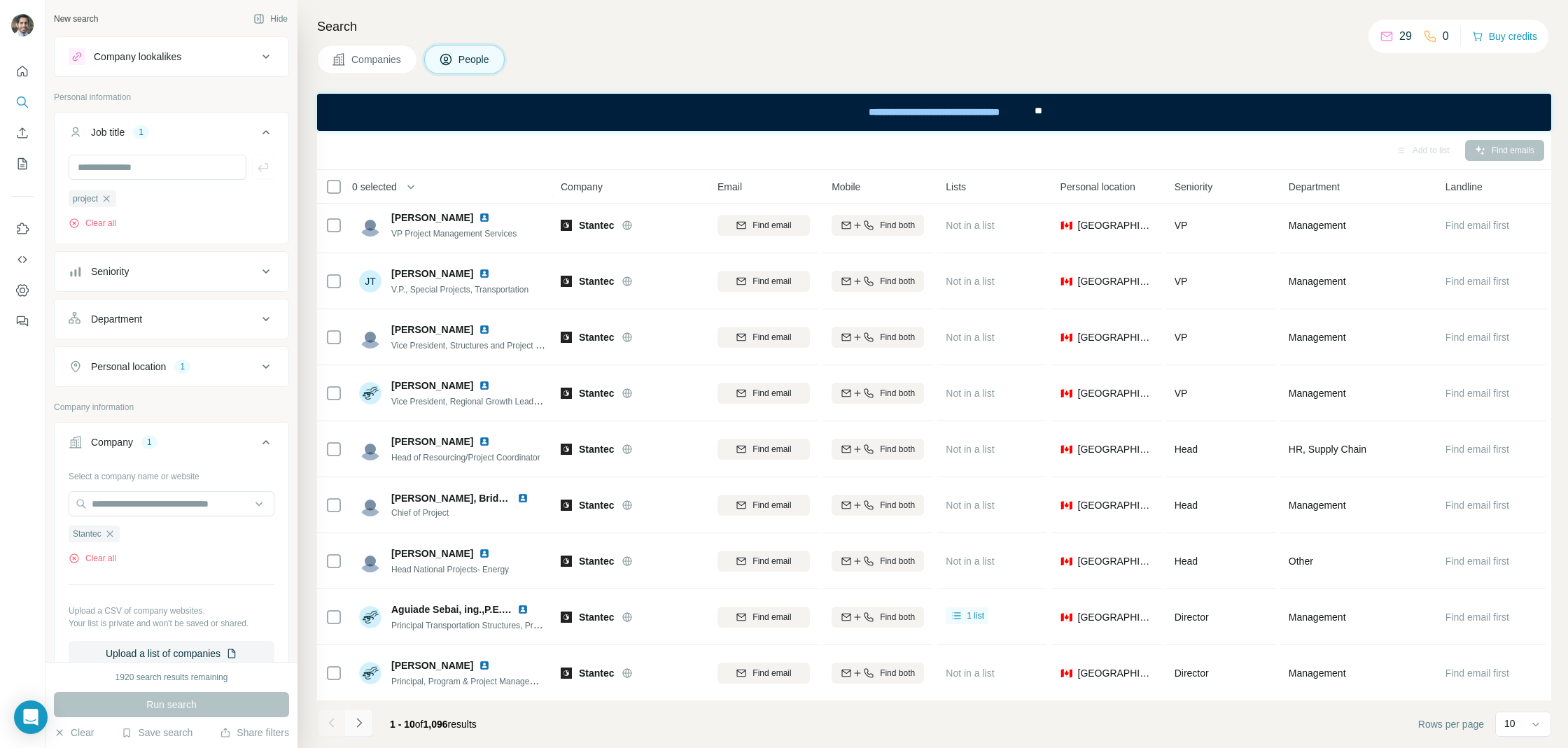
click at [363, 728] on icon "Navigate to next page" at bounding box center [359, 722] width 14 height 14
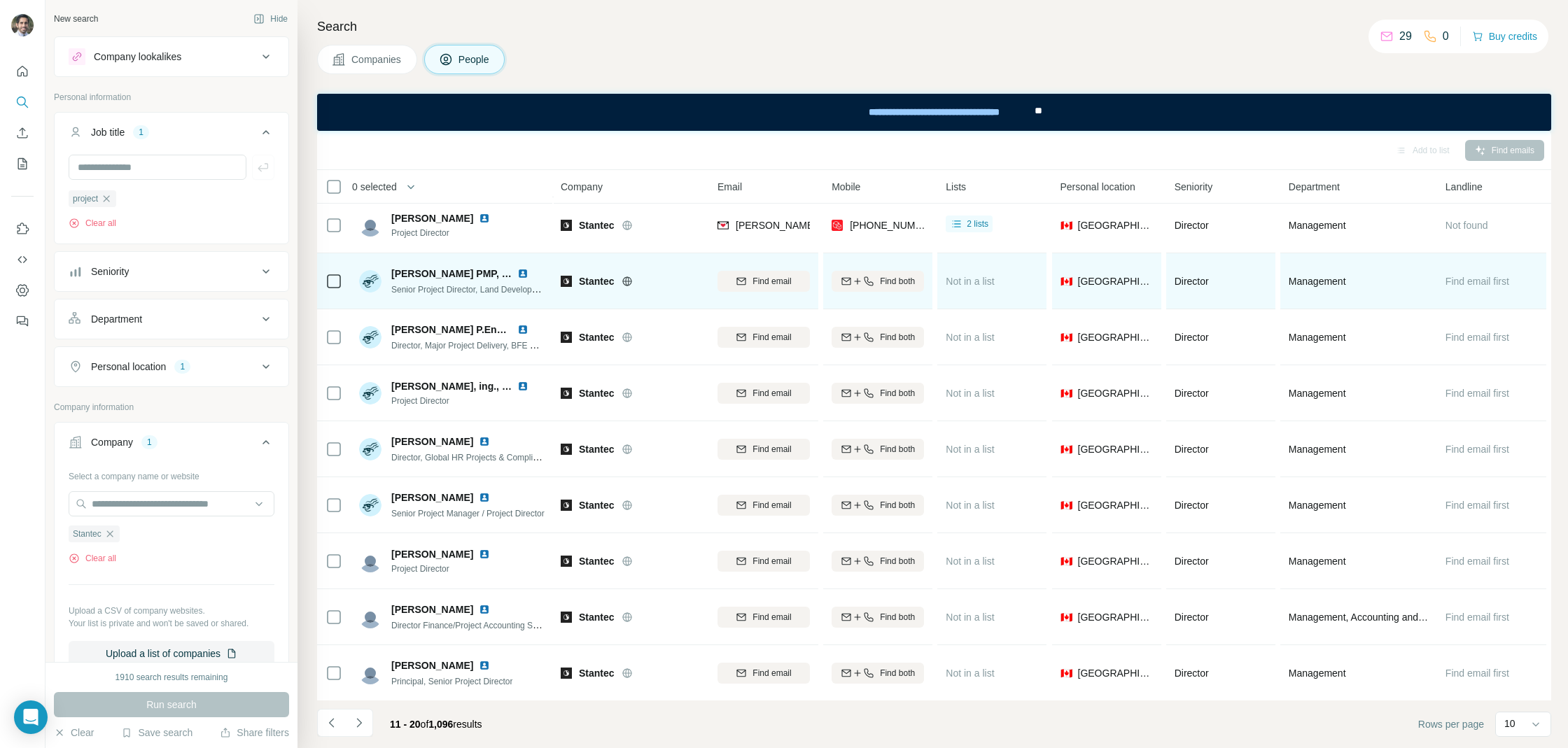
click at [524, 277] on img at bounding box center [522, 273] width 11 height 11
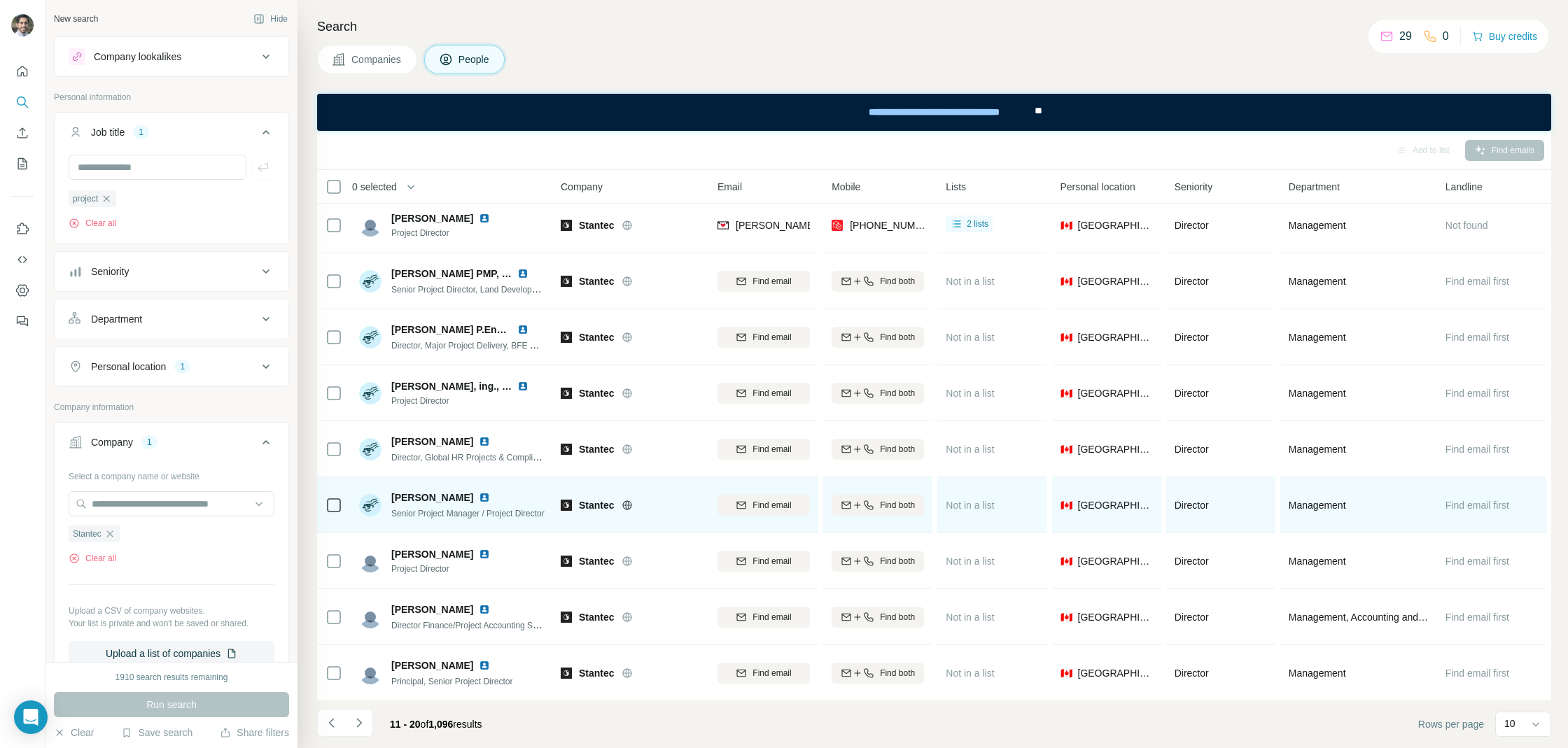
click at [481, 494] on img at bounding box center [484, 497] width 11 height 11
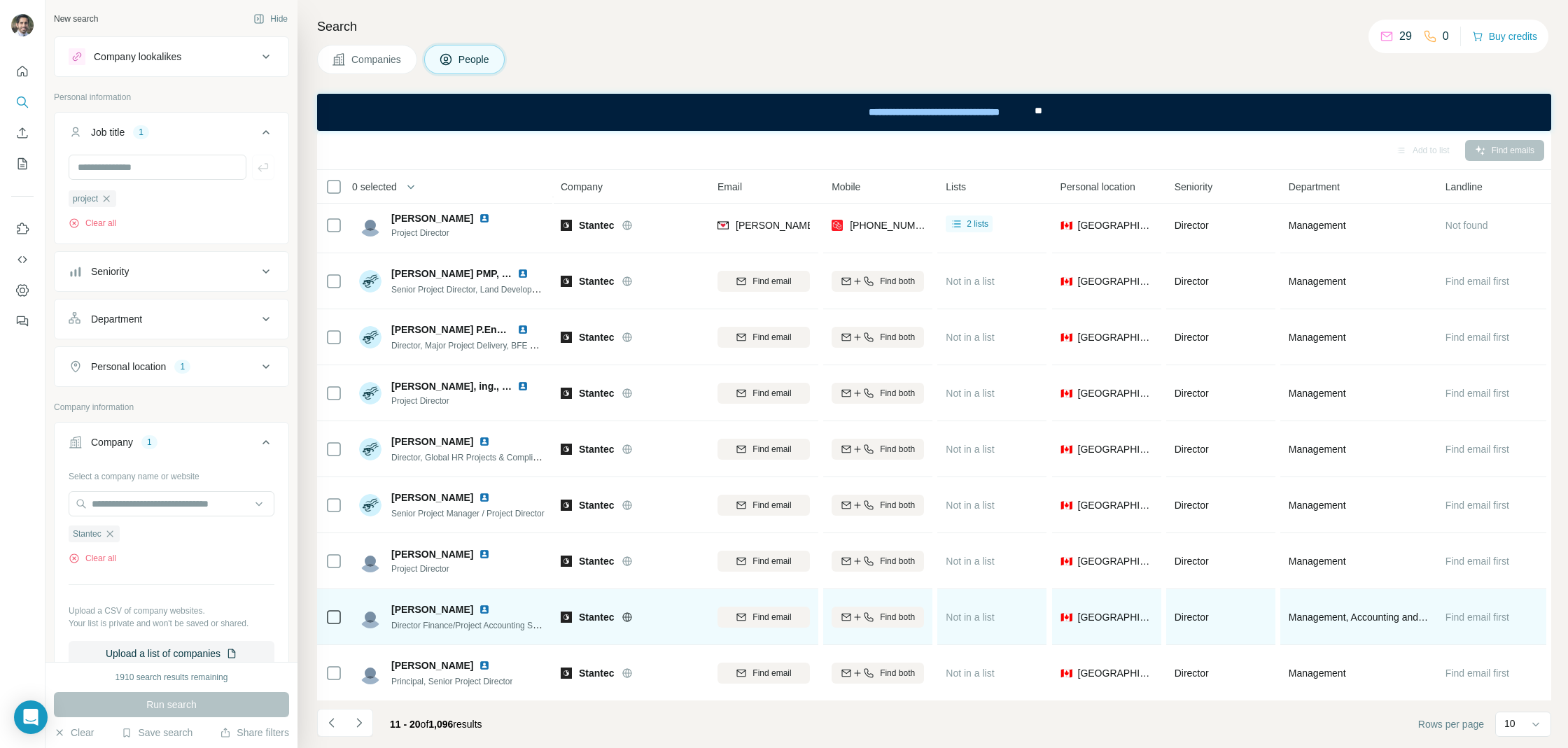
click at [479, 613] on img at bounding box center [484, 609] width 11 height 11
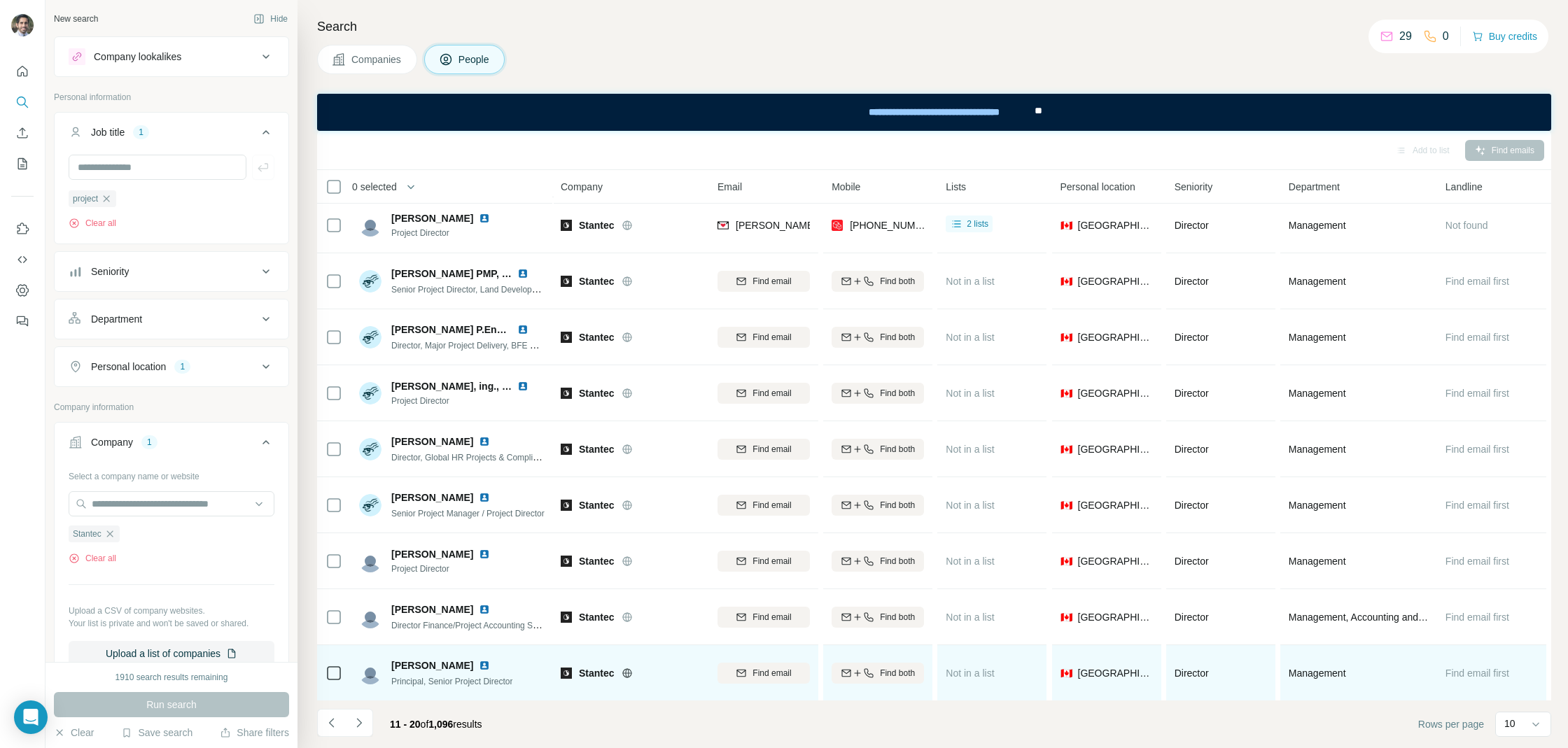
click at [479, 663] on img at bounding box center [484, 664] width 11 height 11
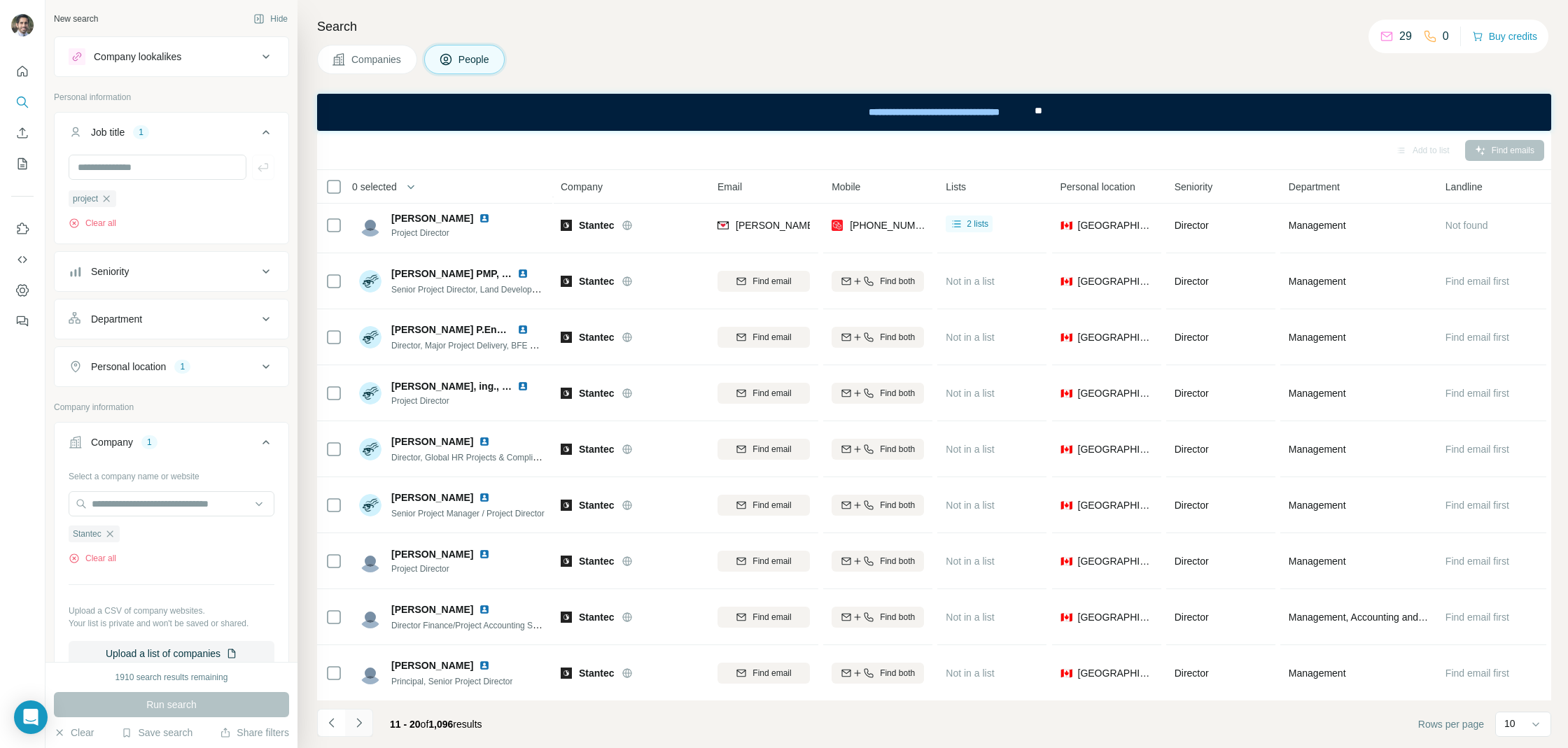
click at [365, 721] on icon "Navigate to next page" at bounding box center [359, 722] width 14 height 14
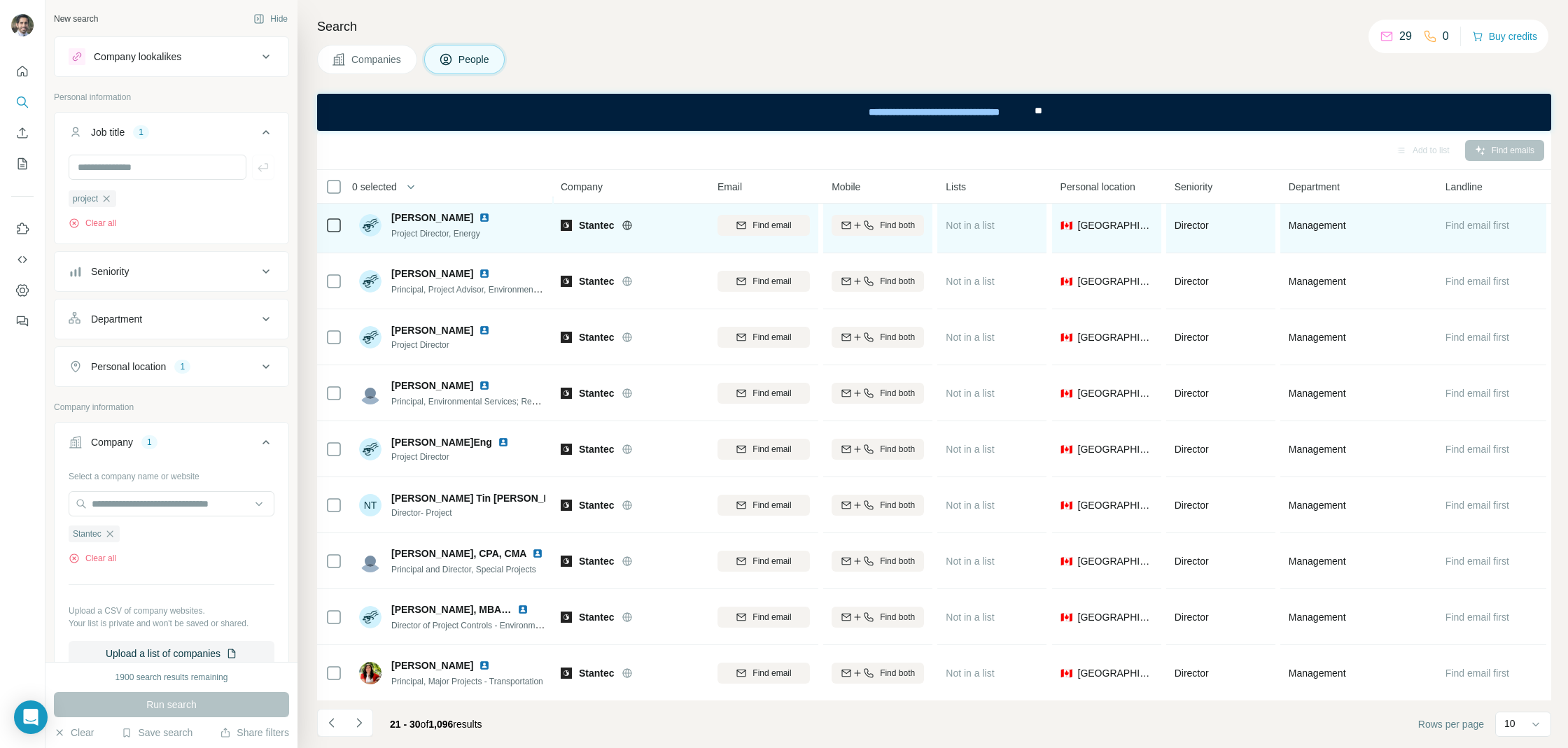
click at [479, 213] on img at bounding box center [484, 217] width 11 height 11
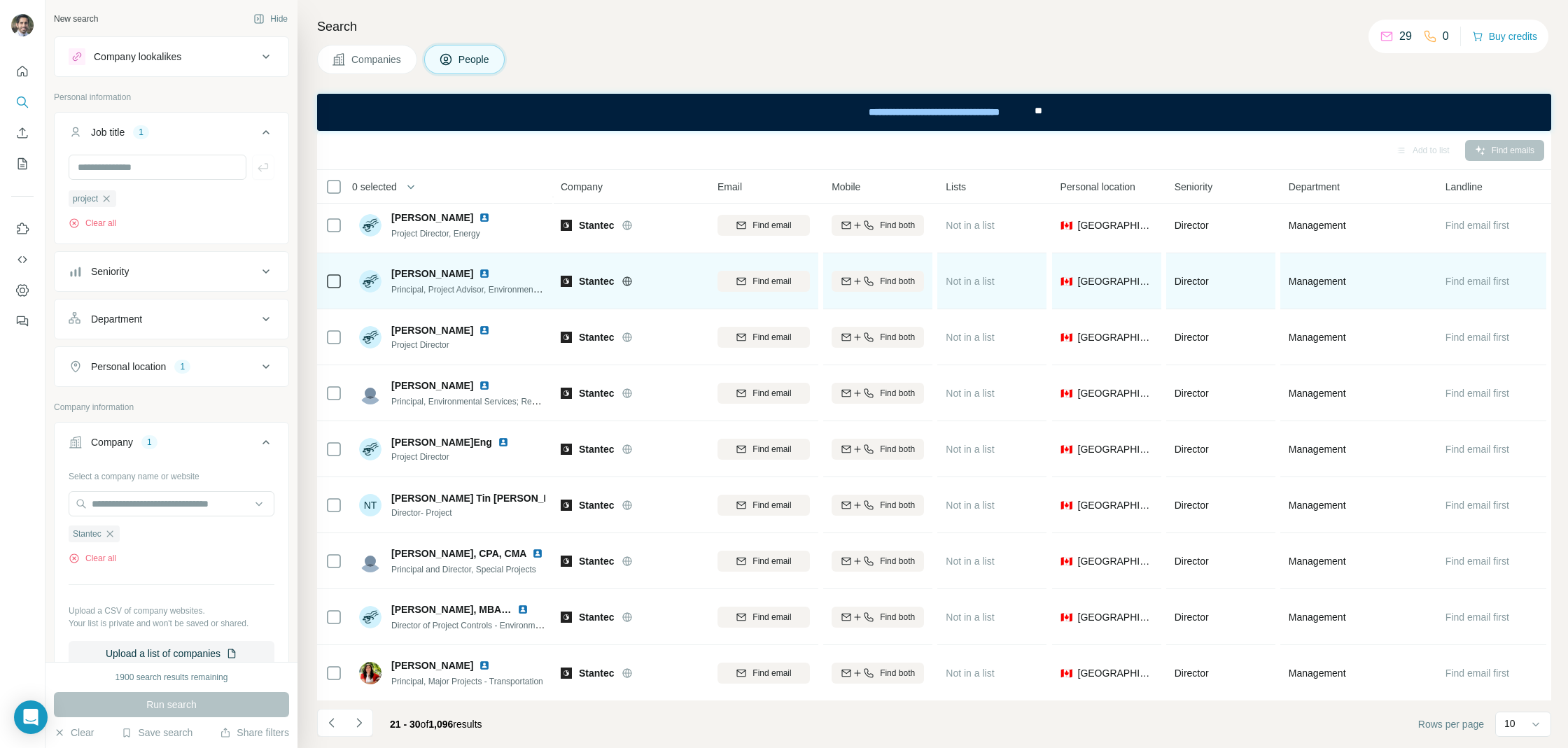
click at [479, 276] on img at bounding box center [484, 273] width 11 height 11
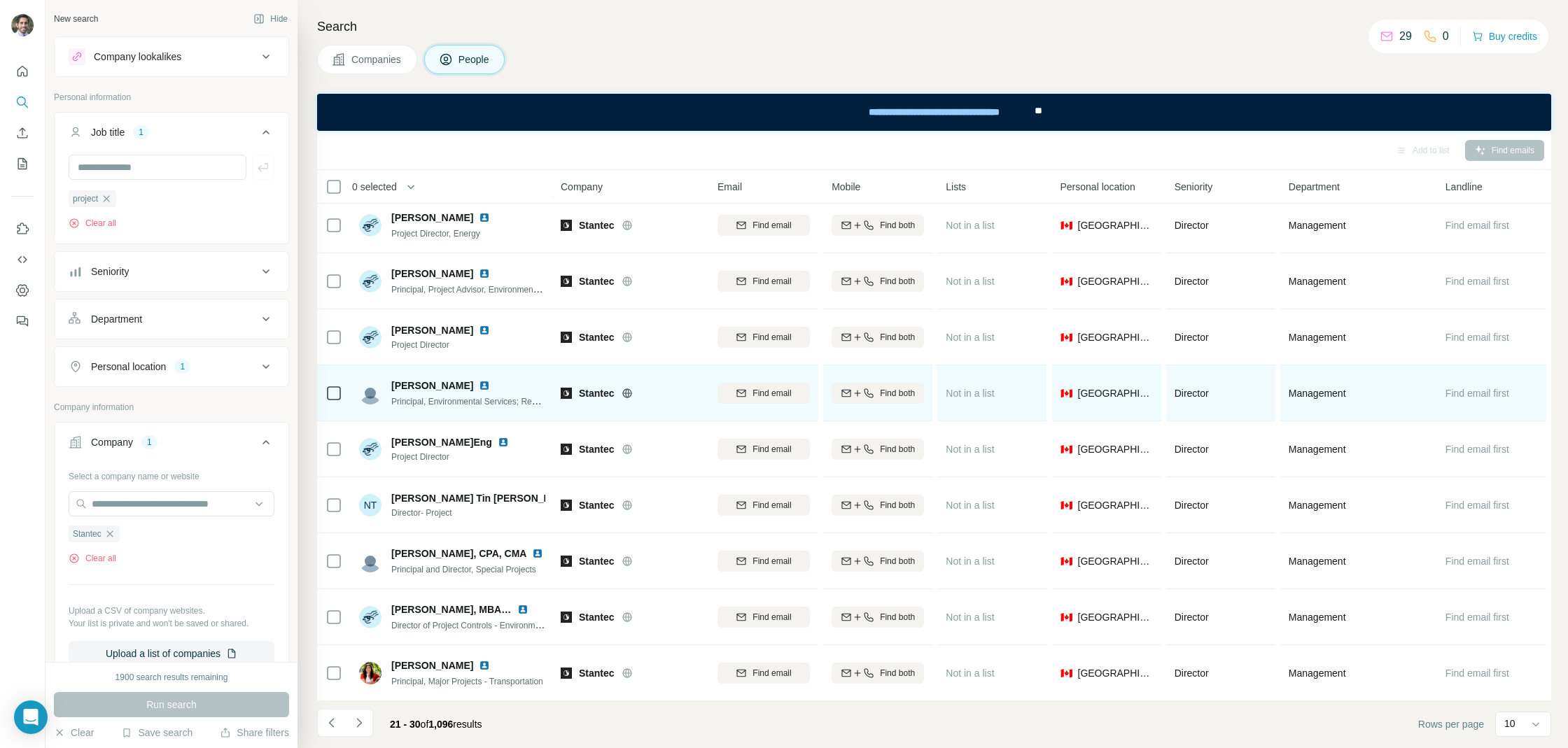
click at [479, 384] on img at bounding box center [484, 385] width 11 height 11
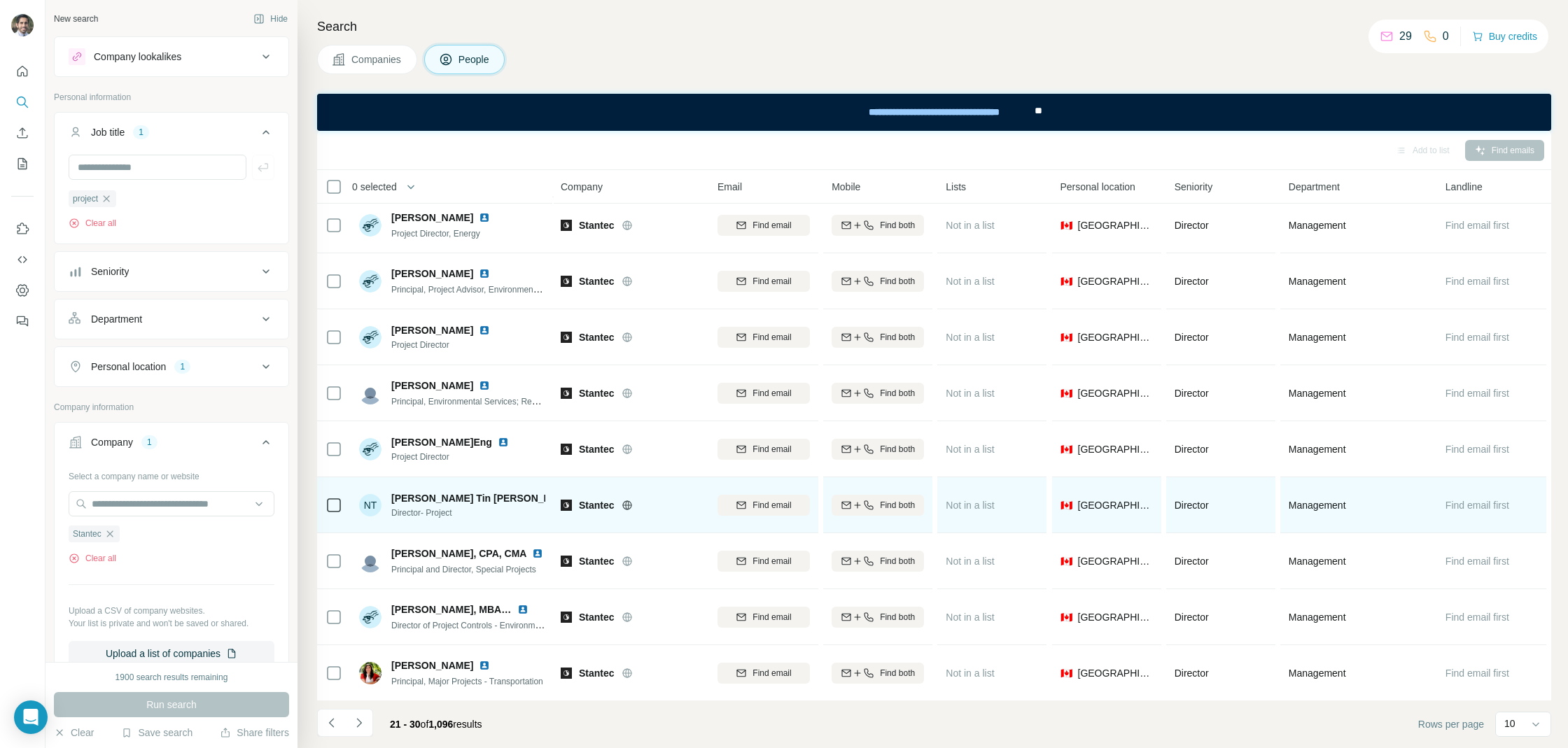
click at [581, 500] on img at bounding box center [586, 497] width 11 height 11
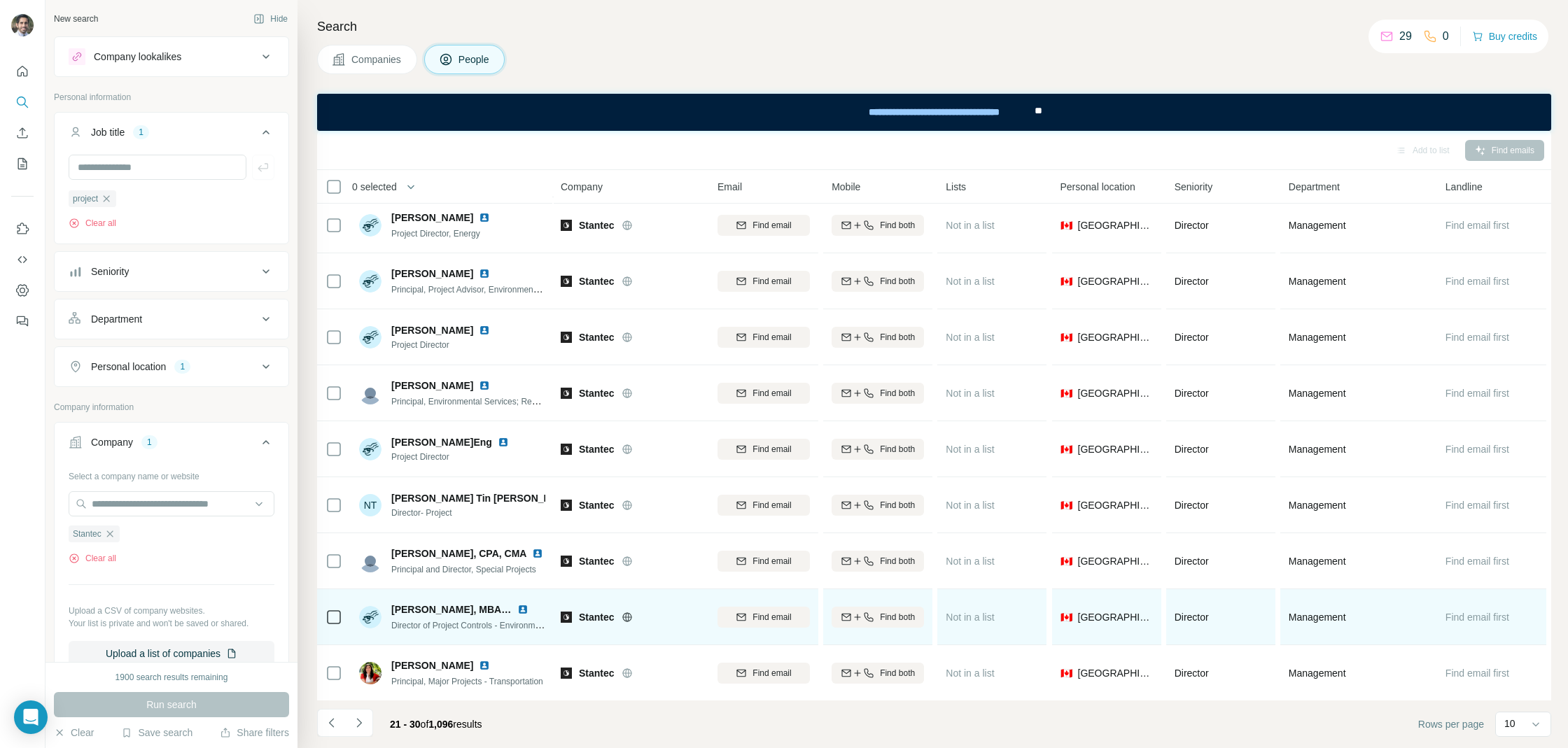
click at [521, 608] on img at bounding box center [522, 609] width 11 height 11
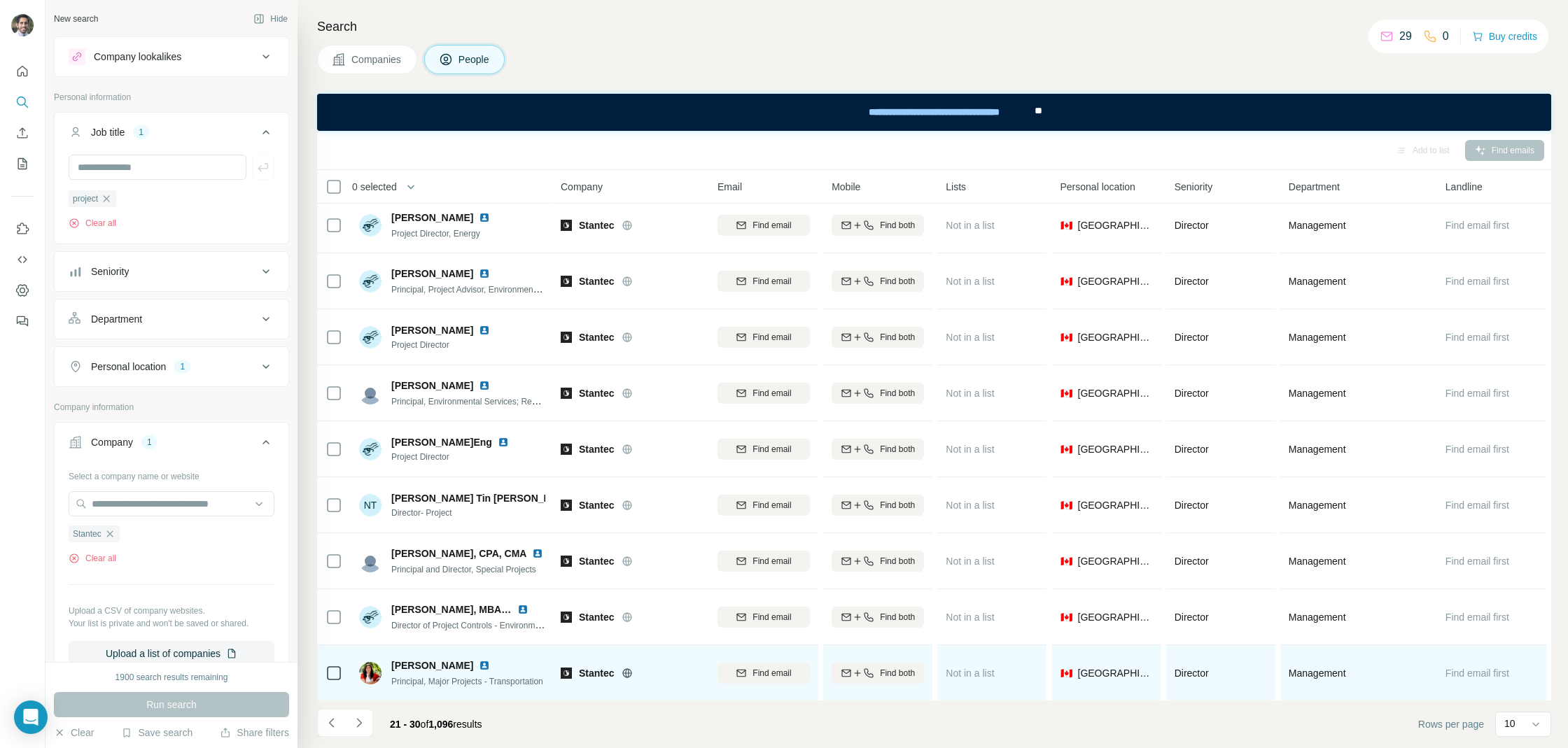
click at [489, 665] on img at bounding box center [484, 664] width 11 height 11
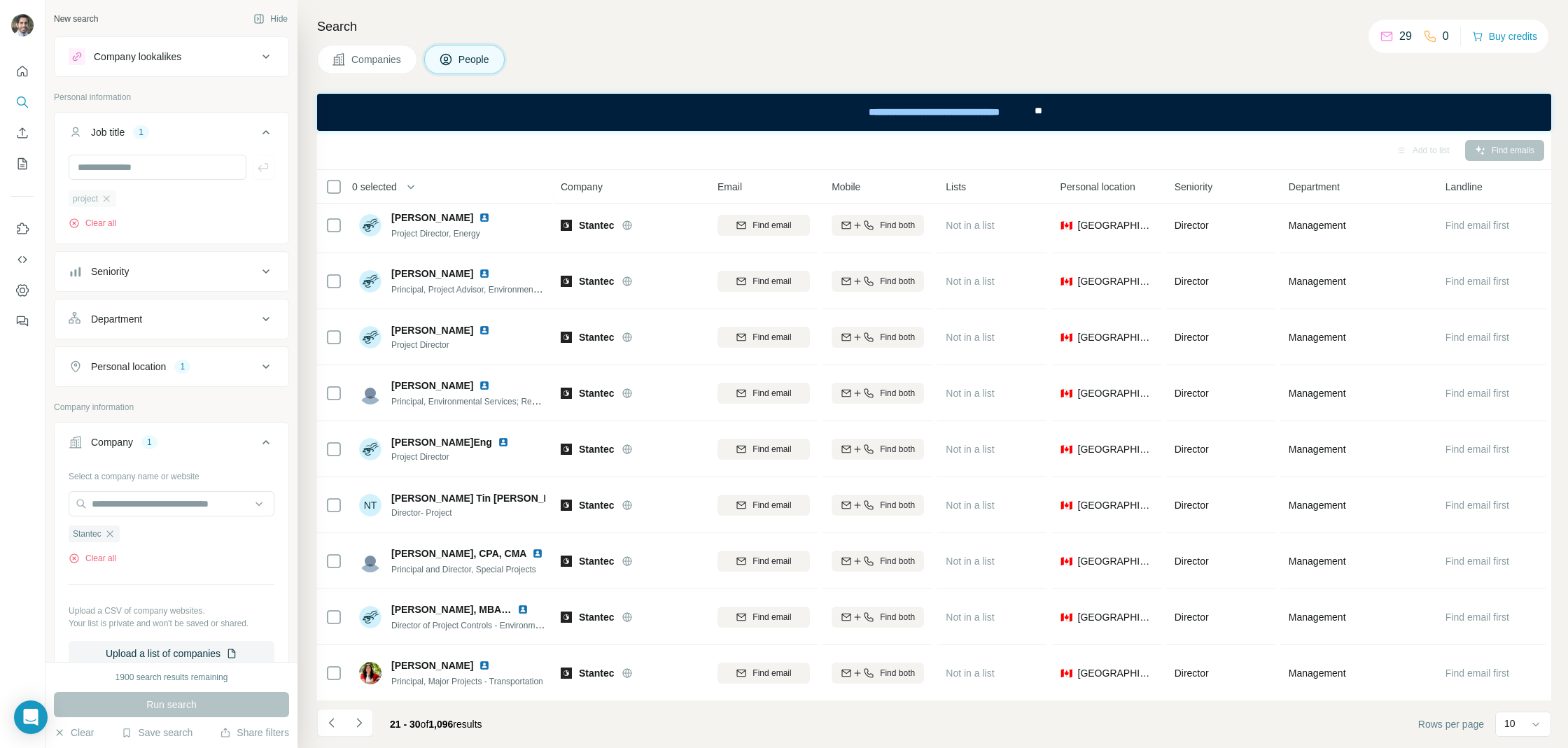
click at [113, 205] on div "project" at bounding box center [92, 198] width 47 height 17
click at [111, 219] on button "Clear all" at bounding box center [92, 222] width 47 height 13
